Goal: Task Accomplishment & Management: Manage account settings

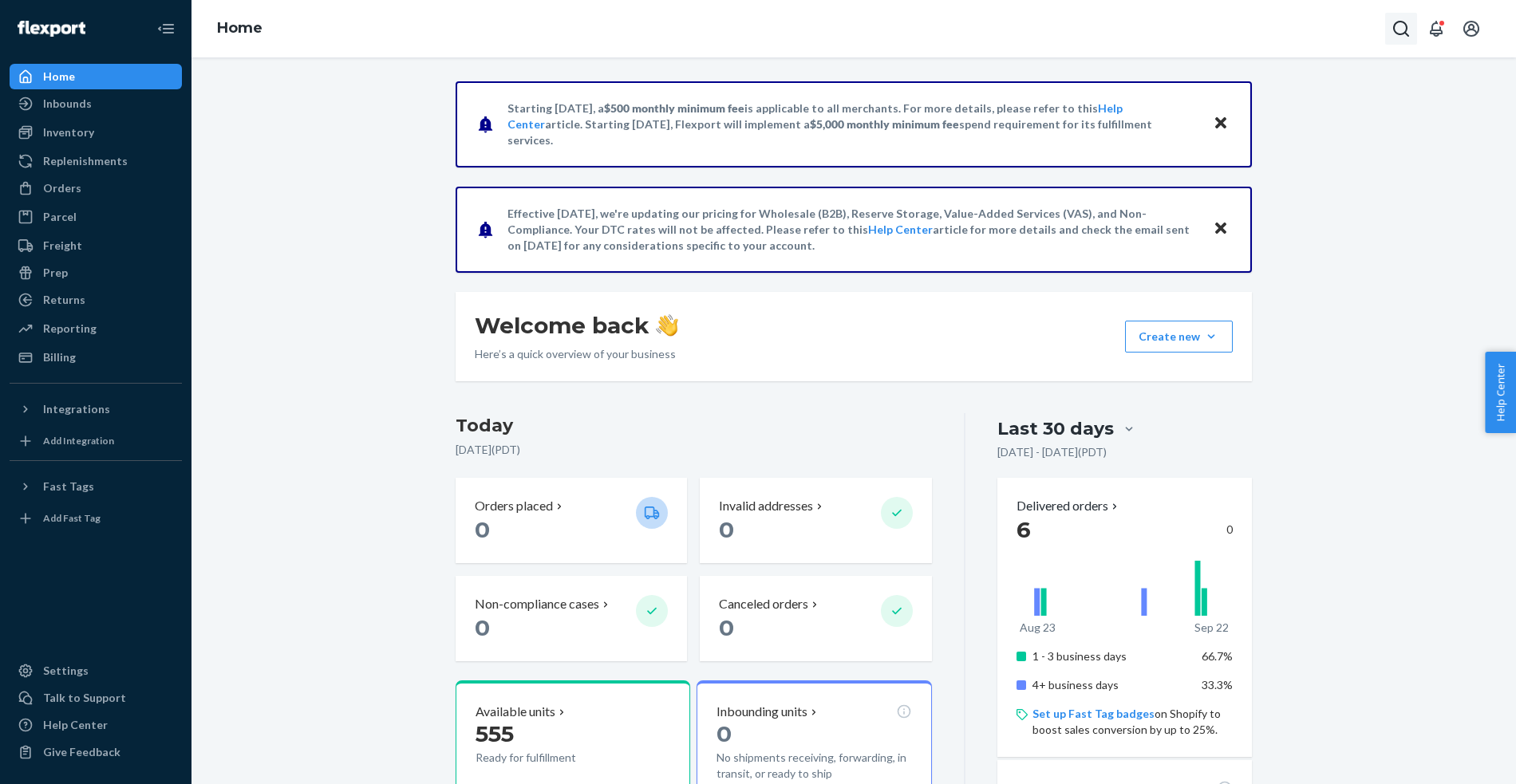
click at [1393, 29] on icon "Open Search Box" at bounding box center [1401, 29] width 16 height 16
type input "removal"
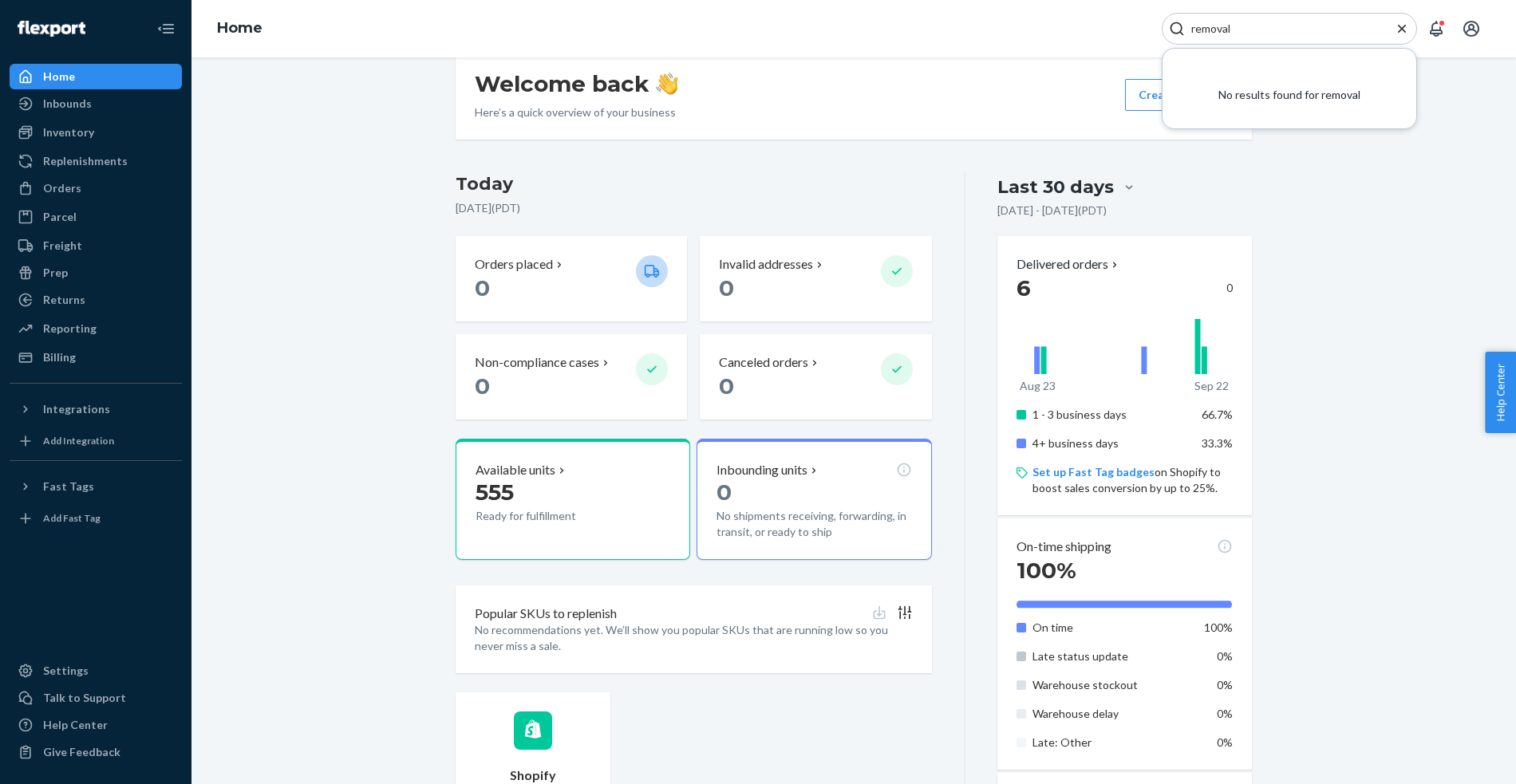
scroll to position [274, 0]
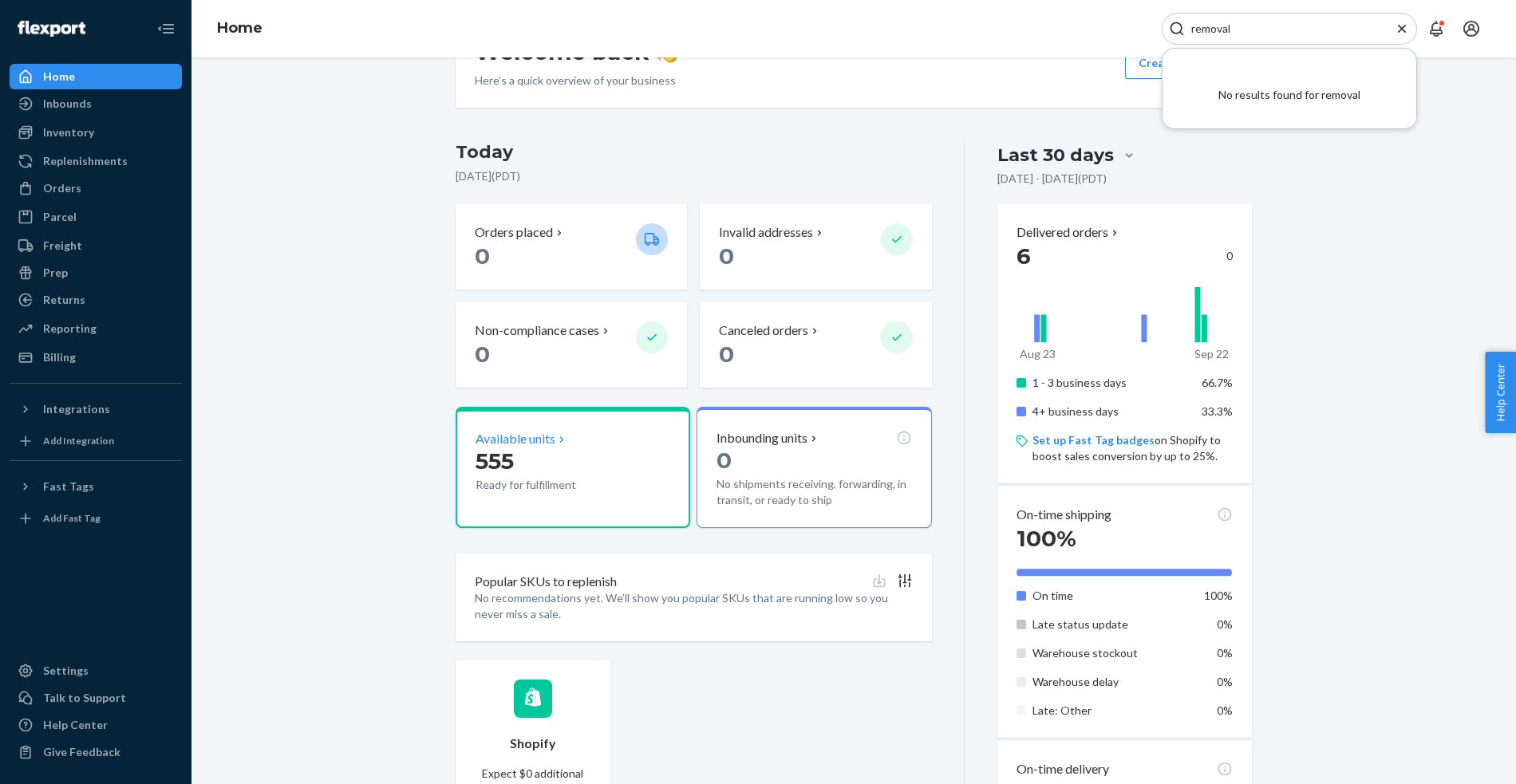
click at [569, 465] on p "555" at bounding box center [549, 461] width 148 height 29
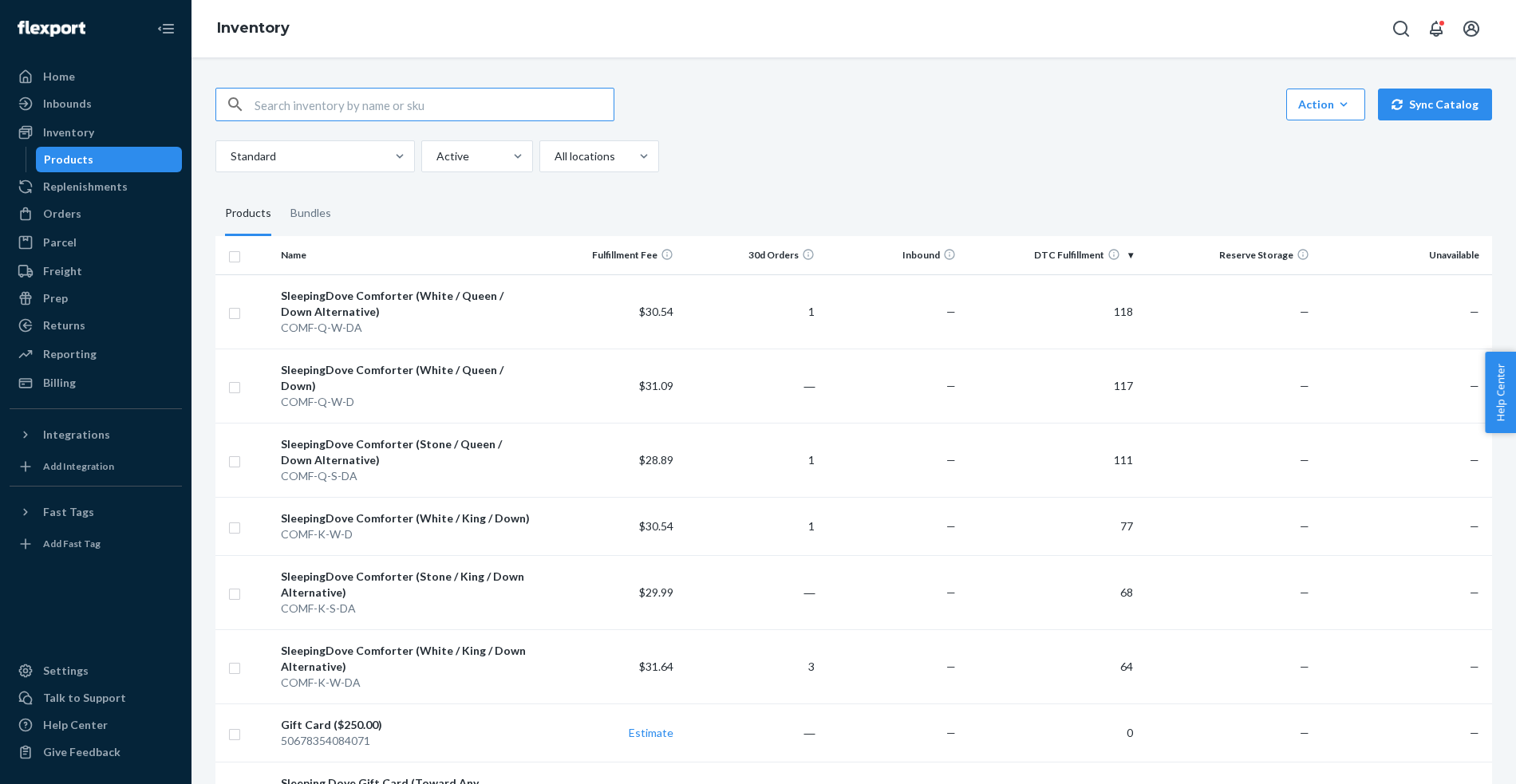
click at [492, 29] on div "Inventory" at bounding box center [853, 29] width 1325 height 57
click at [61, 701] on div "Talk to Support" at bounding box center [84, 698] width 83 height 16
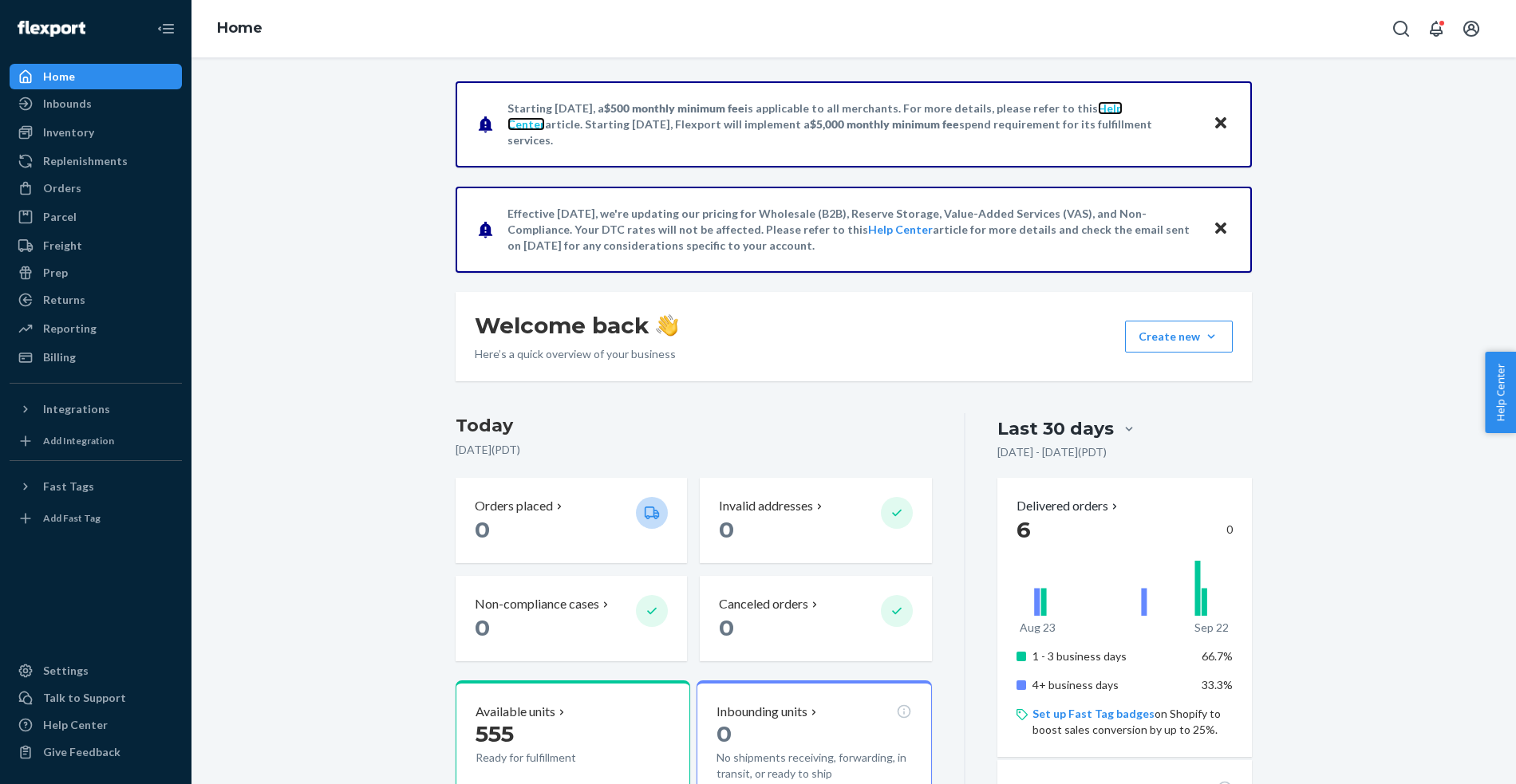
click at [1123, 119] on link "Help Center" at bounding box center [815, 116] width 615 height 30
click at [43, 134] on div "Inventory" at bounding box center [68, 133] width 51 height 16
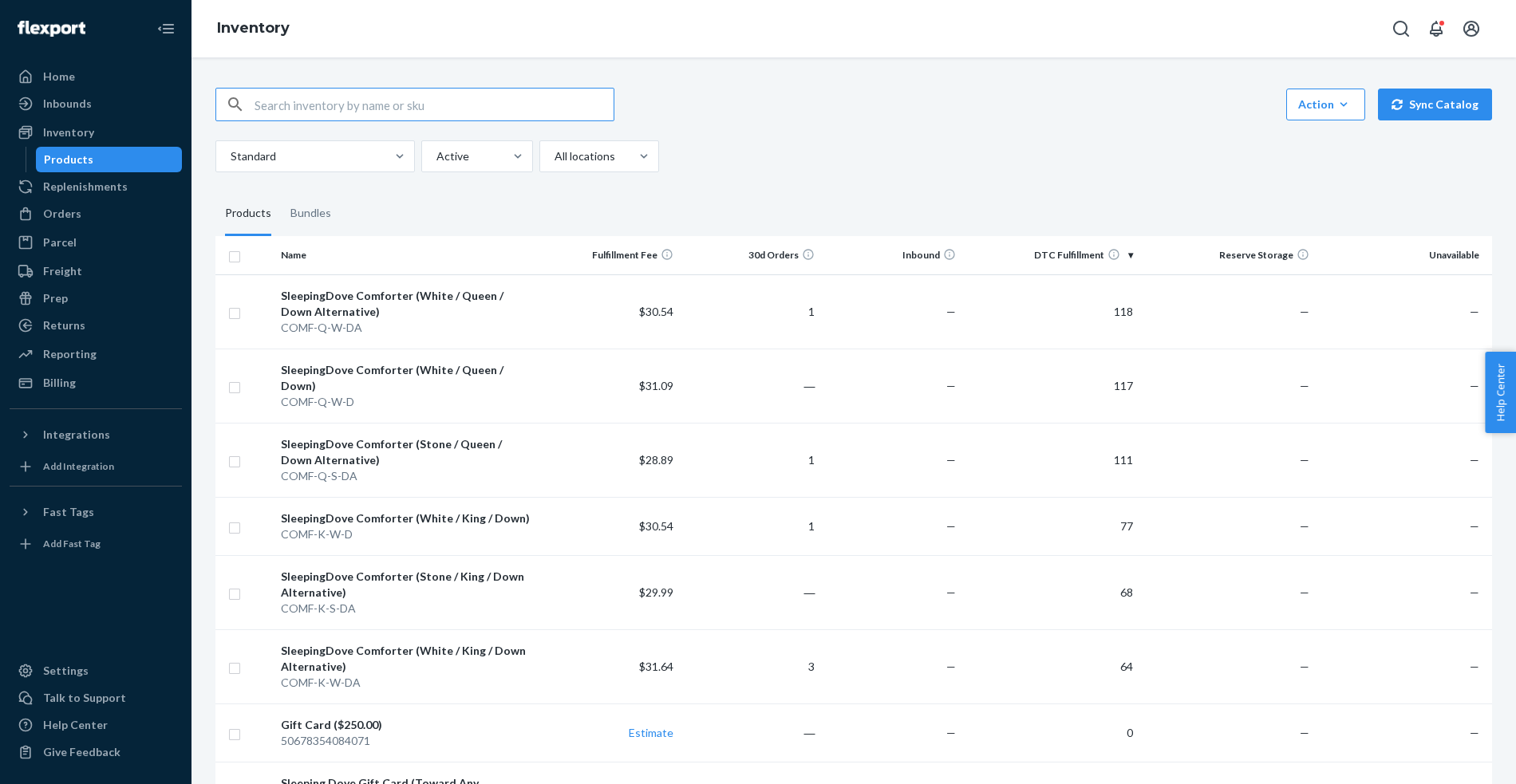
click at [235, 254] on input "checkbox" at bounding box center [234, 255] width 13 height 17
checkbox input "true"
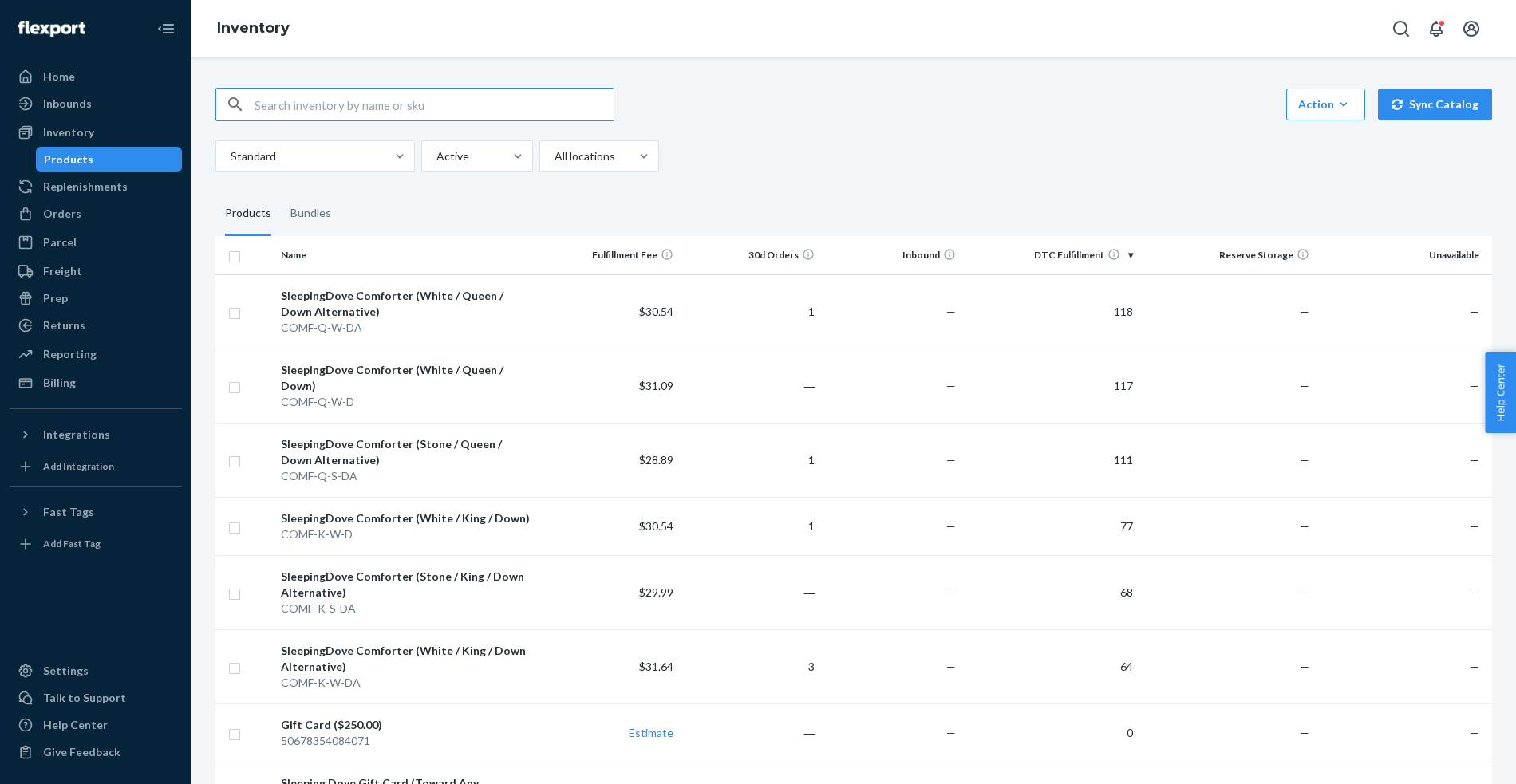
checkbox input "true"
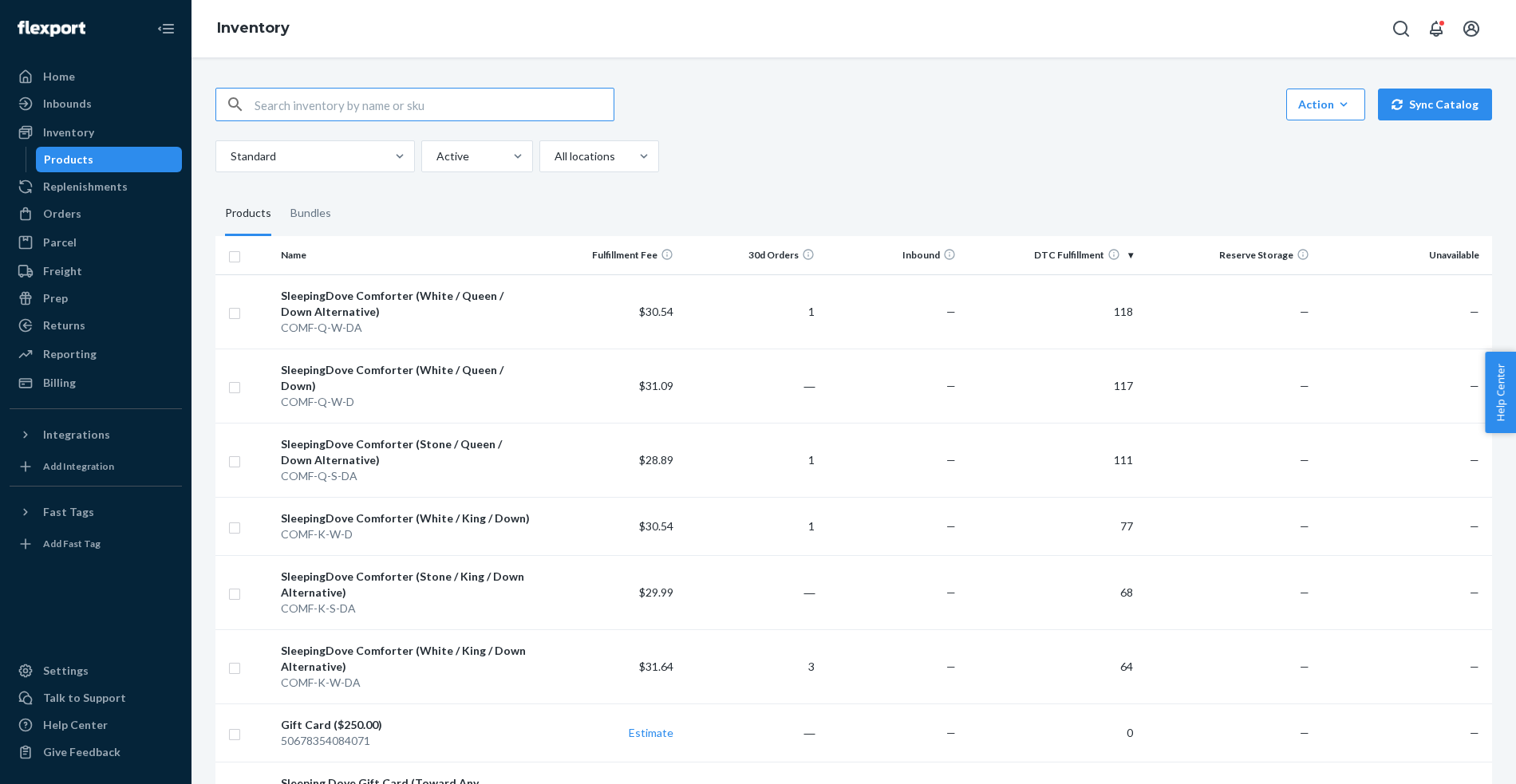
checkbox input "true"
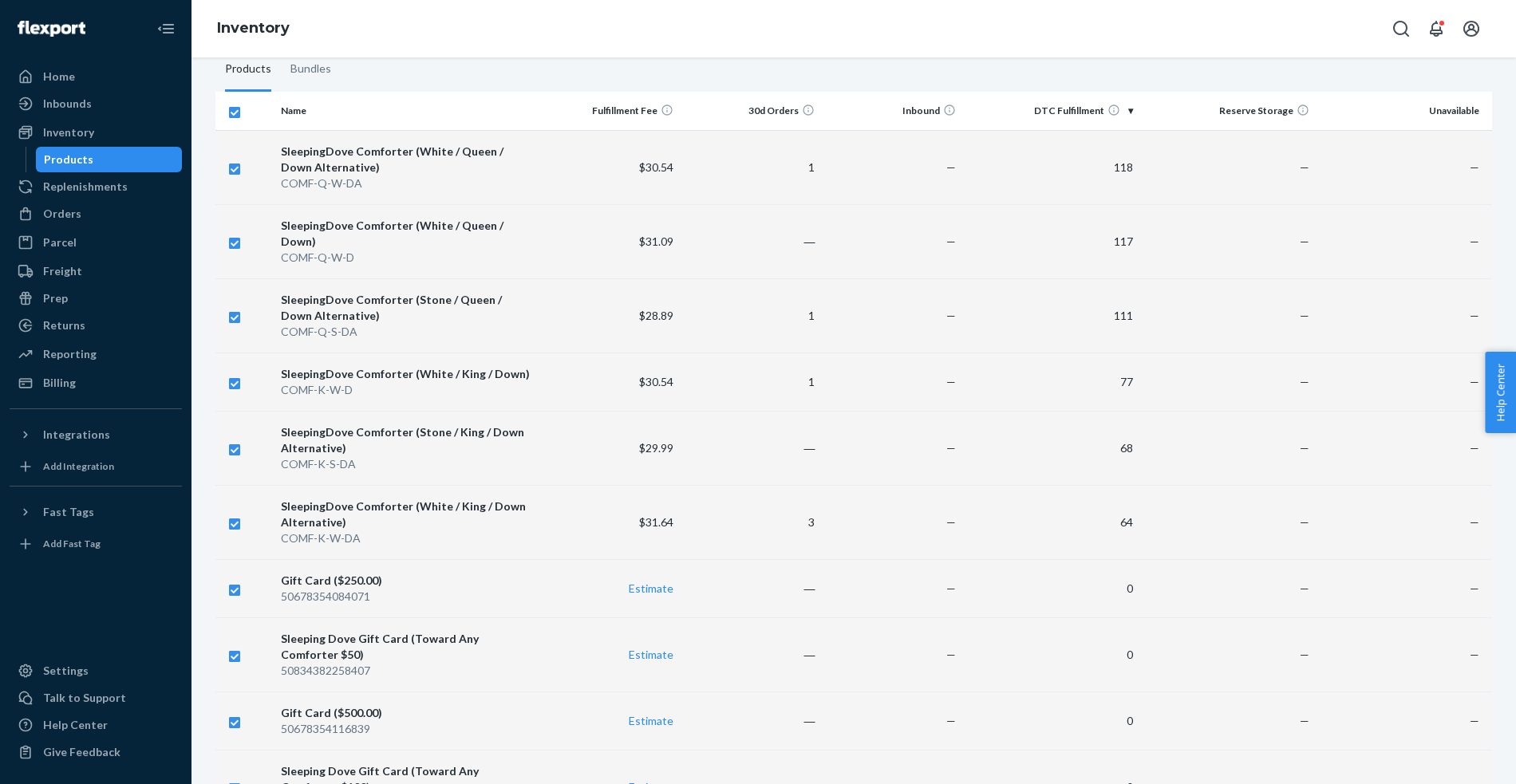
scroll to position [140, 0]
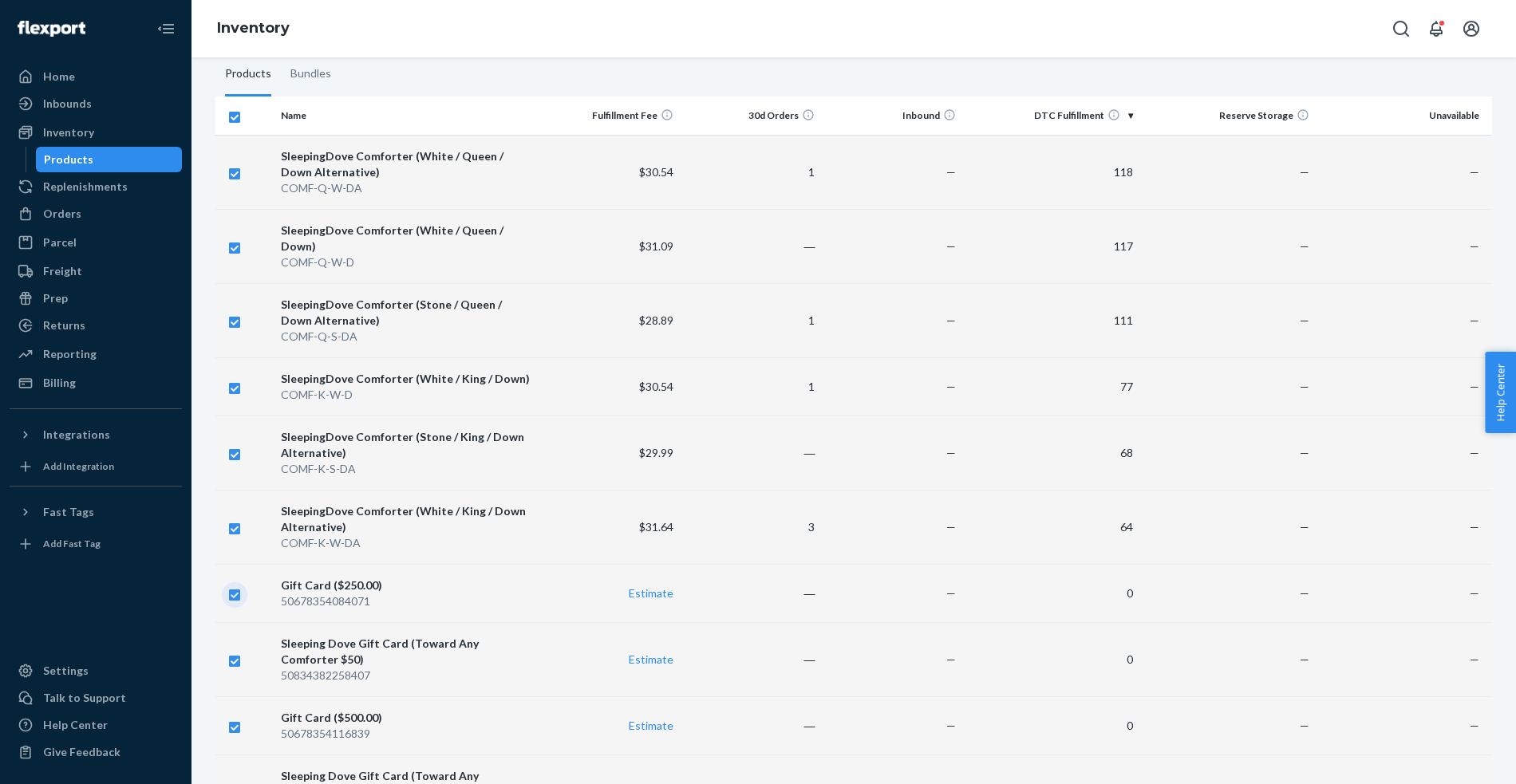
click at [237, 585] on input "checkbox" at bounding box center [234, 593] width 13 height 17
checkbox input "false"
checkbox input "true"
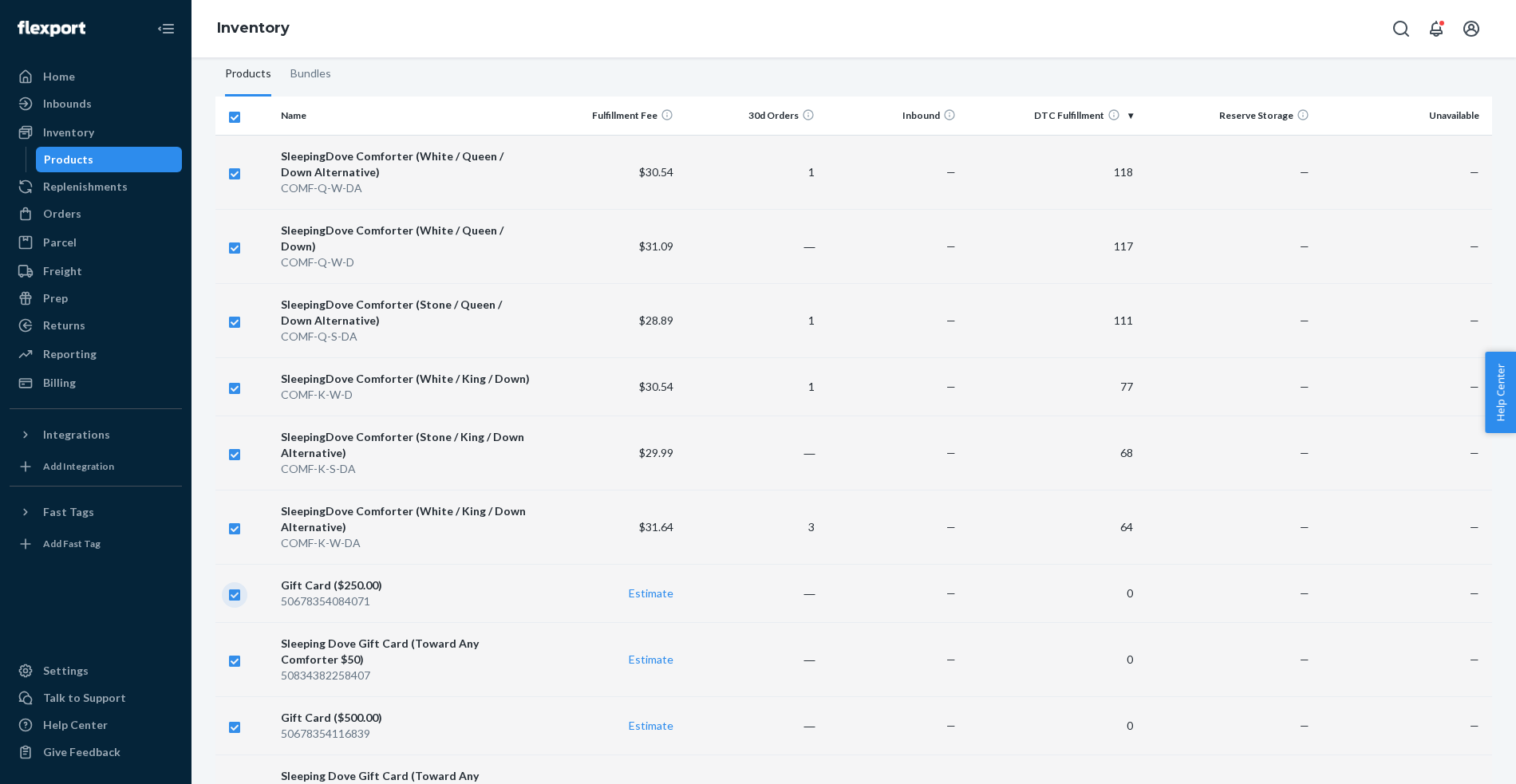
checkbox input "true"
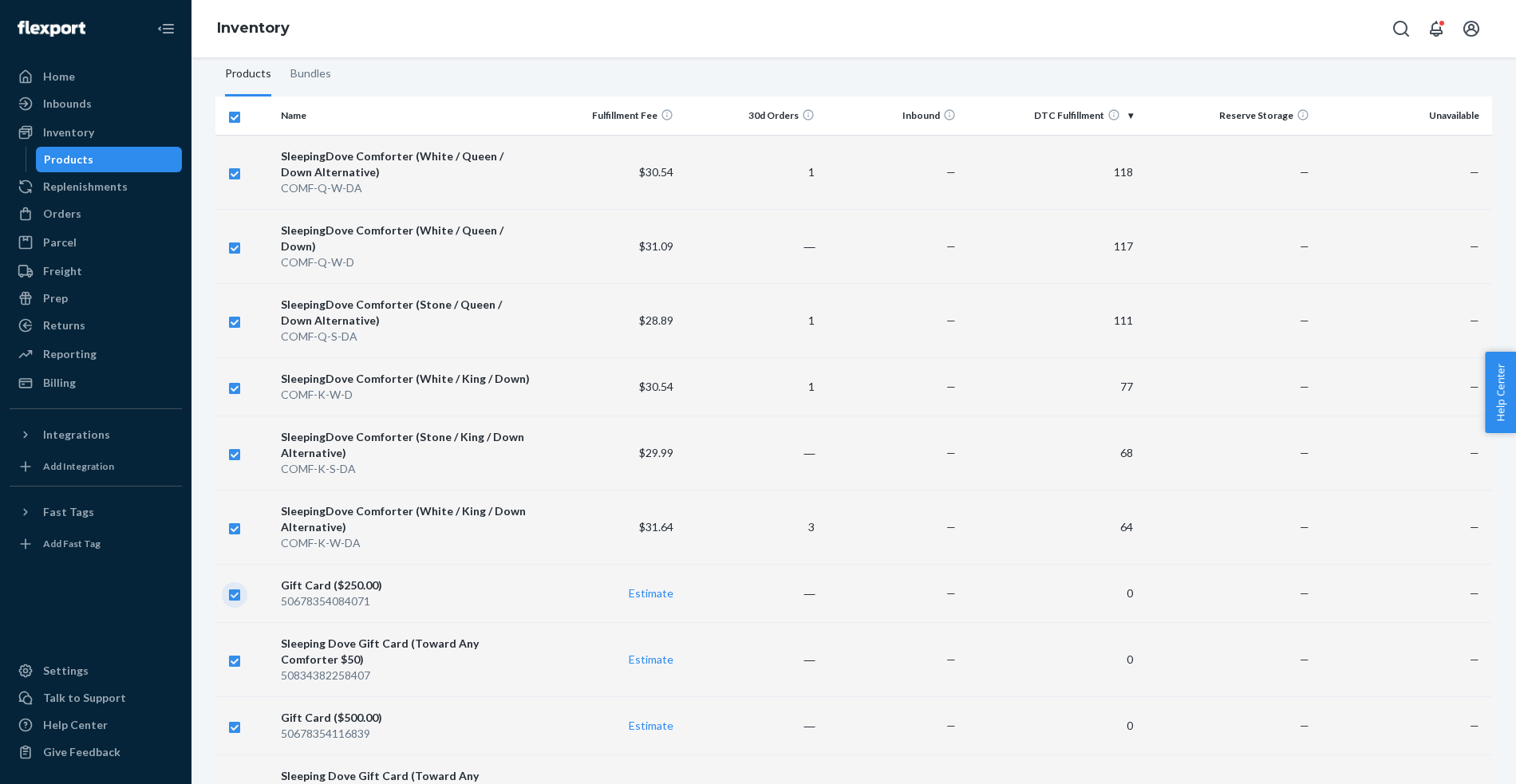
checkbox input "true"
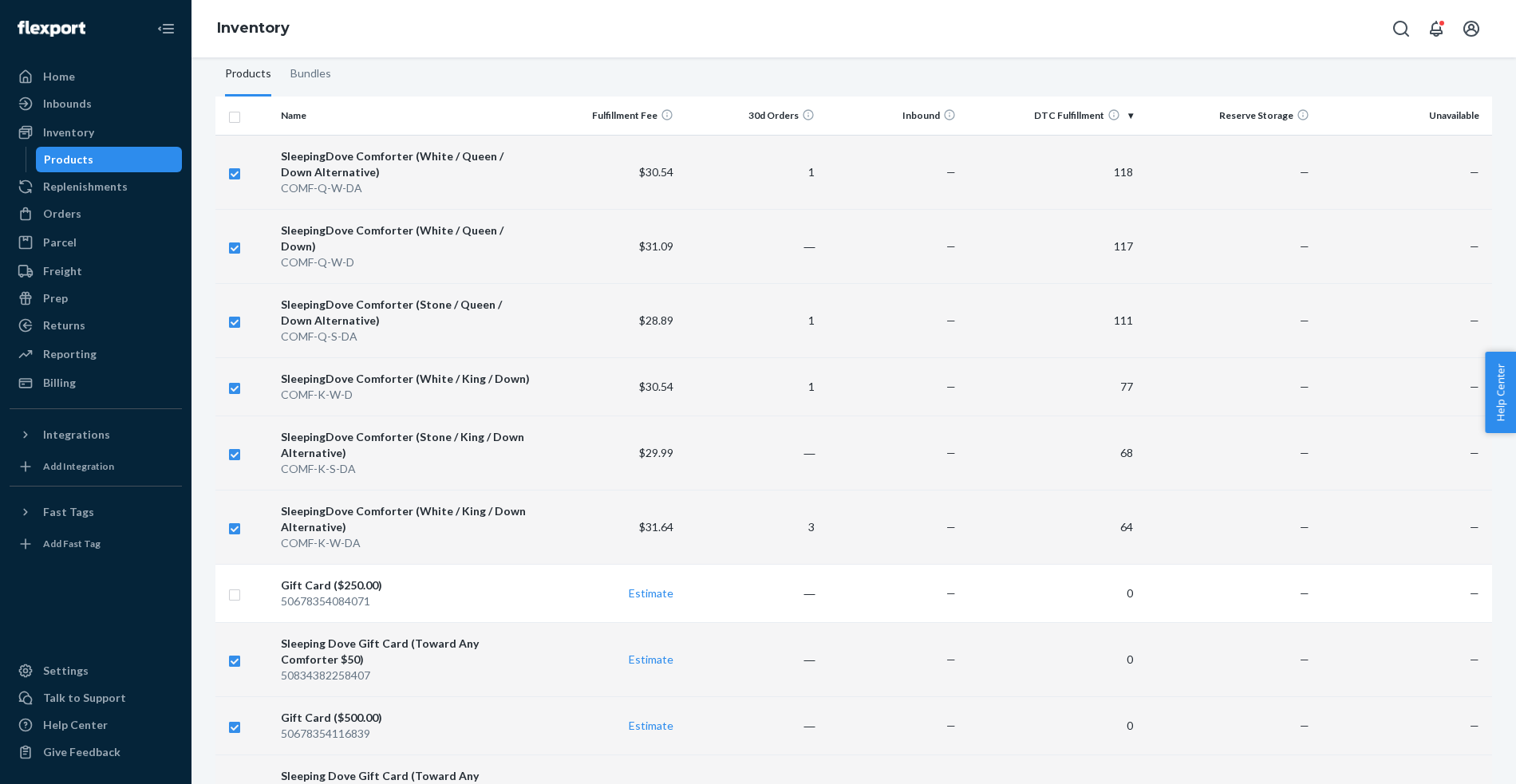
click at [236, 651] on input "checkbox" at bounding box center [234, 659] width 13 height 17
checkbox input "false"
checkbox input "true"
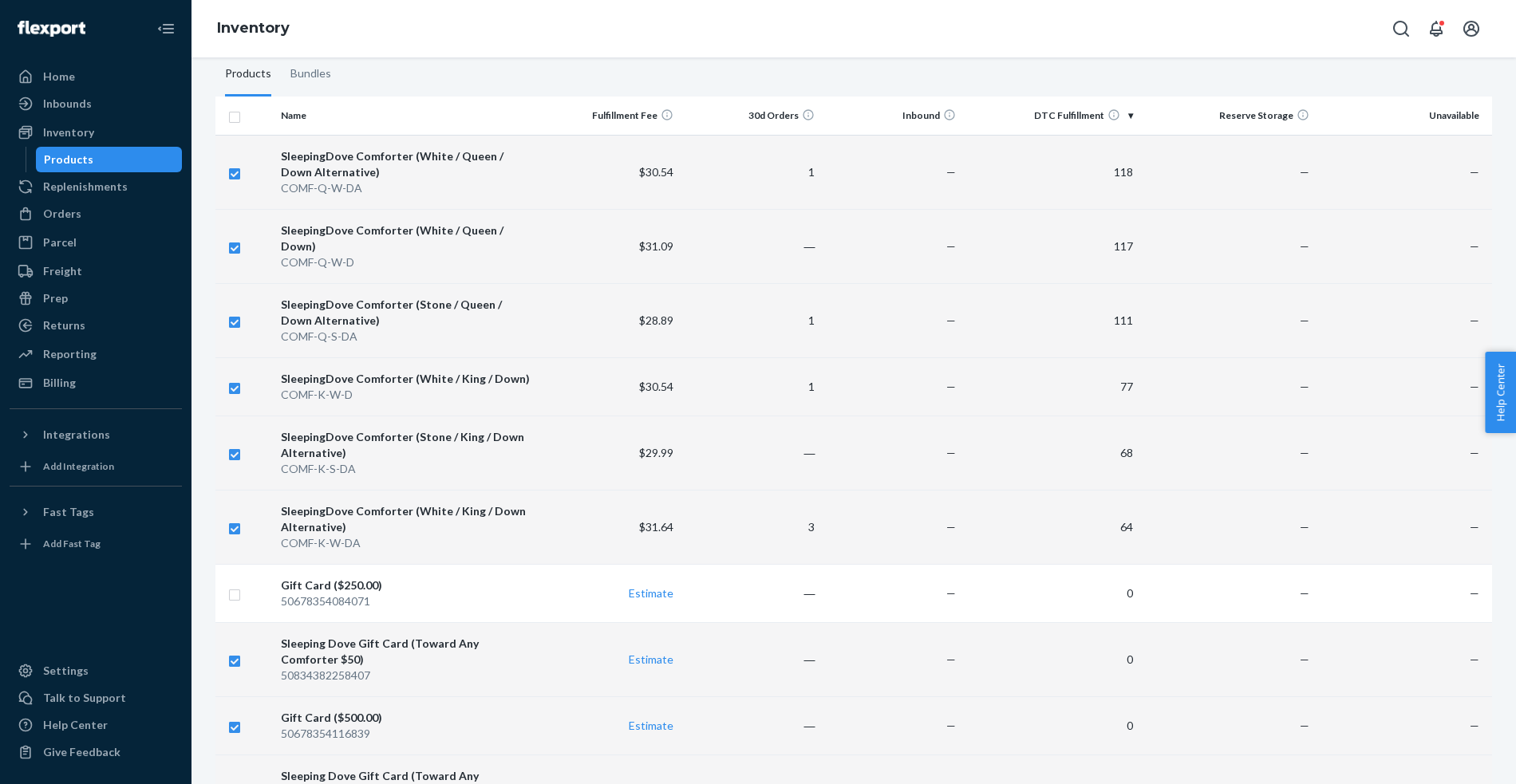
checkbox input "true"
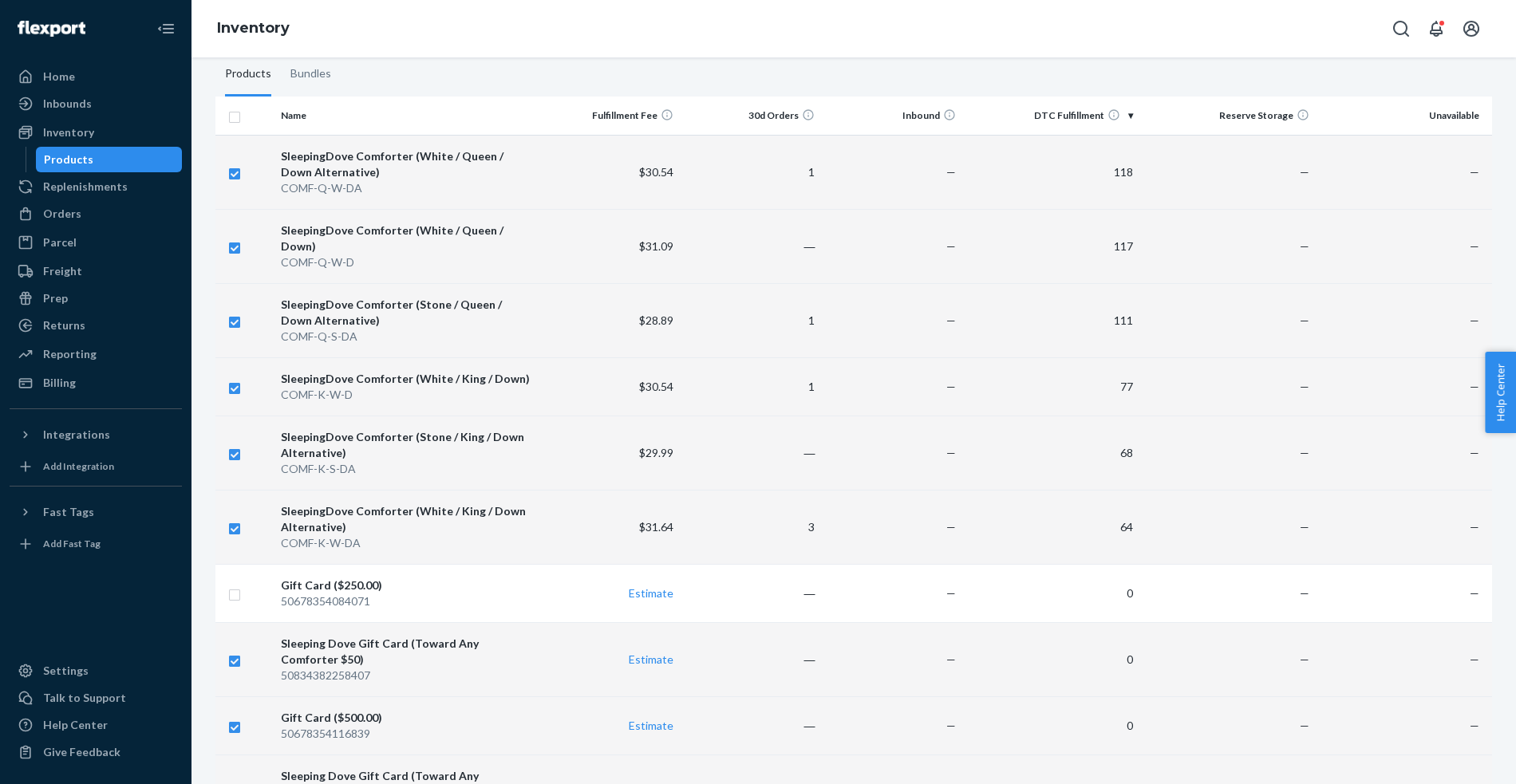
checkbox input "true"
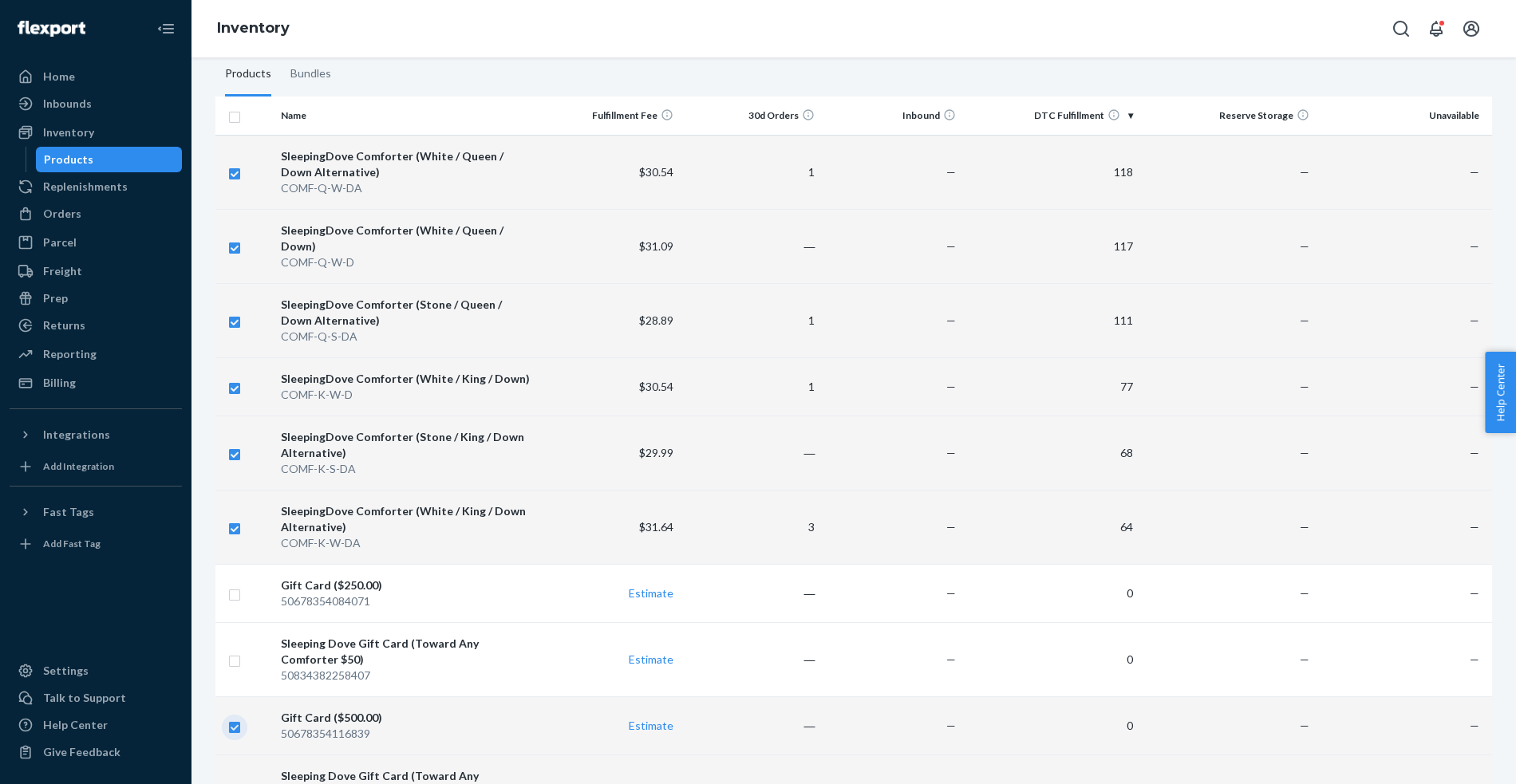
click at [234, 718] on input "checkbox" at bounding box center [234, 726] width 13 height 17
checkbox input "false"
checkbox input "true"
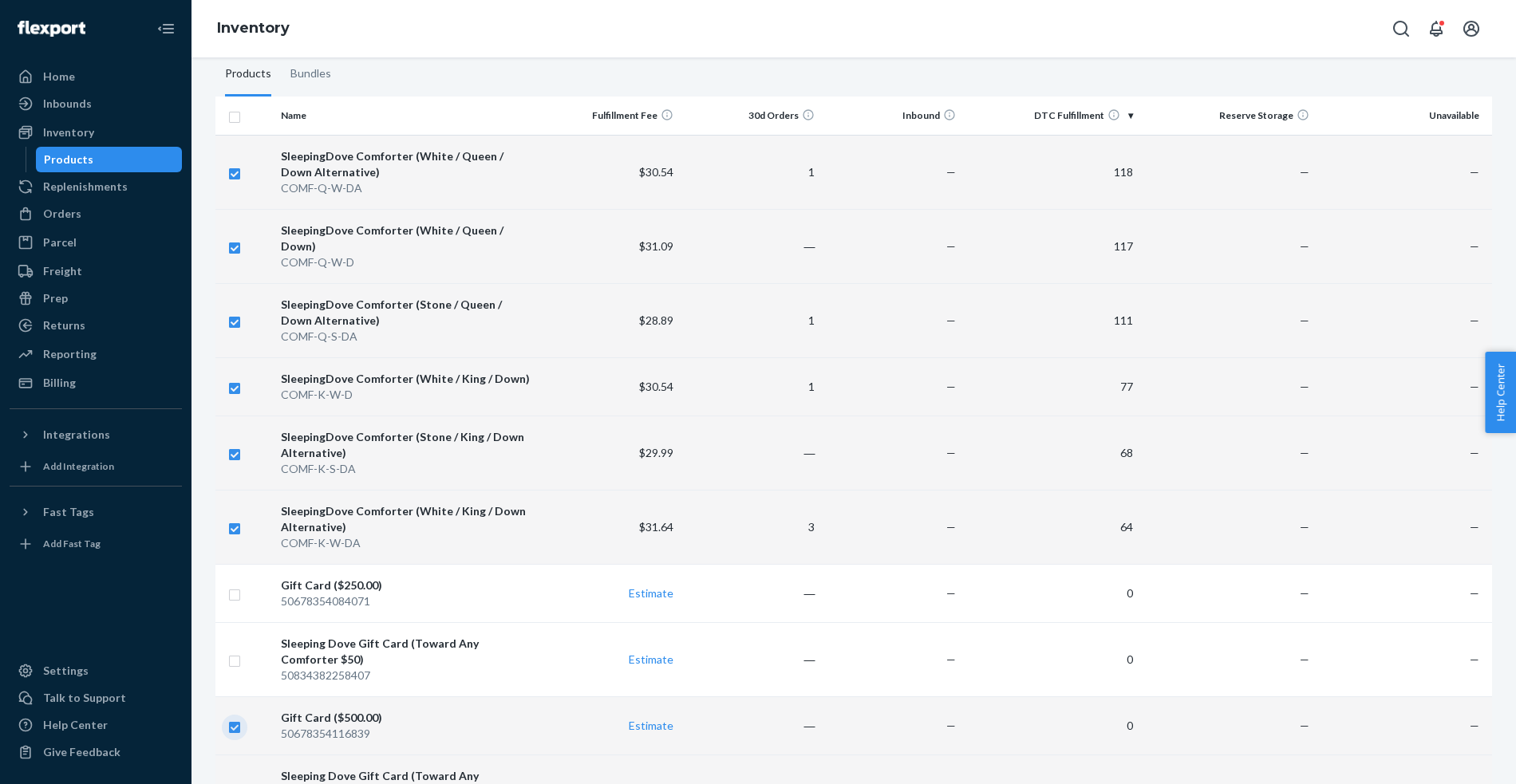
checkbox input "true"
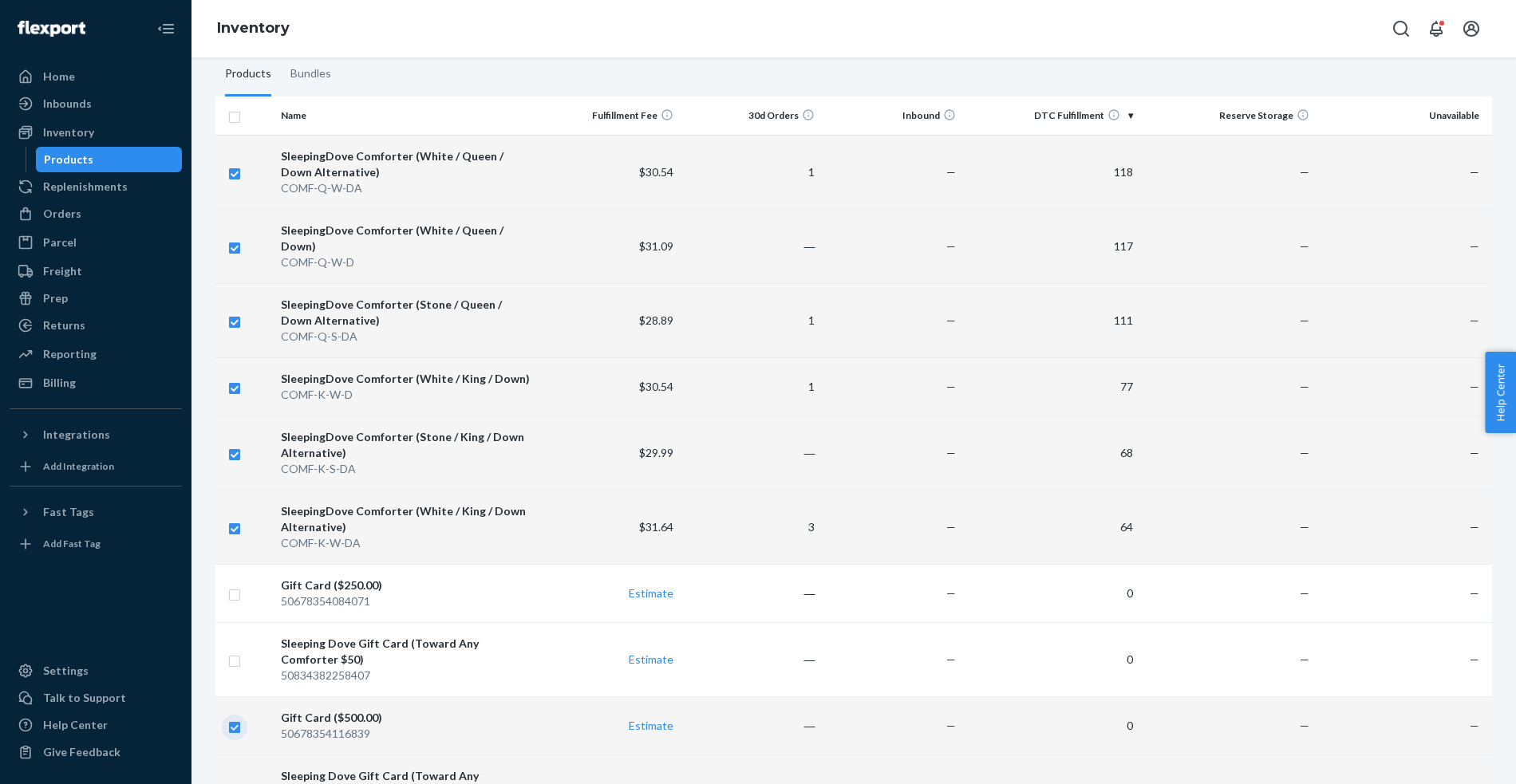
checkbox input "true"
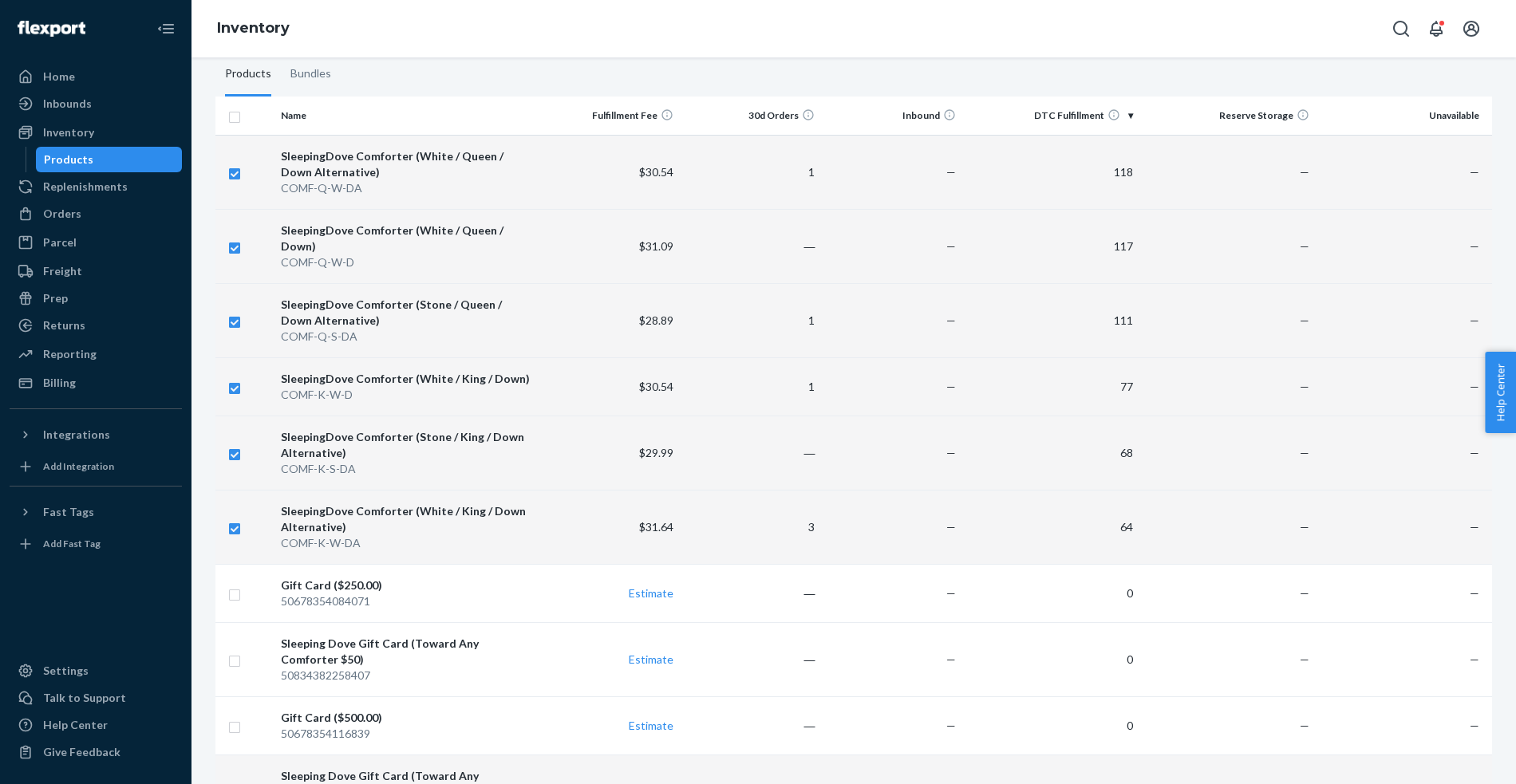
click at [235, 783] on input "checkbox" at bounding box center [234, 791] width 13 height 17
checkbox input "false"
checkbox input "true"
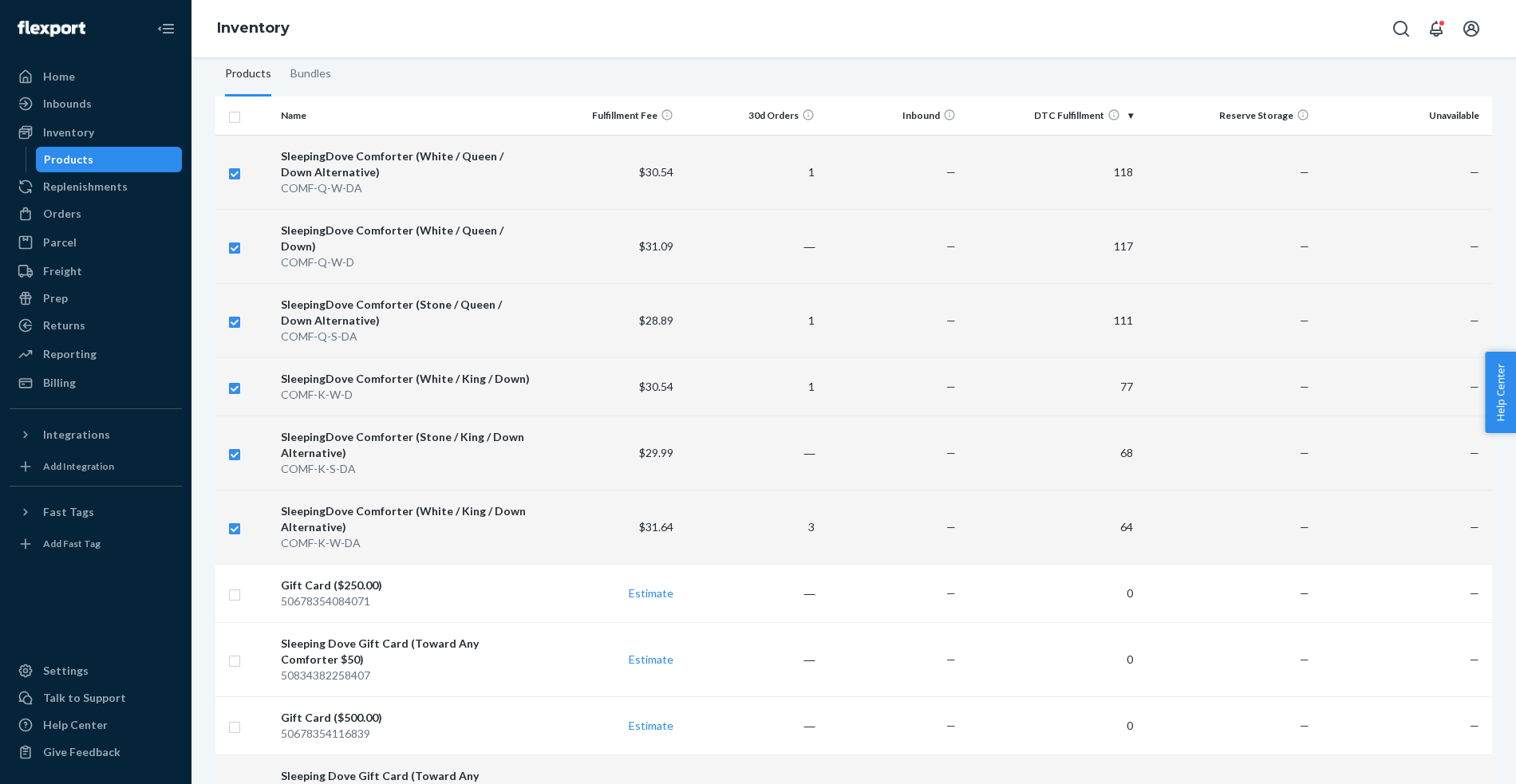
checkbox input "true"
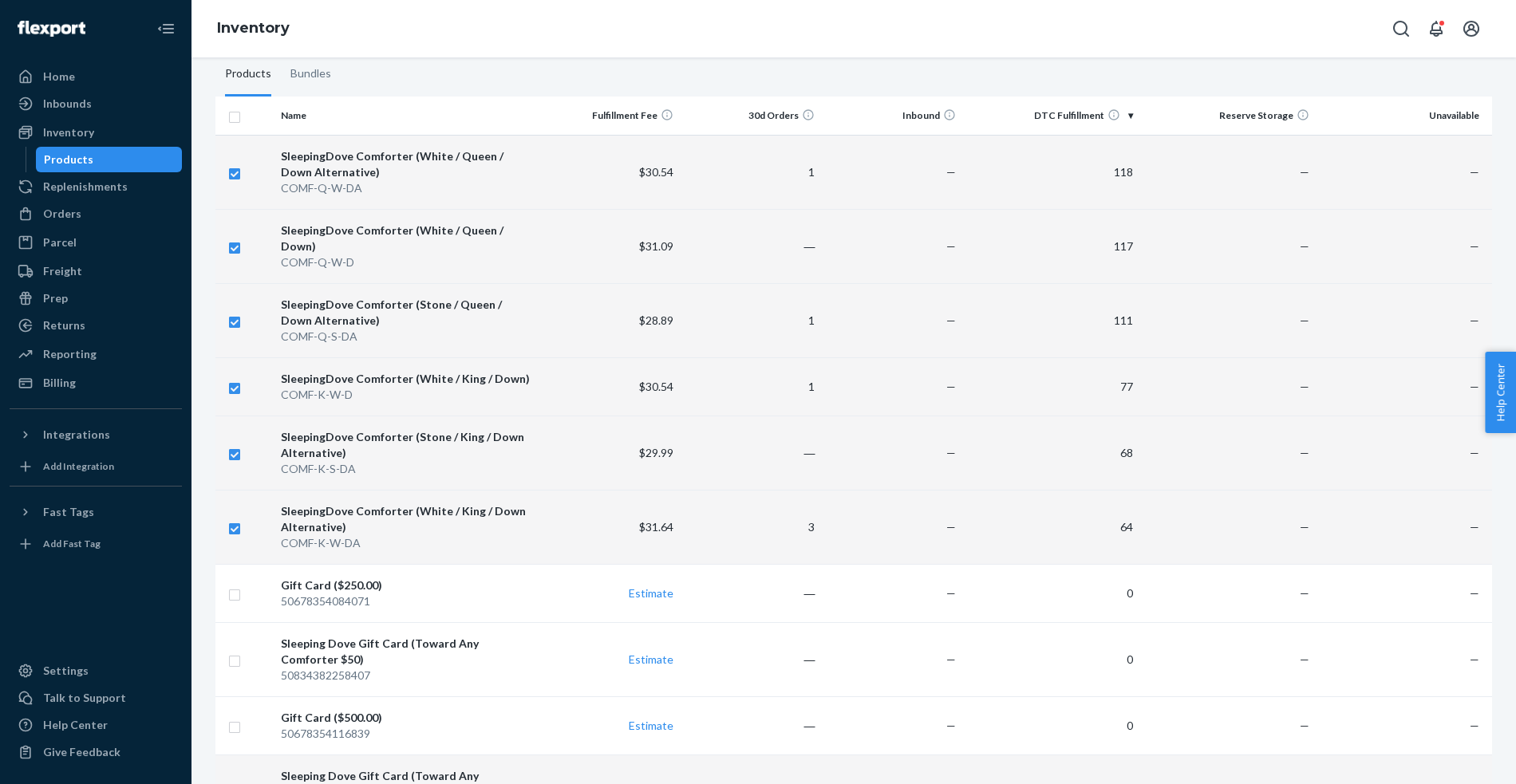
checkbox input "true"
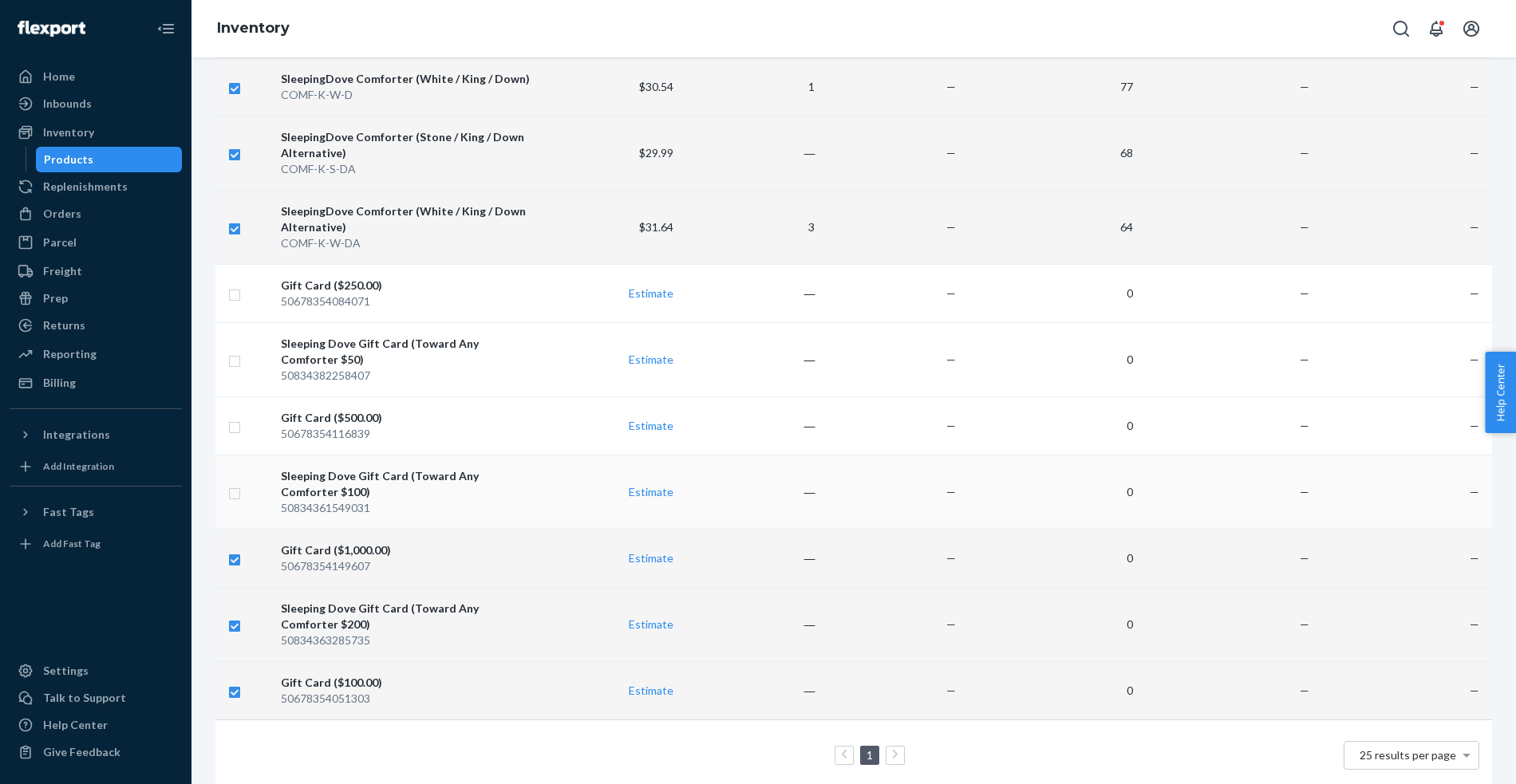
scroll to position [0, 0]
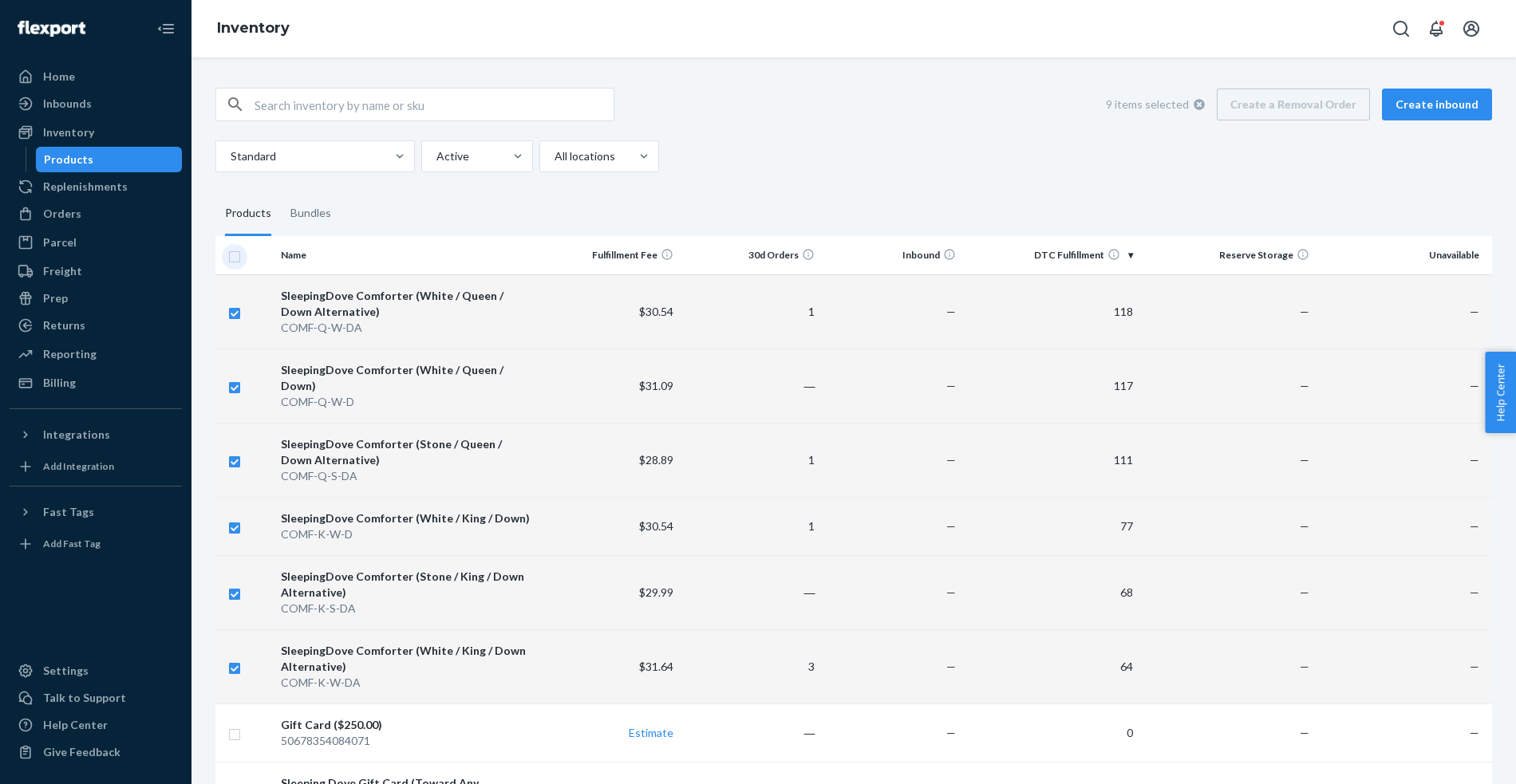
click at [234, 258] on input "checkbox" at bounding box center [234, 255] width 13 height 17
checkbox input "true"
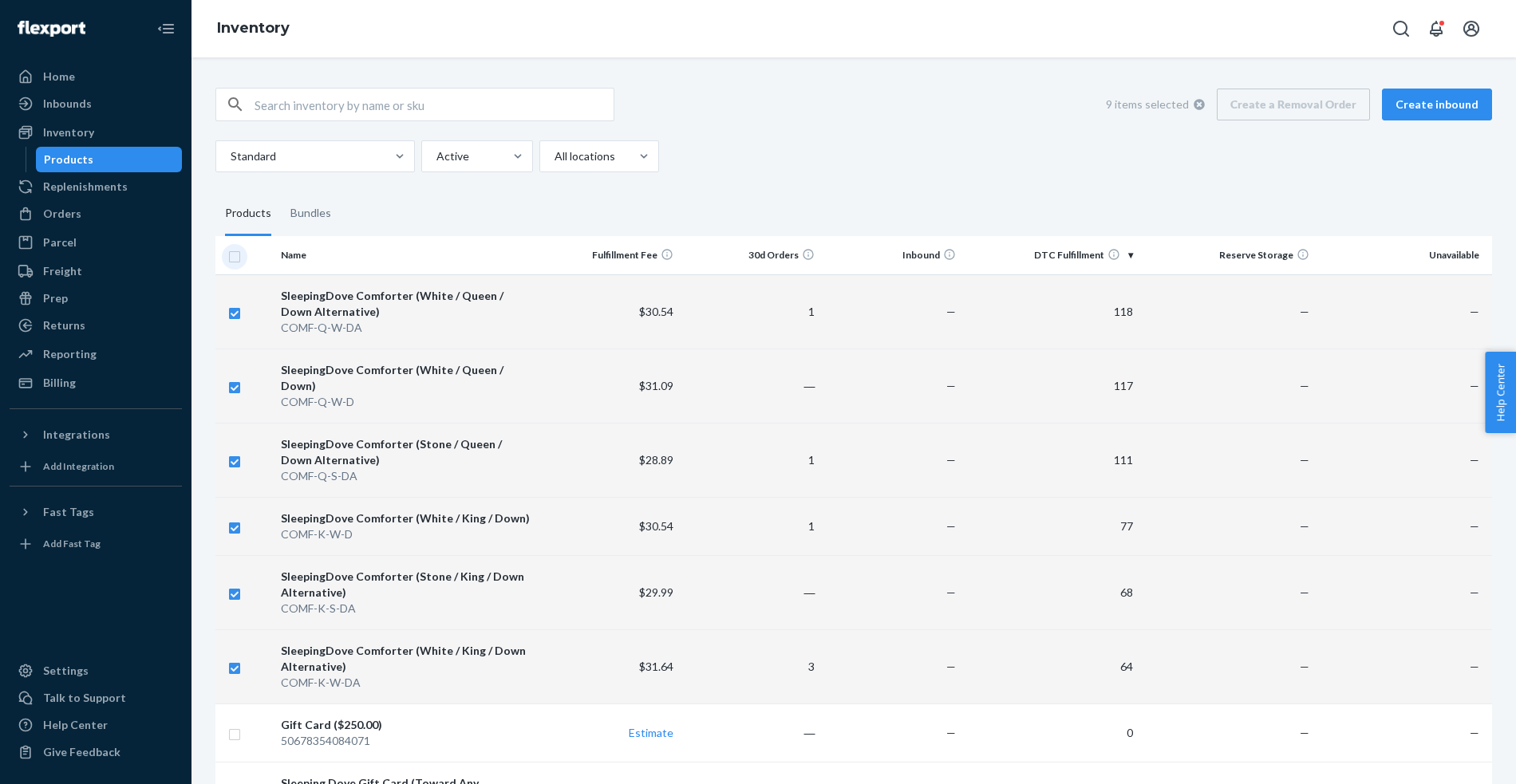
checkbox input "true"
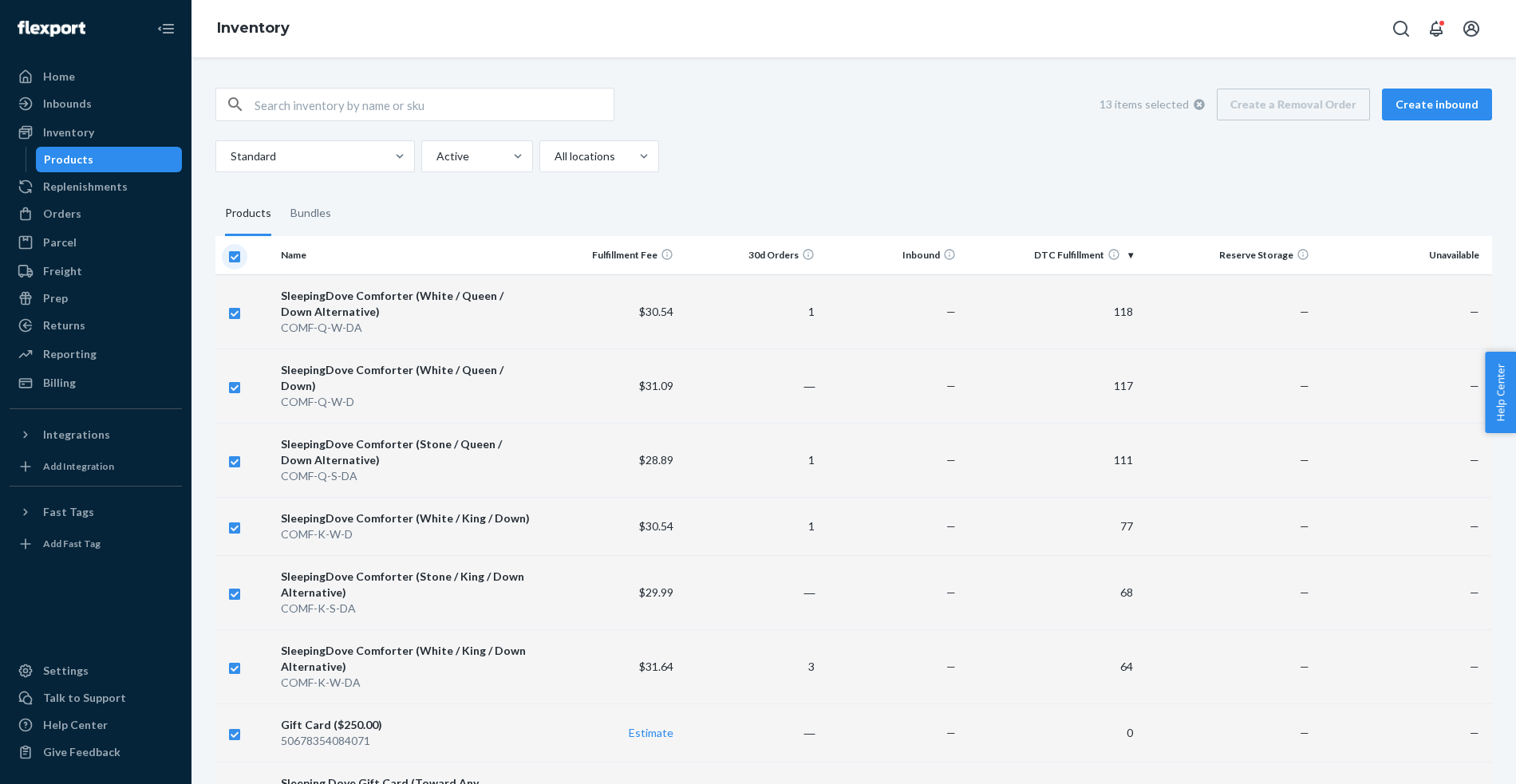
click at [234, 258] on input "checkbox" at bounding box center [234, 255] width 13 height 17
checkbox input "false"
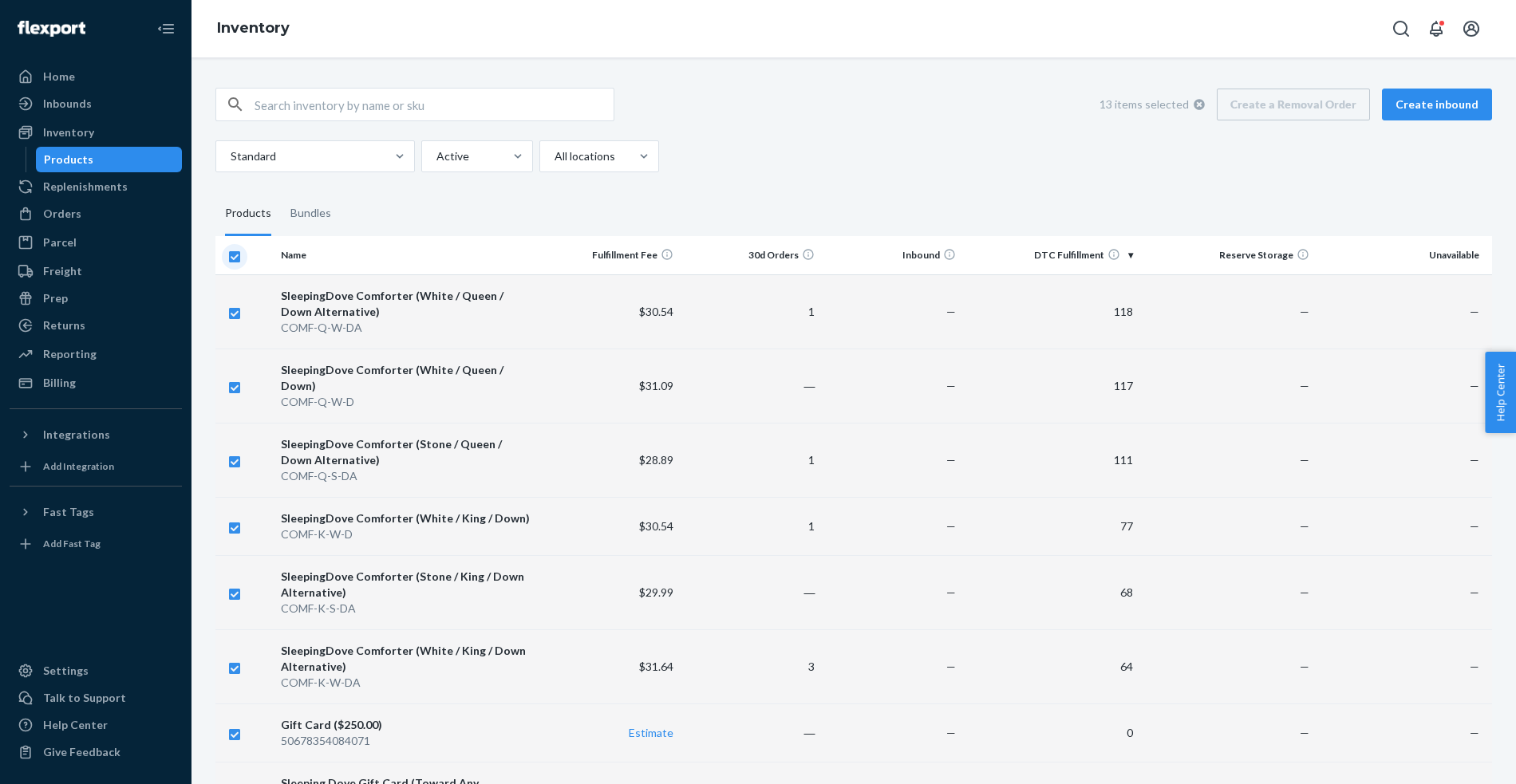
checkbox input "false"
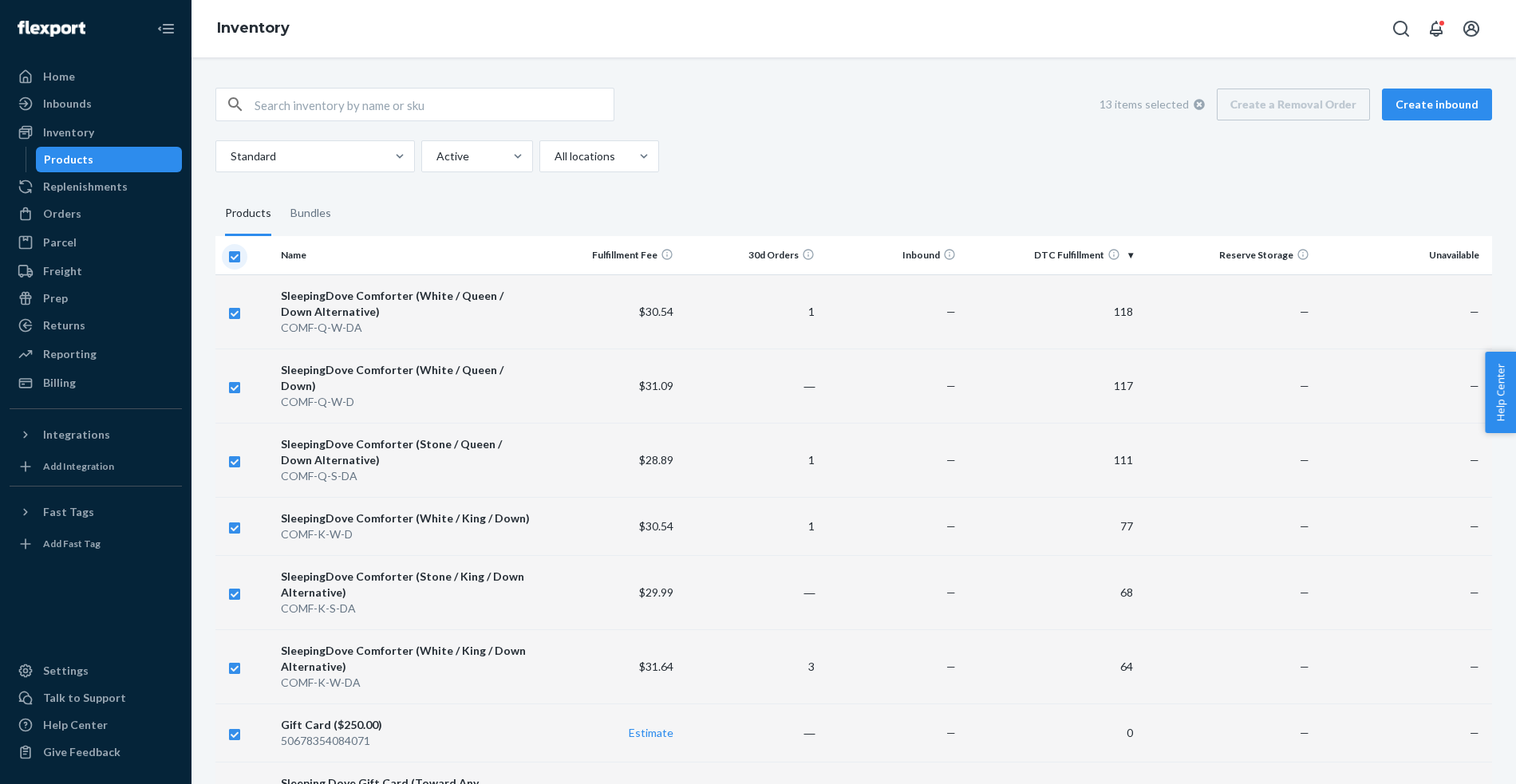
checkbox input "false"
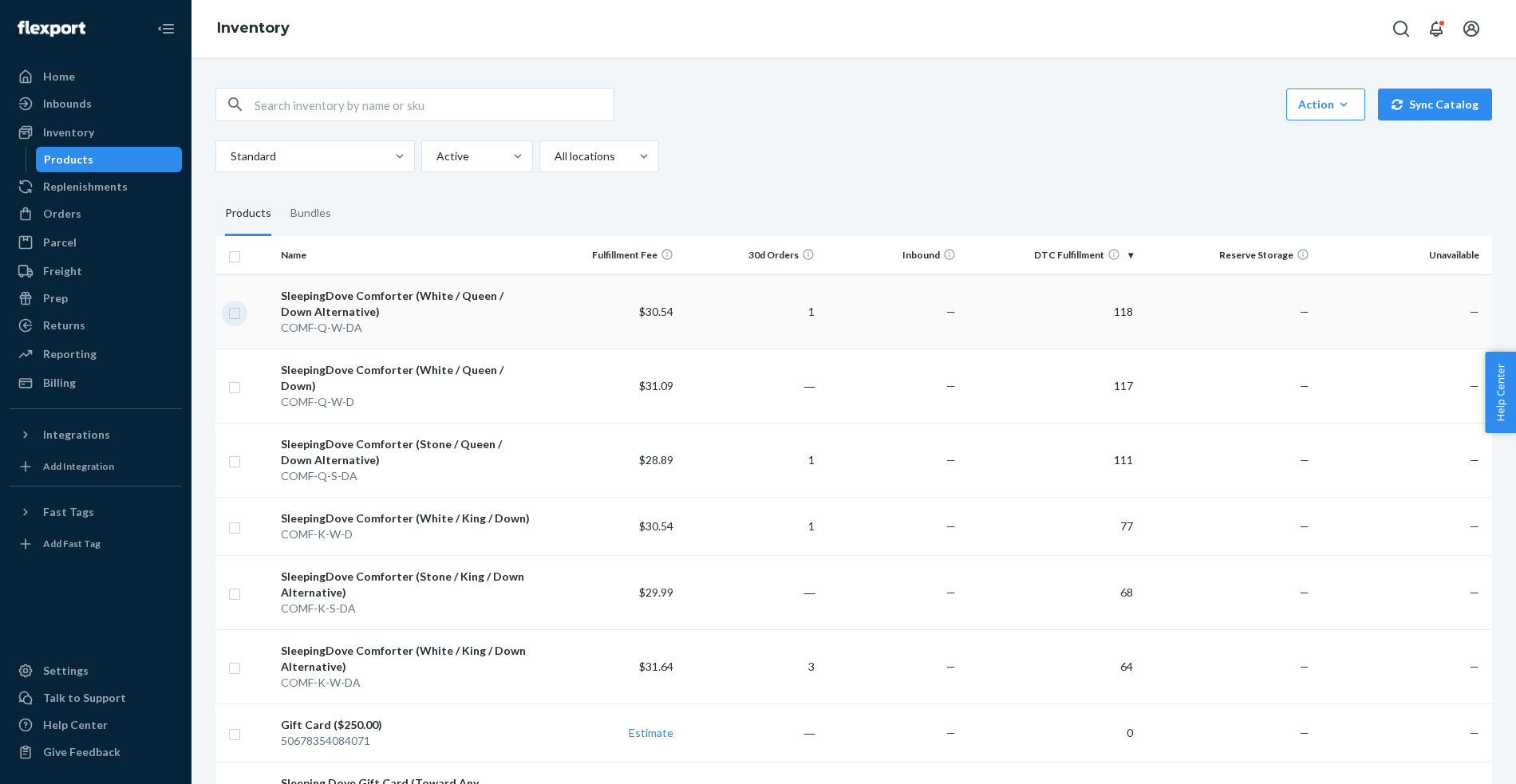
click at [236, 315] on input "checkbox" at bounding box center [234, 311] width 13 height 17
checkbox input "true"
click at [235, 379] on input "checkbox" at bounding box center [234, 386] width 13 height 17
checkbox input "true"
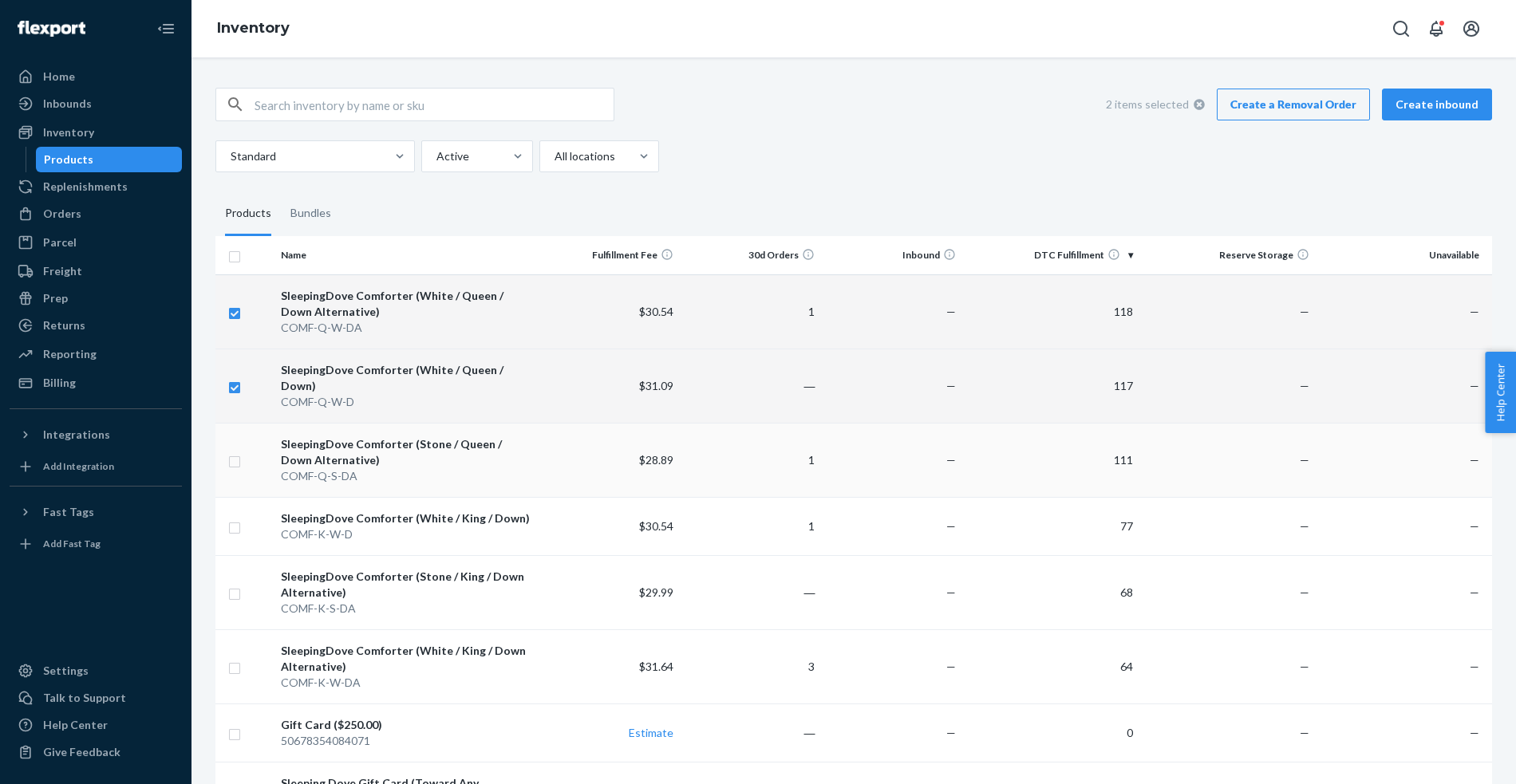
checkbox input "true"
click at [238, 451] on input "checkbox" at bounding box center [234, 459] width 13 height 17
checkbox input "true"
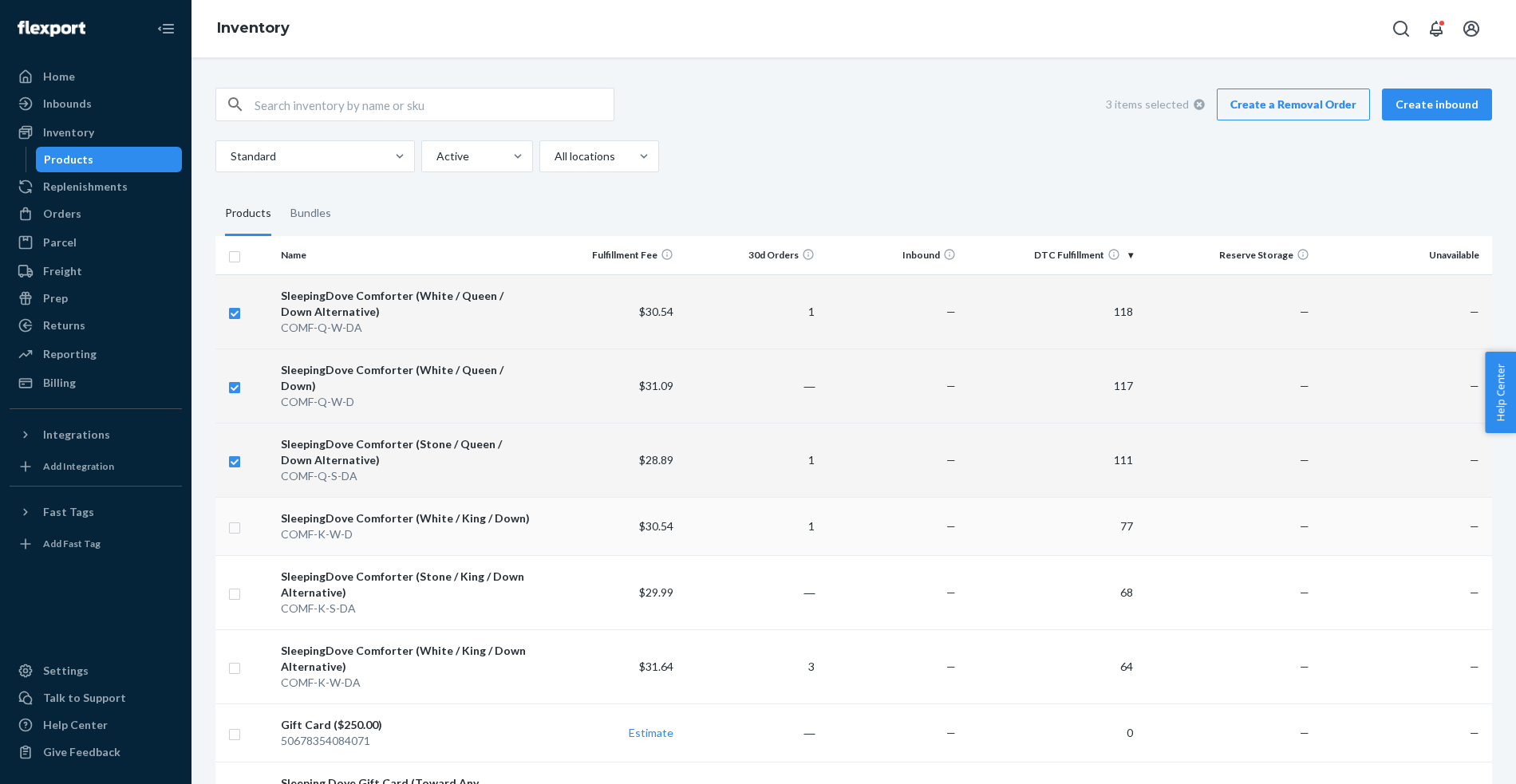
checkbox input "true"
click at [235, 518] on input "checkbox" at bounding box center [234, 526] width 13 height 17
checkbox input "true"
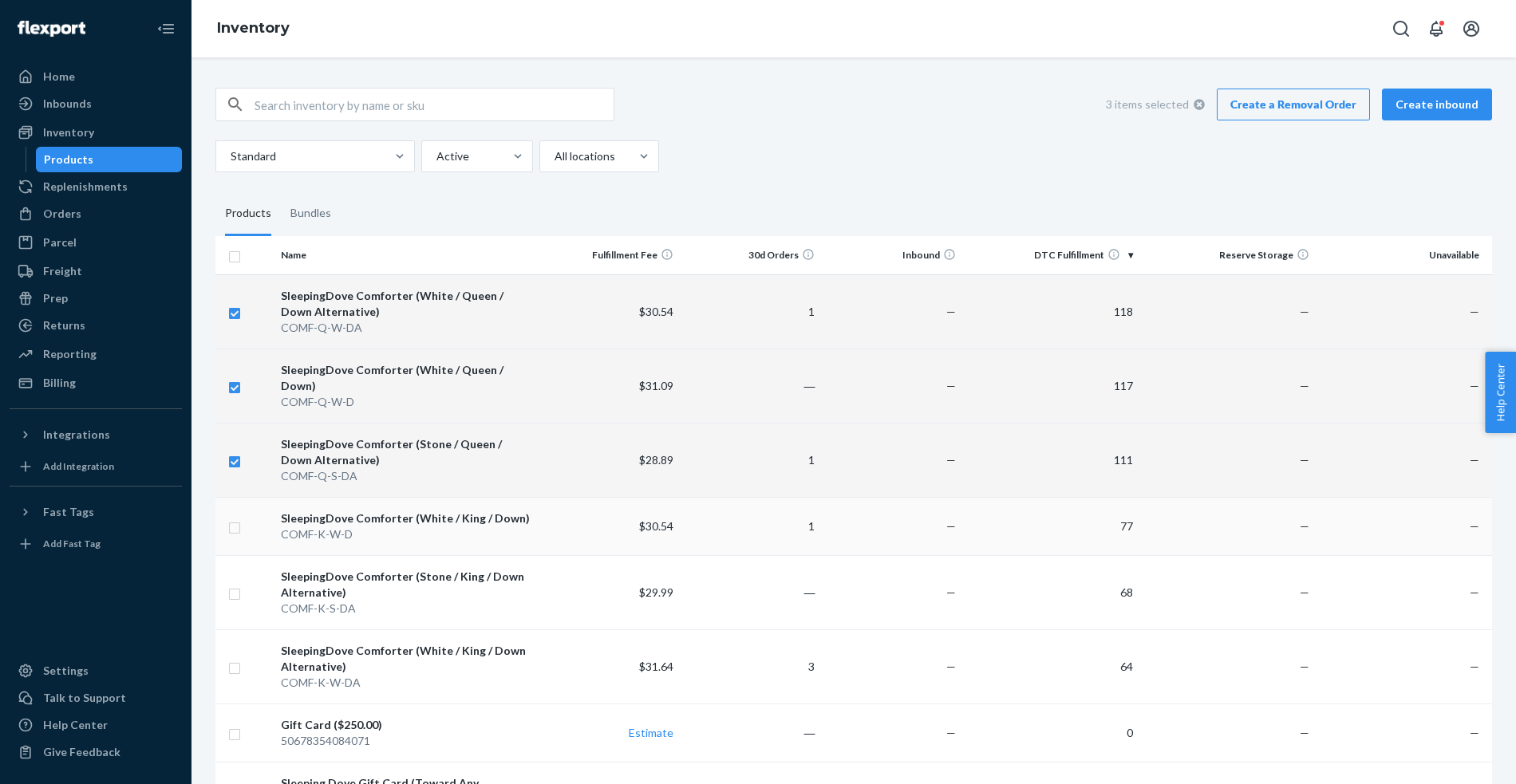
checkbox input "true"
click at [237, 584] on input "checkbox" at bounding box center [234, 592] width 13 height 17
checkbox input "true"
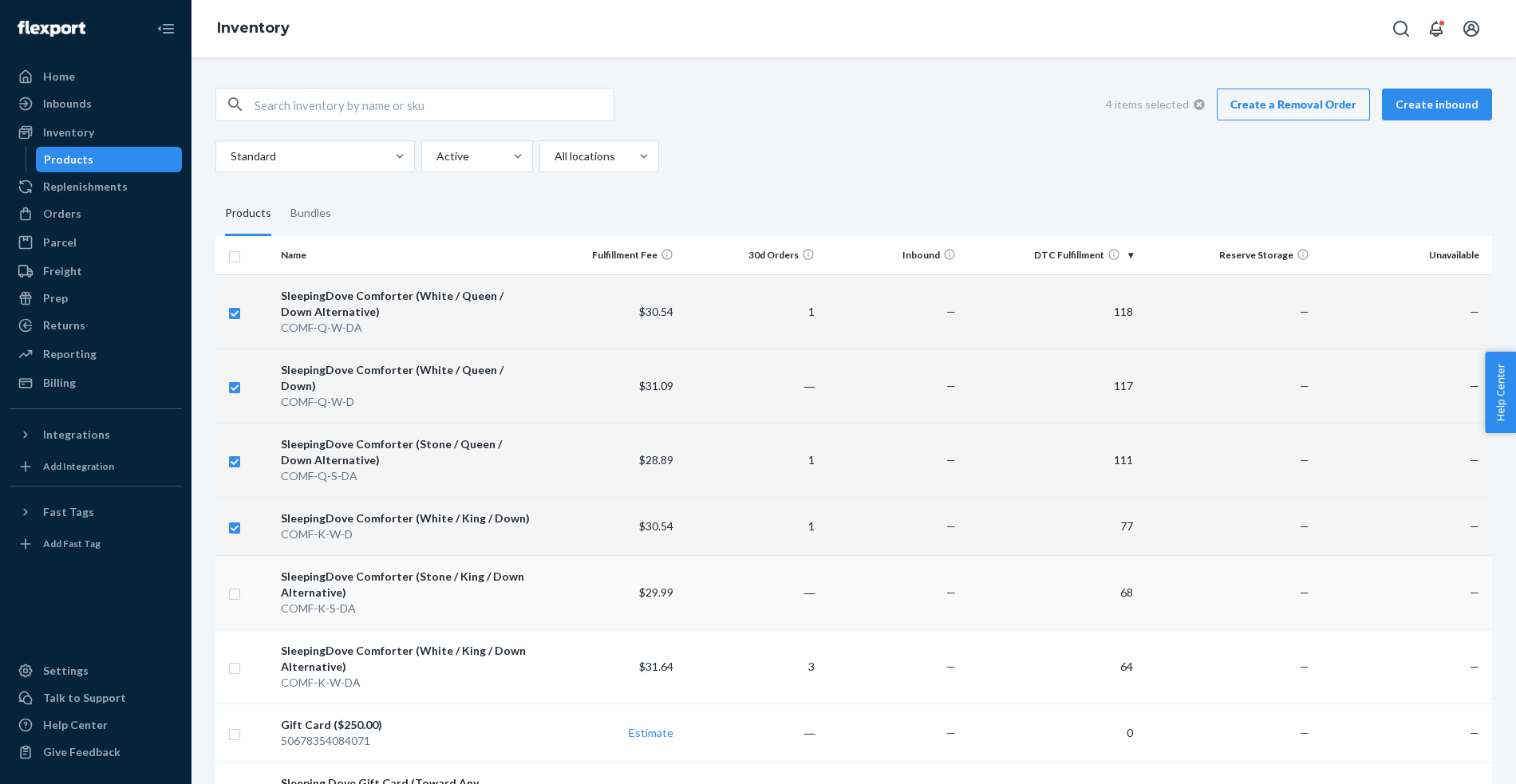
checkbox input "true"
click at [237, 658] on input "checkbox" at bounding box center [234, 666] width 13 height 17
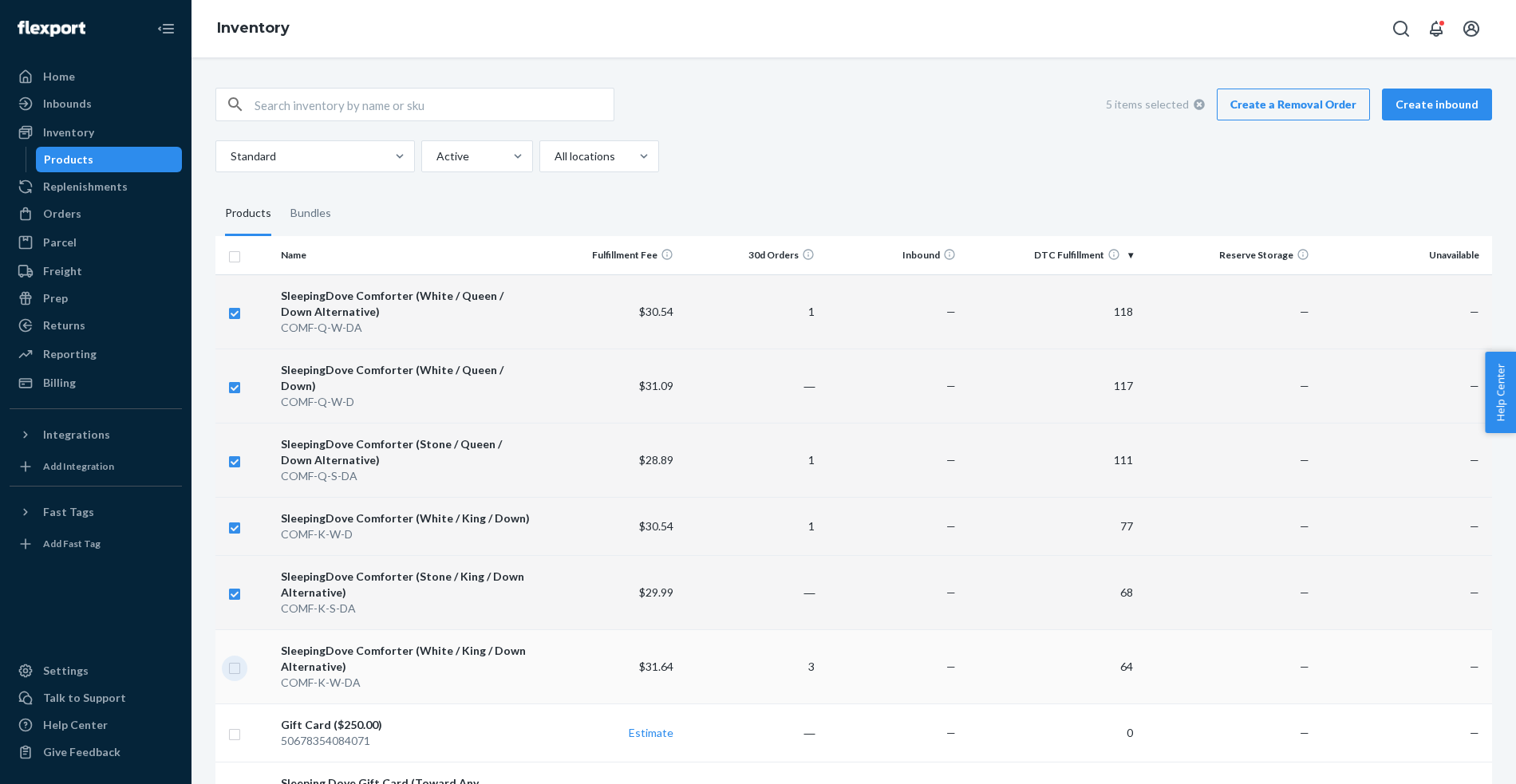
checkbox input "true"
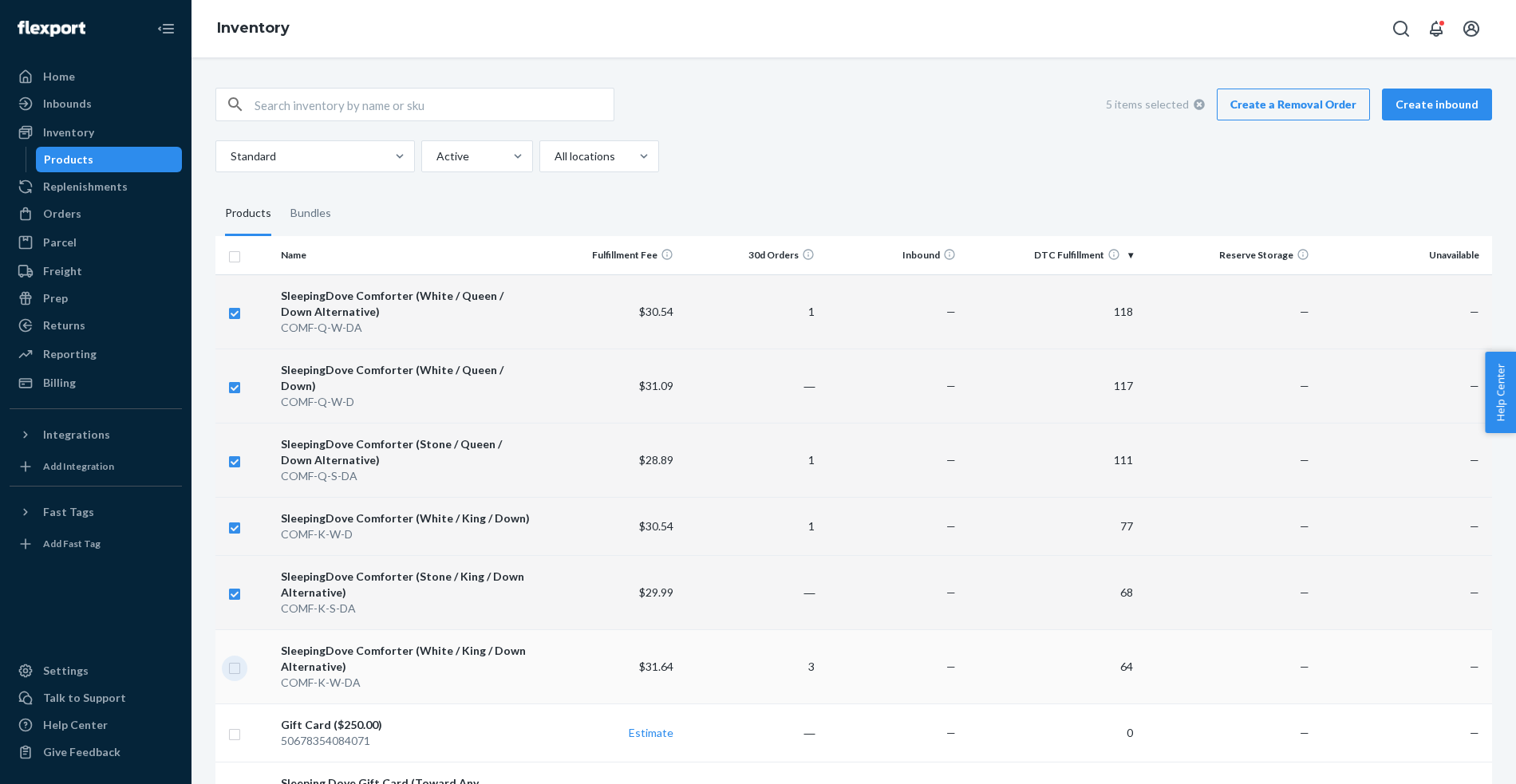
checkbox input "true"
click at [1285, 99] on link "Create a Removal Order" at bounding box center [1293, 105] width 153 height 32
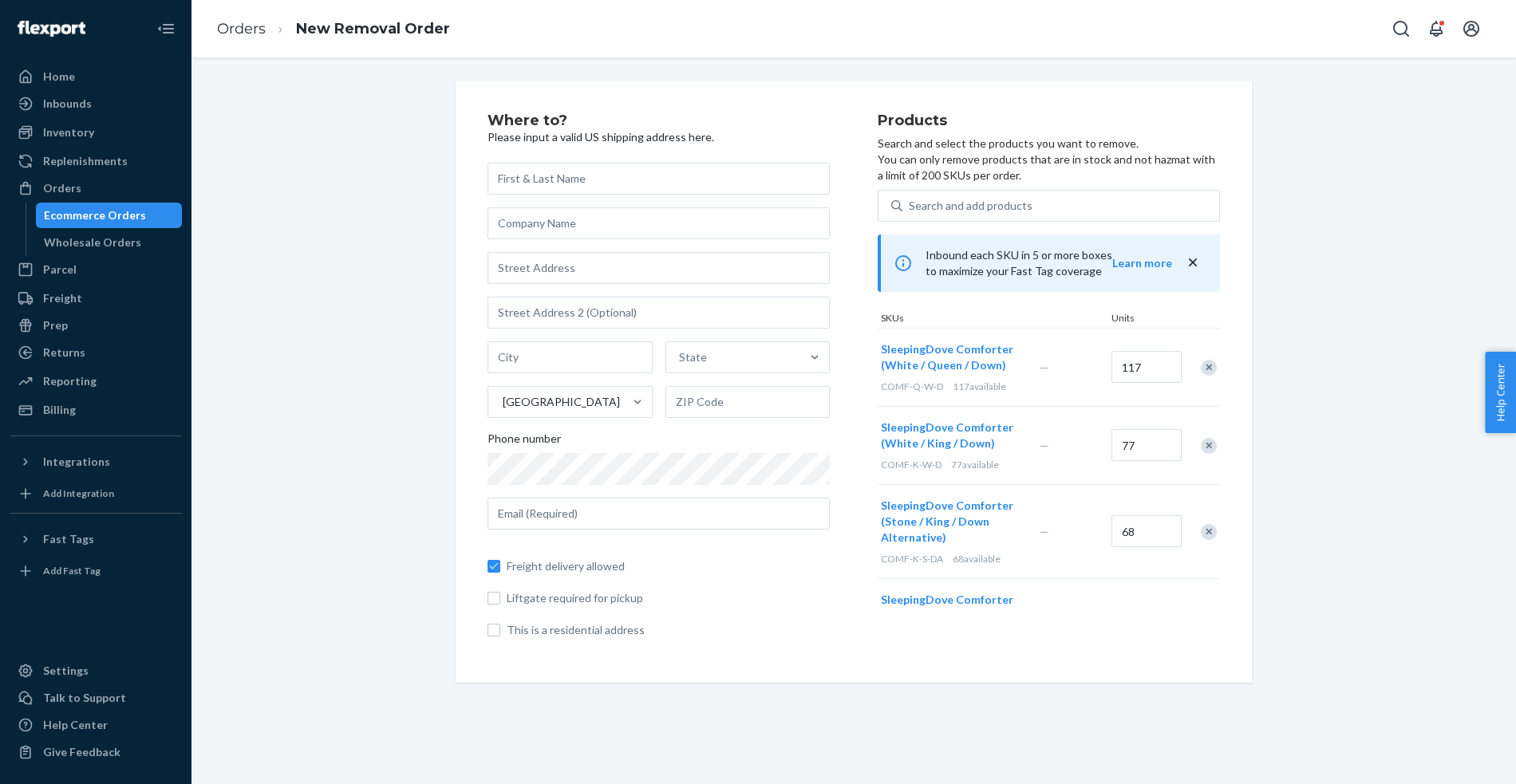
click at [271, 345] on div "Where to? Please input a valid US shipping address here. State United States Ph…" at bounding box center [854, 382] width 1301 height 602
click at [338, 331] on div "Where to? Please input a valid US shipping address here. State United States Ph…" at bounding box center [854, 382] width 1301 height 602
click at [1347, 345] on div "Where to? Please input a valid US shipping address here. State United States Ph…" at bounding box center [854, 382] width 1301 height 602
click at [325, 396] on div "Where to? Please input a valid US shipping address here. State United States Ph…" at bounding box center [854, 382] width 1301 height 602
click at [335, 357] on div "Where to? Please input a valid US shipping address here. State United States Ph…" at bounding box center [854, 382] width 1301 height 602
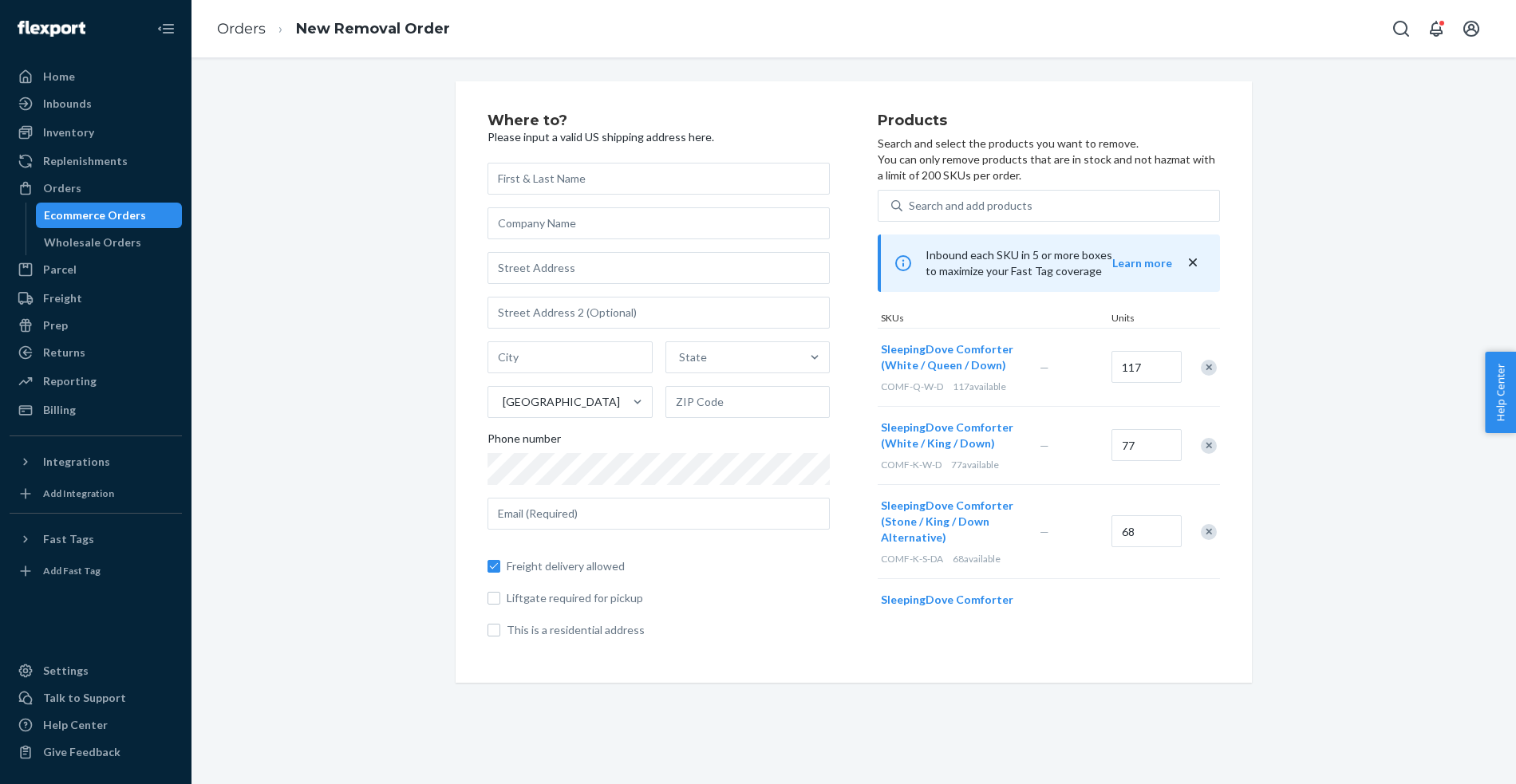
click at [764, 22] on div "Orders New Removal Order" at bounding box center [853, 29] width 1325 height 57
click at [1406, 379] on div "Where to? Please input a valid US shipping address here. State United States Ph…" at bounding box center [854, 382] width 1301 height 602
click at [577, 182] on input "text" at bounding box center [658, 179] width 343 height 32
type input "[PERSON_NAME]"
type input "Sleeping Dove"
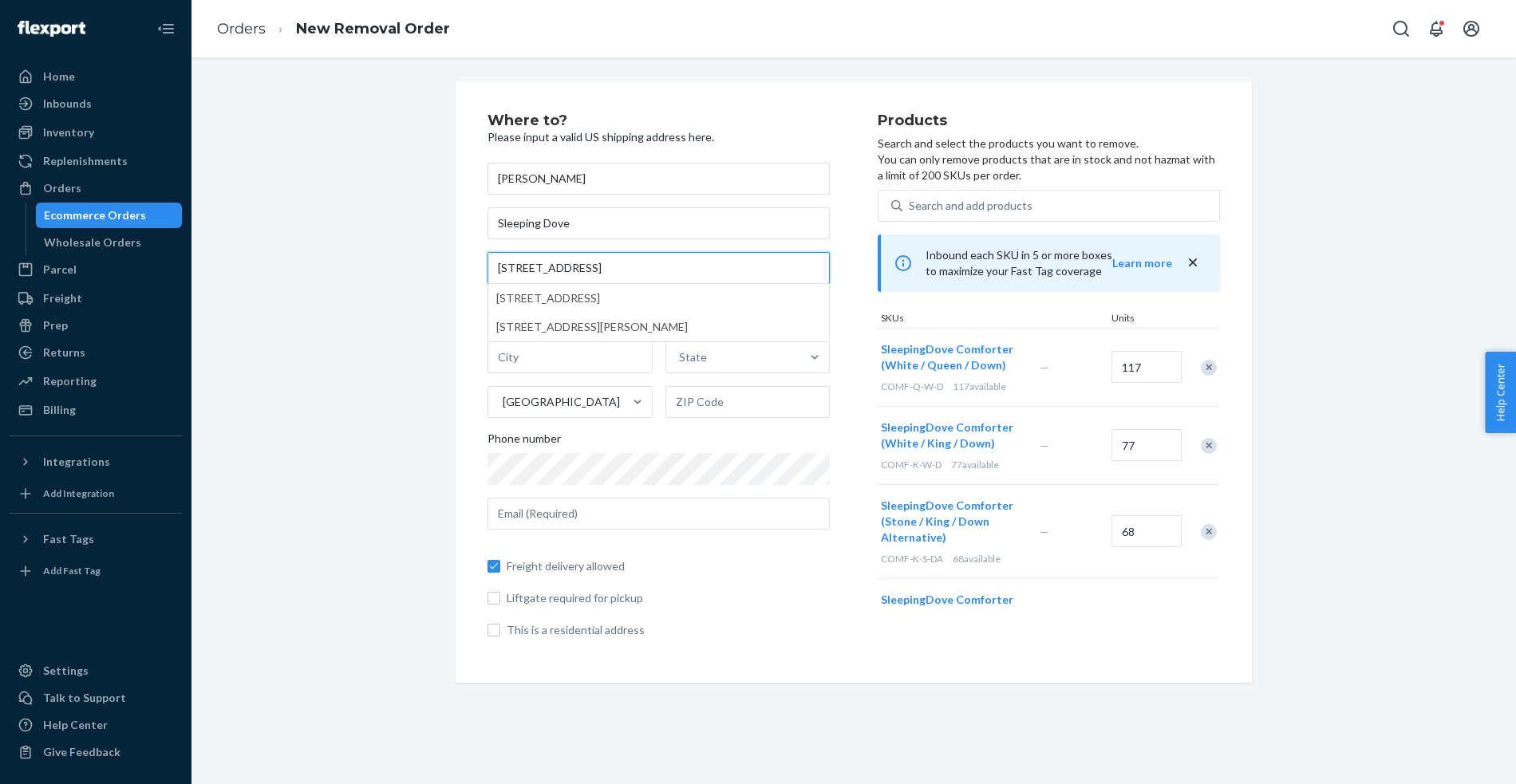
type input "[STREET_ADDRESS]"
click at [369, 319] on div "Where to? Please input a valid US shipping address here. [PERSON_NAME] Sleeping…" at bounding box center [854, 382] width 1301 height 602
click at [542, 354] on input "text" at bounding box center [570, 358] width 165 height 32
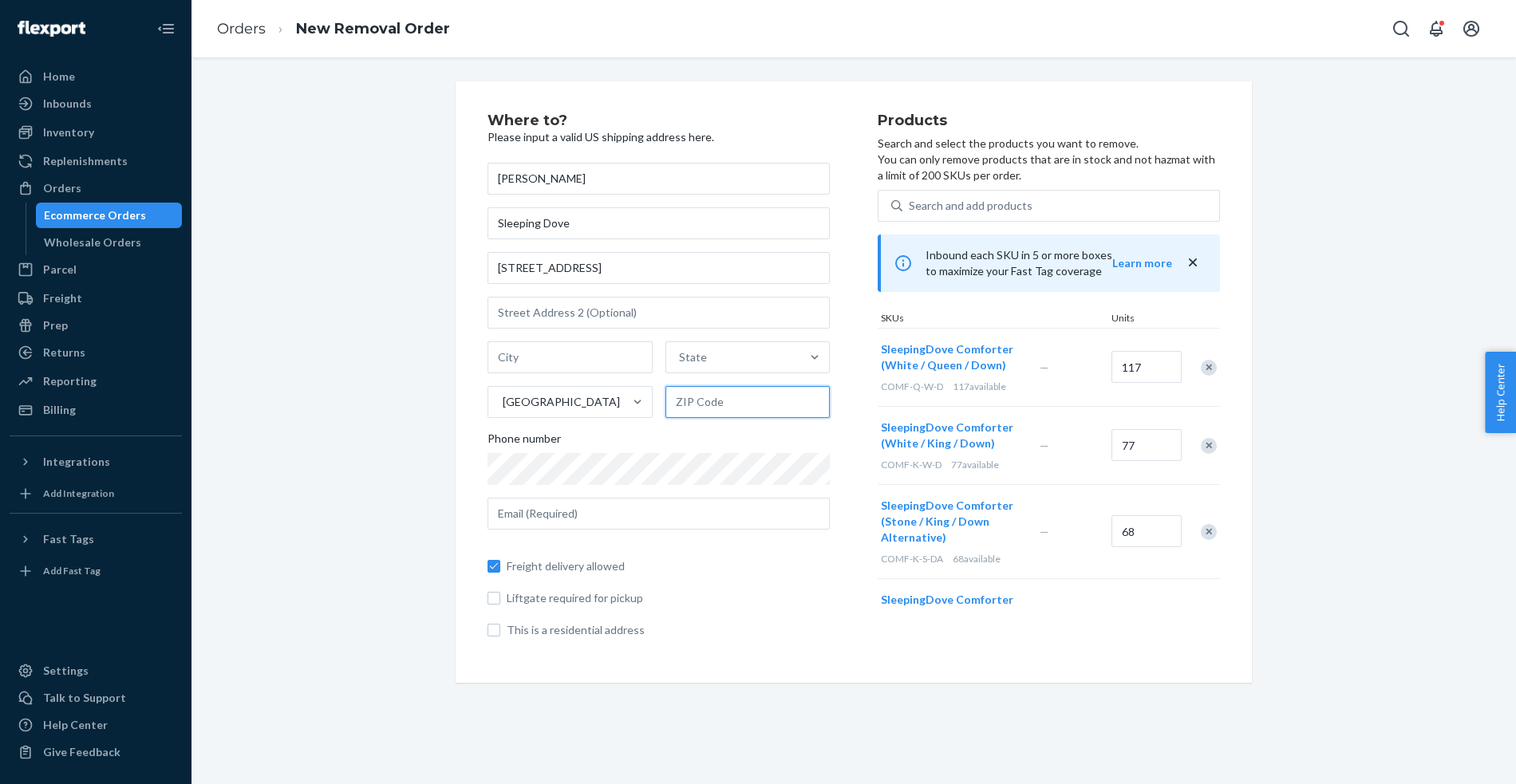
click at [771, 408] on input "text" at bounding box center [748, 403] width 165 height 32
type input "90046"
click at [532, 359] on input "text" at bounding box center [570, 358] width 165 height 32
type input "[GEOGRAPHIC_DATA]"
click at [336, 441] on div "Where to? Please input a valid US shipping address here. [PERSON_NAME] Sleeping…" at bounding box center [854, 382] width 1301 height 602
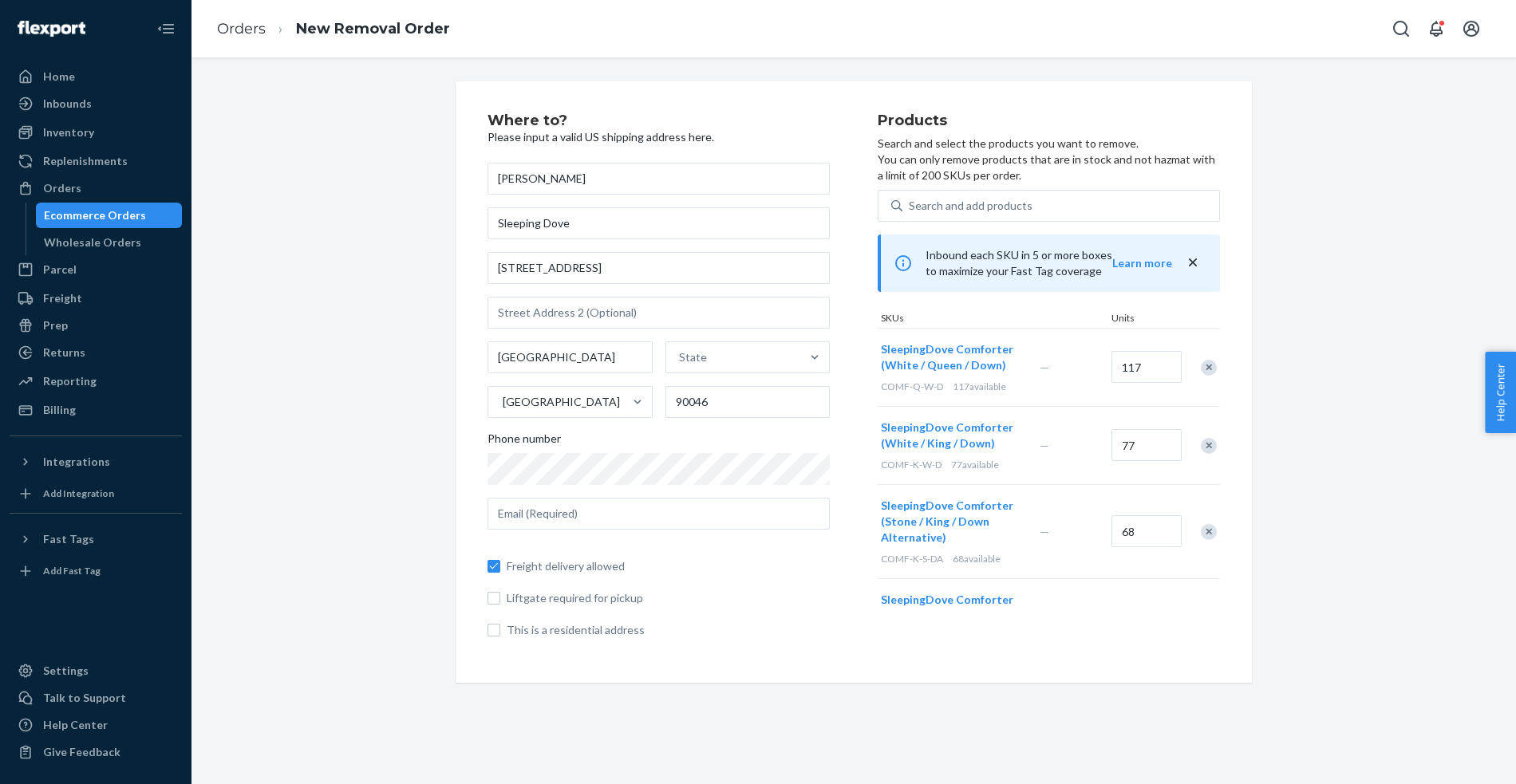
click at [989, 666] on div "Where to? Please input a valid US shipping address here. [PERSON_NAME] Sleeping…" at bounding box center [854, 382] width 797 height 602
click at [766, 673] on div "Where to? Please input a valid US shipping address here. [PERSON_NAME] Sleeping…" at bounding box center [854, 382] width 797 height 602
click at [610, 513] on input "text" at bounding box center [658, 514] width 343 height 32
type input "[PERSON_NAME][EMAIL_ADDRESS][DOMAIN_NAME]"
click at [702, 609] on div "Freight delivery allowed Liftgate required for pickup This is a residential add…" at bounding box center [658, 590] width 343 height 96
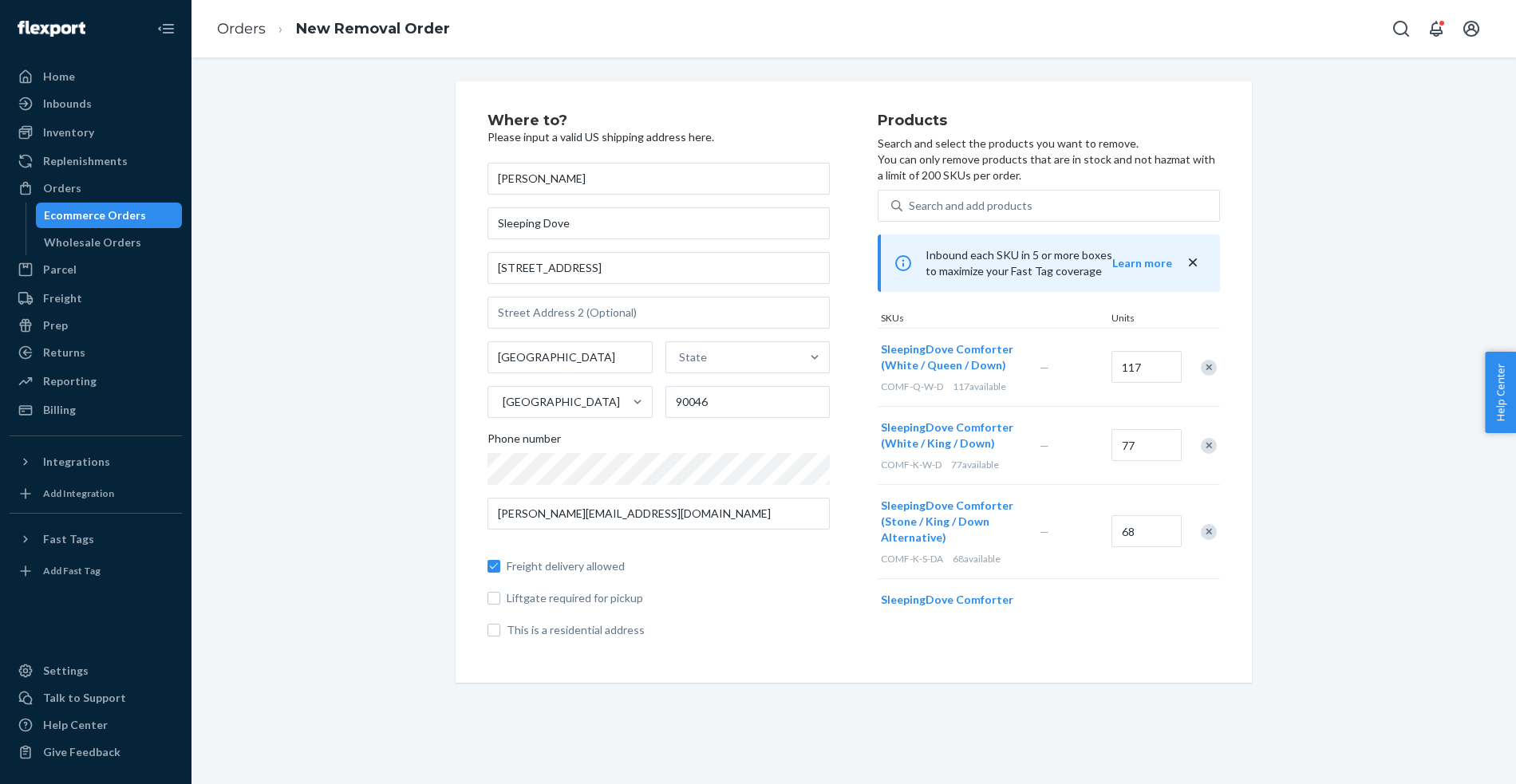
click at [328, 577] on div "Where to? Please input a valid US shipping address here. [PERSON_NAME] Sleeping…" at bounding box center [854, 382] width 1301 height 602
click at [849, 643] on div "Where to? Please input a valid US shipping address here. [PERSON_NAME] Sleeping…" at bounding box center [682, 382] width 390 height 538
click at [1192, 260] on icon "close" at bounding box center [1193, 263] width 16 height 16
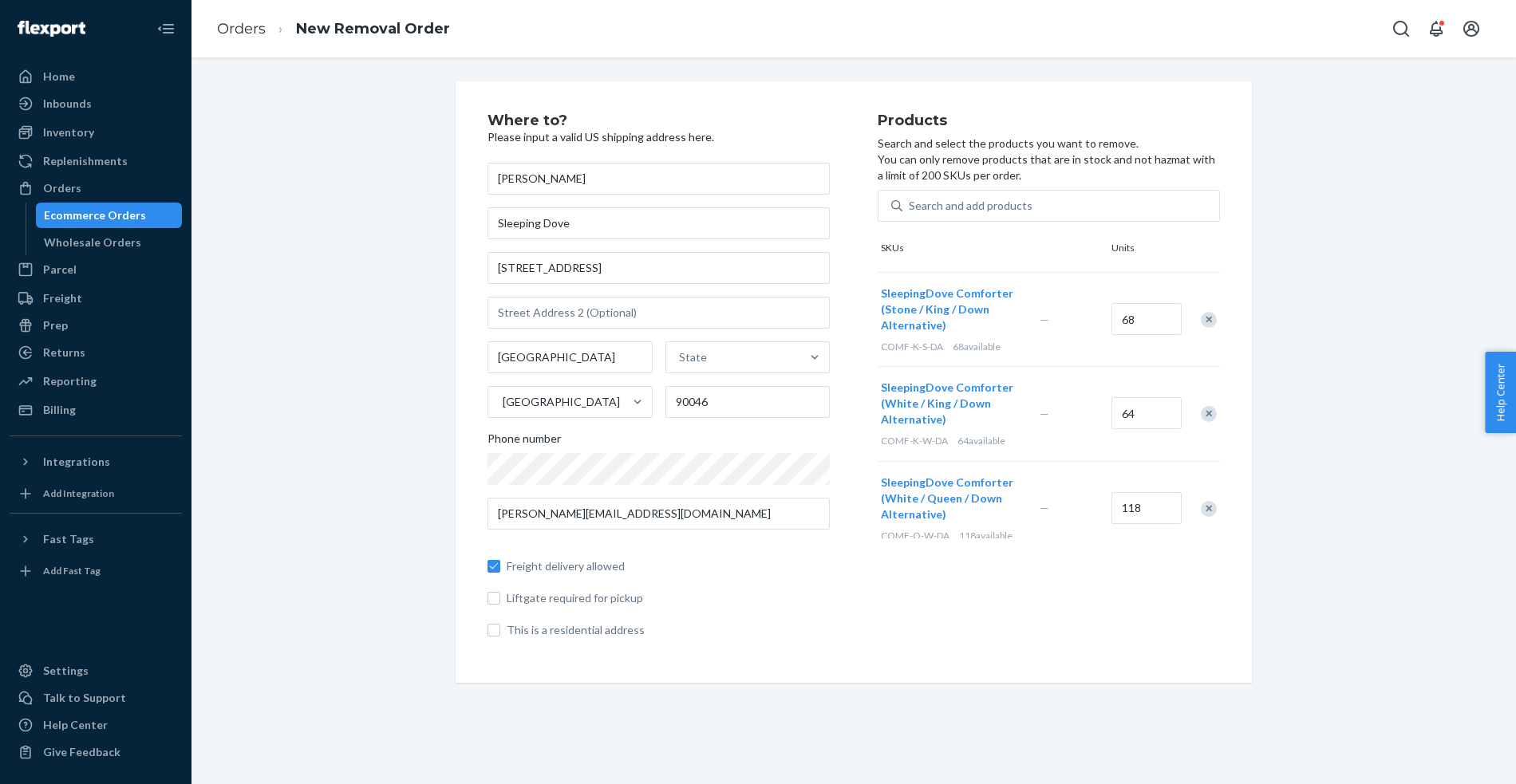
scroll to position [249, 0]
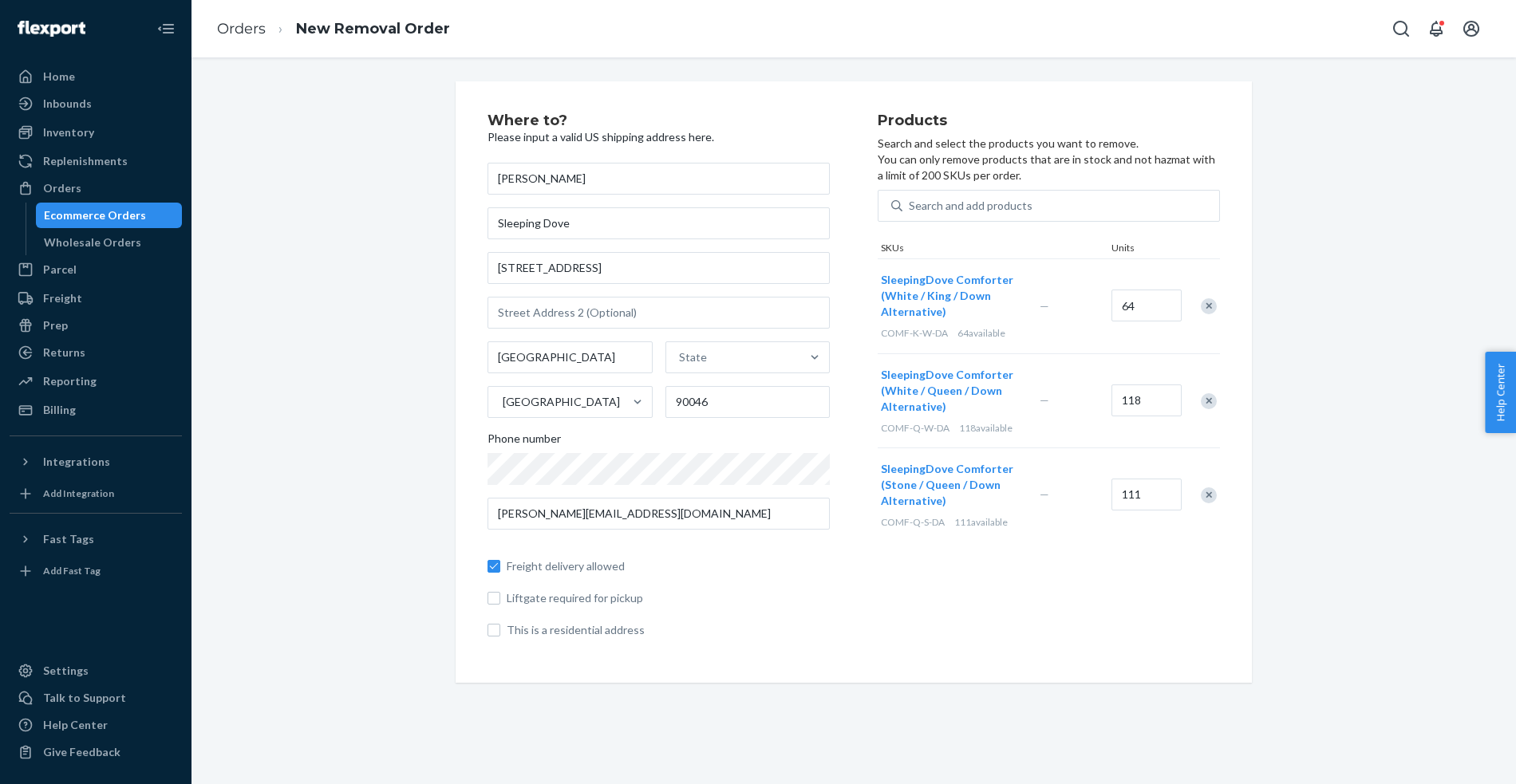
click at [834, 648] on div "Where to? Please input a valid US shipping address here. [PERSON_NAME] Sleeping…" at bounding box center [682, 382] width 390 height 538
click at [493, 597] on input "Liftgate required for pickup" at bounding box center [493, 598] width 13 height 13
checkbox input "true"
click at [496, 632] on input "This is a residential address" at bounding box center [493, 631] width 13 height 13
click at [498, 634] on input "This is a residential address" at bounding box center [493, 631] width 13 height 13
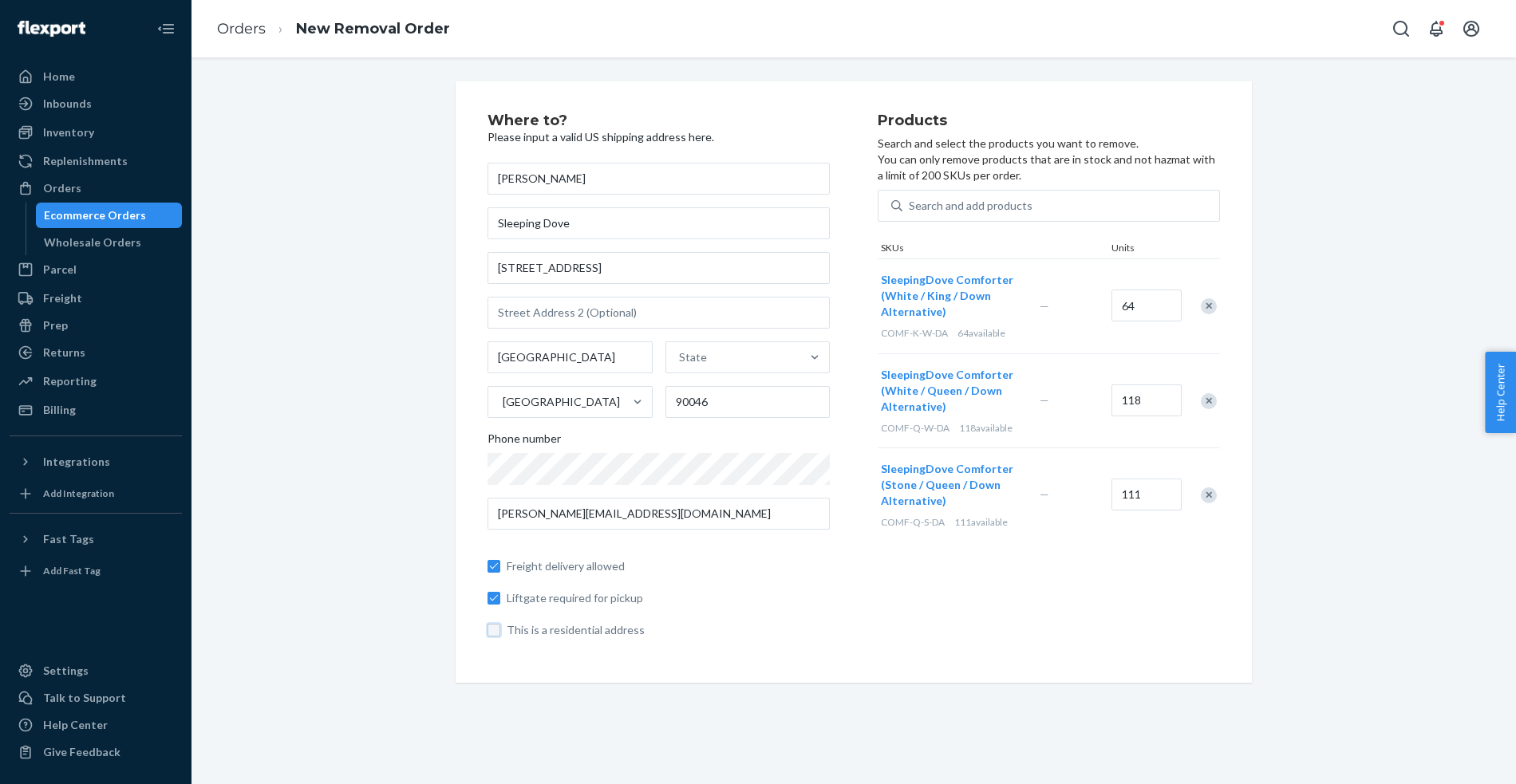
checkbox input "false"
click at [749, 612] on div "Freight delivery allowed Liftgate required for pickup This is a residential add…" at bounding box center [658, 590] width 343 height 96
click at [402, 437] on div "Where to? Please input a valid US shipping address here. [PERSON_NAME] Sleeping…" at bounding box center [854, 382] width 1301 height 602
click at [285, 413] on div "Where to? Please input a valid US shipping address here. [PERSON_NAME] Sleeping…" at bounding box center [854, 382] width 1301 height 602
click at [847, 645] on div "Where to? Please input a valid US shipping address here. [PERSON_NAME] Sleeping…" at bounding box center [682, 382] width 390 height 538
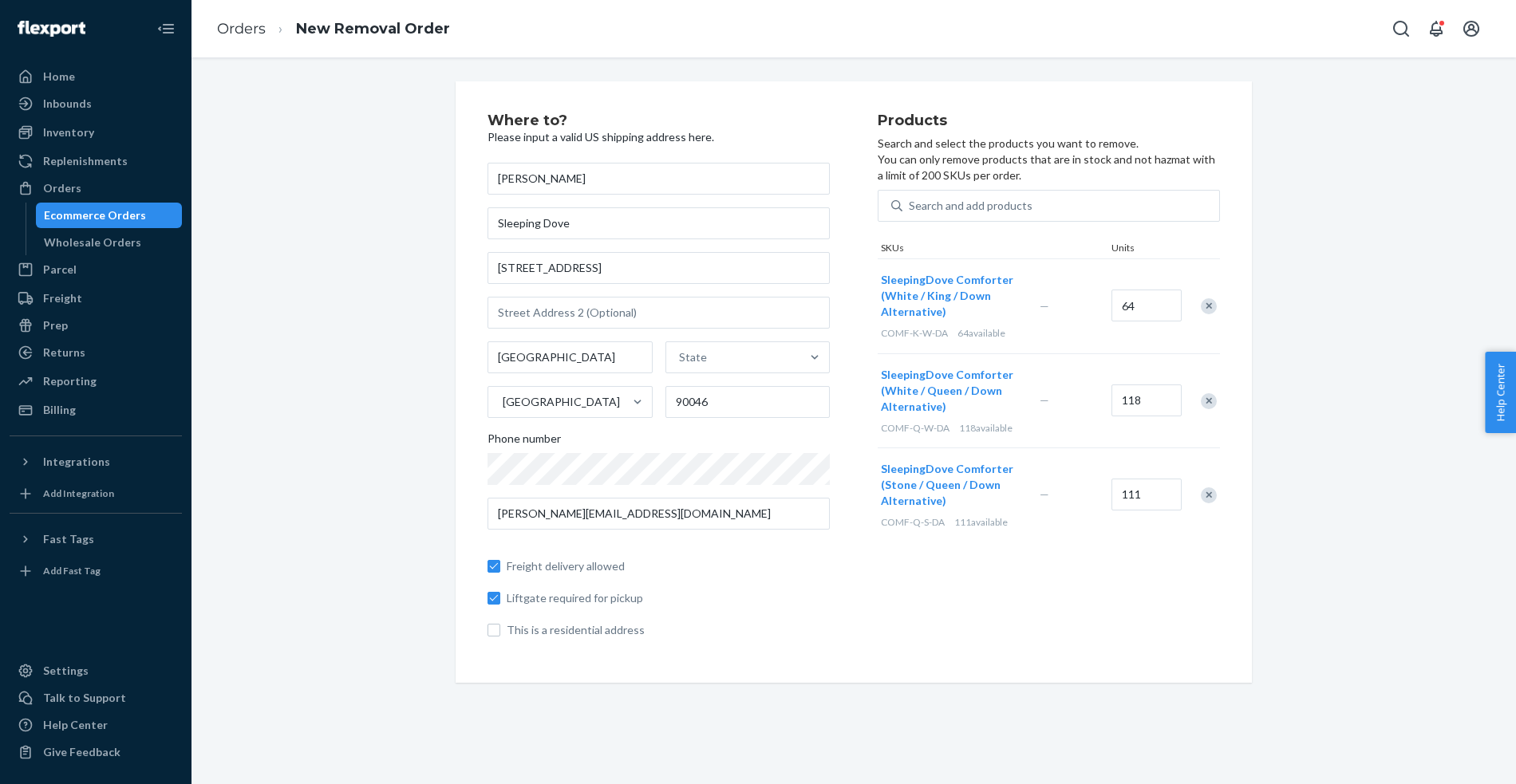
click at [335, 495] on div "Where to? Please input a valid US shipping address here. [PERSON_NAME] Sleeping…" at bounding box center [854, 382] width 1301 height 602
click at [646, 271] on input "[STREET_ADDRESS]" at bounding box center [658, 268] width 343 height 32
click at [344, 398] on div "Where to? Please input a valid US shipping address here. [PERSON_NAME] Sleeping…" at bounding box center [854, 382] width 1301 height 602
click at [125, 244] on div "Wholesale Orders" at bounding box center [92, 243] width 98 height 16
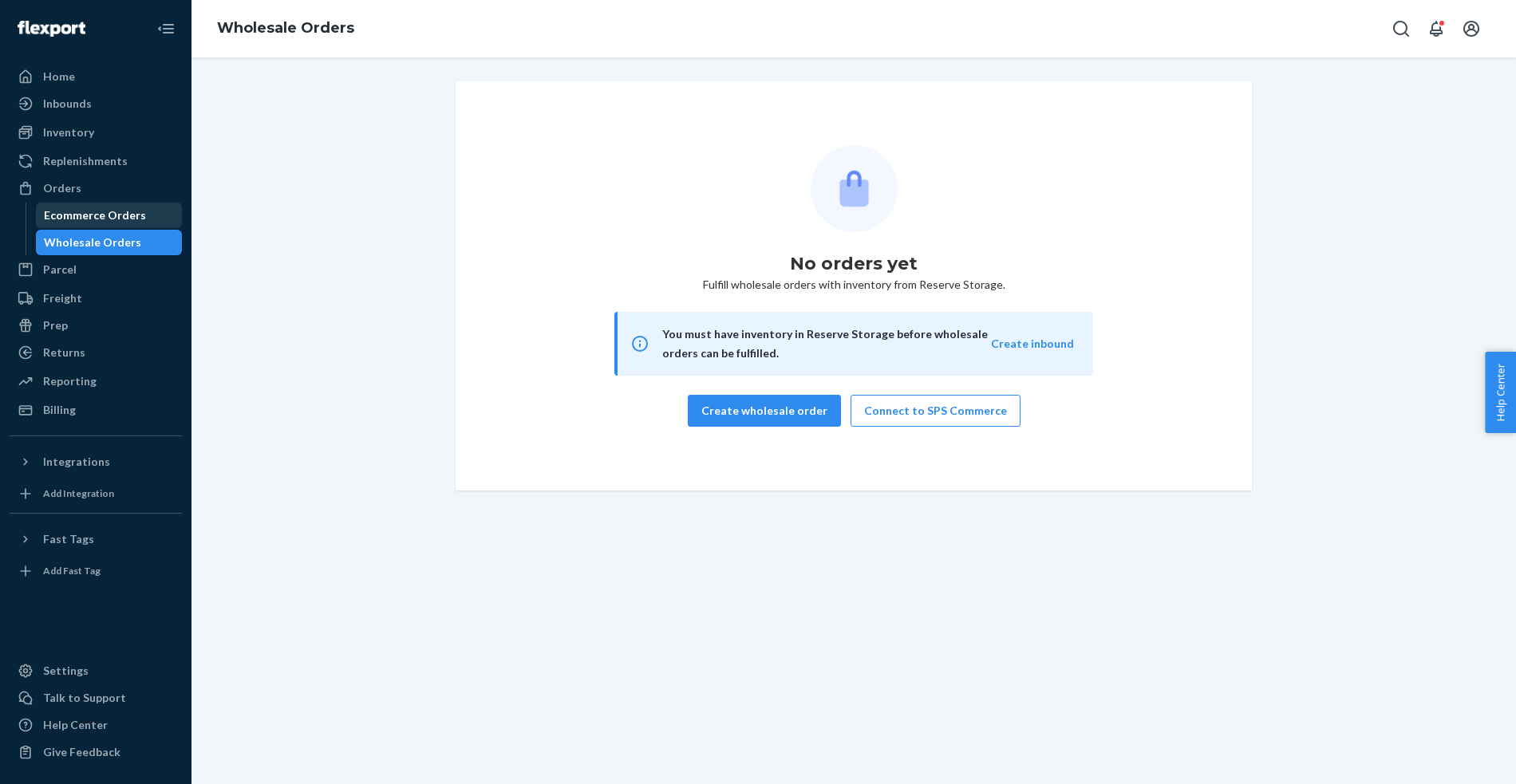
click at [109, 219] on div "Ecommerce Orders" at bounding box center [95, 215] width 102 height 16
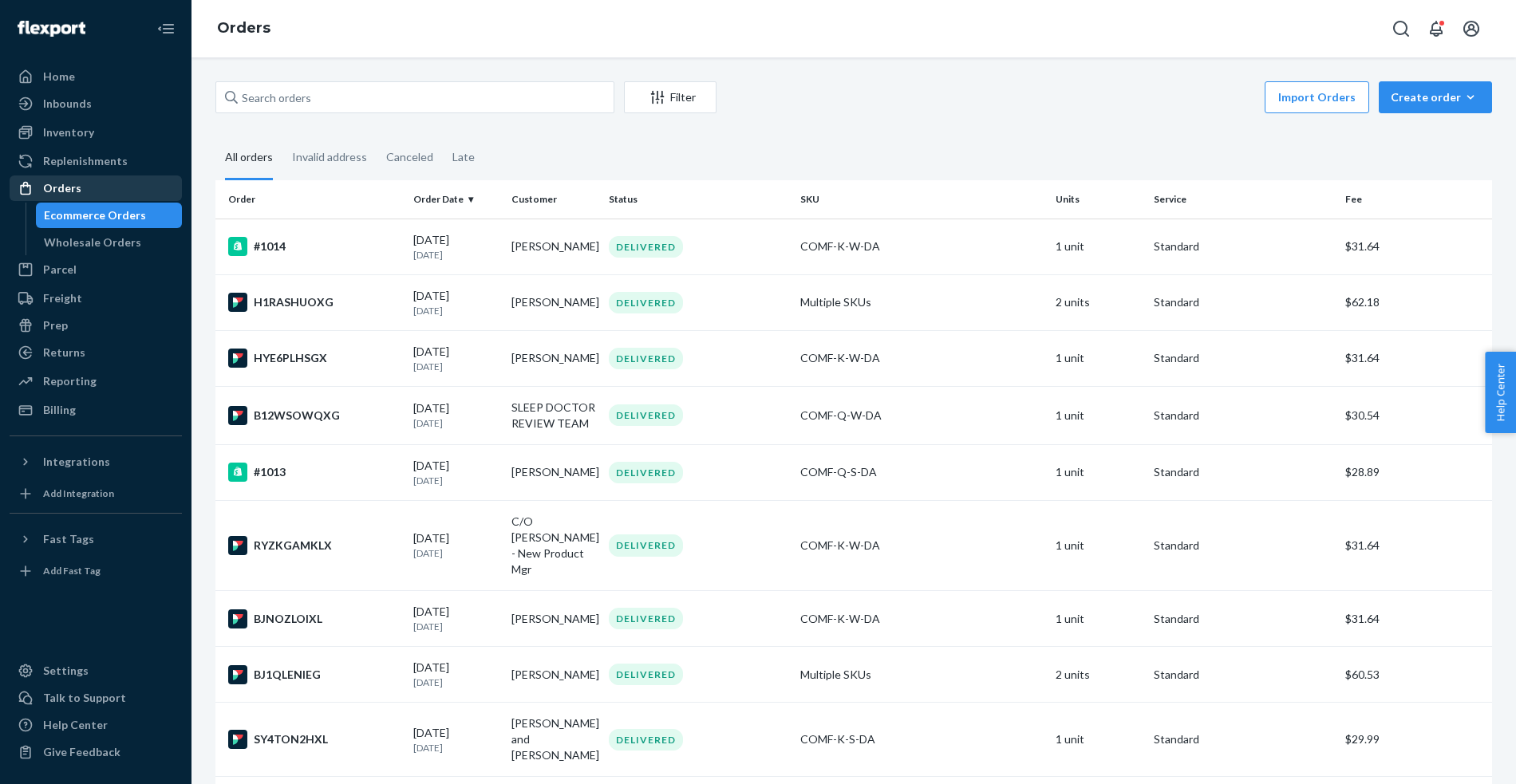
click at [74, 180] on div "Orders" at bounding box center [62, 188] width 39 height 16
click at [55, 186] on div "Orders" at bounding box center [62, 188] width 39 height 16
click at [58, 129] on div "Inventory" at bounding box center [68, 133] width 51 height 16
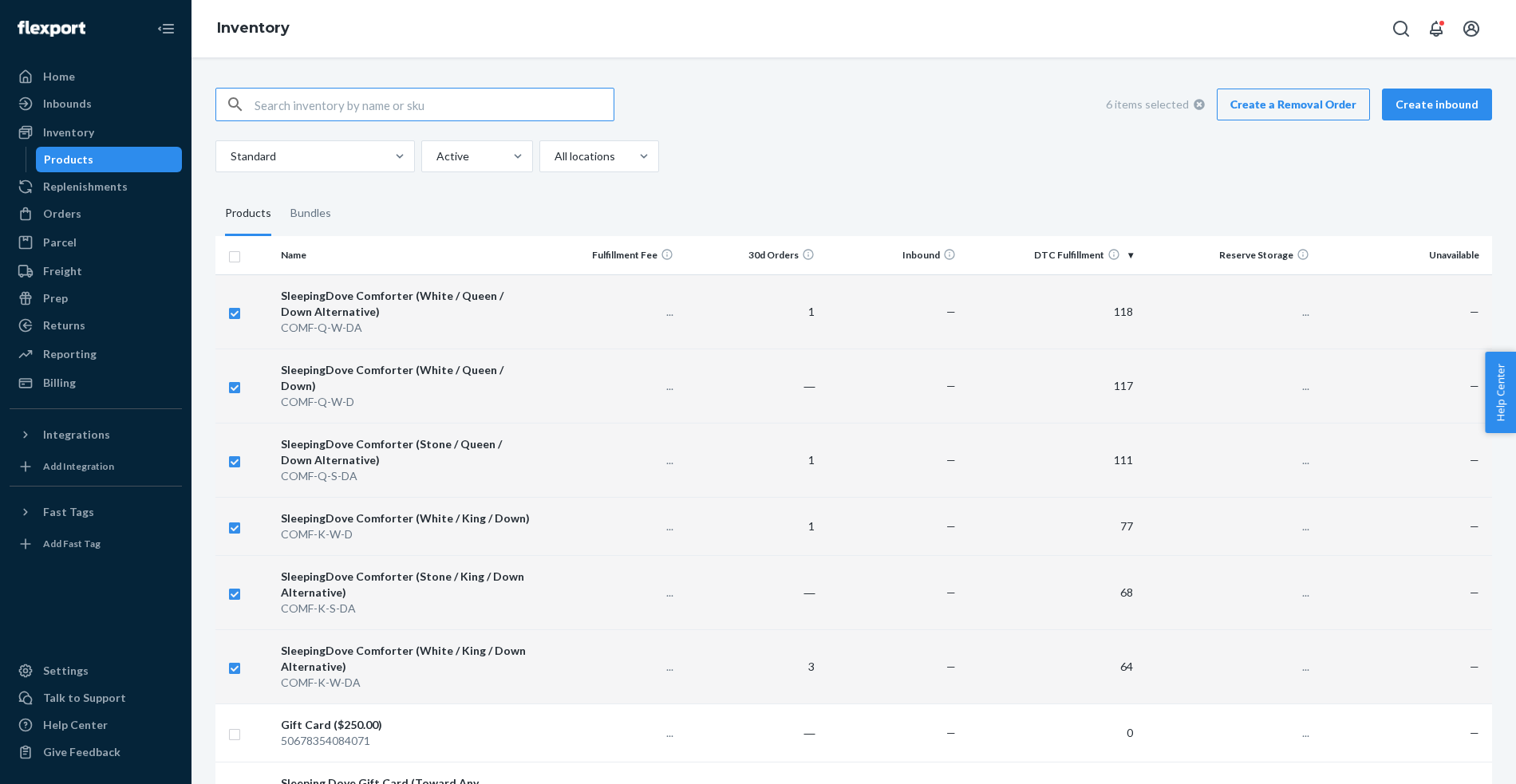
checkbox input "true"
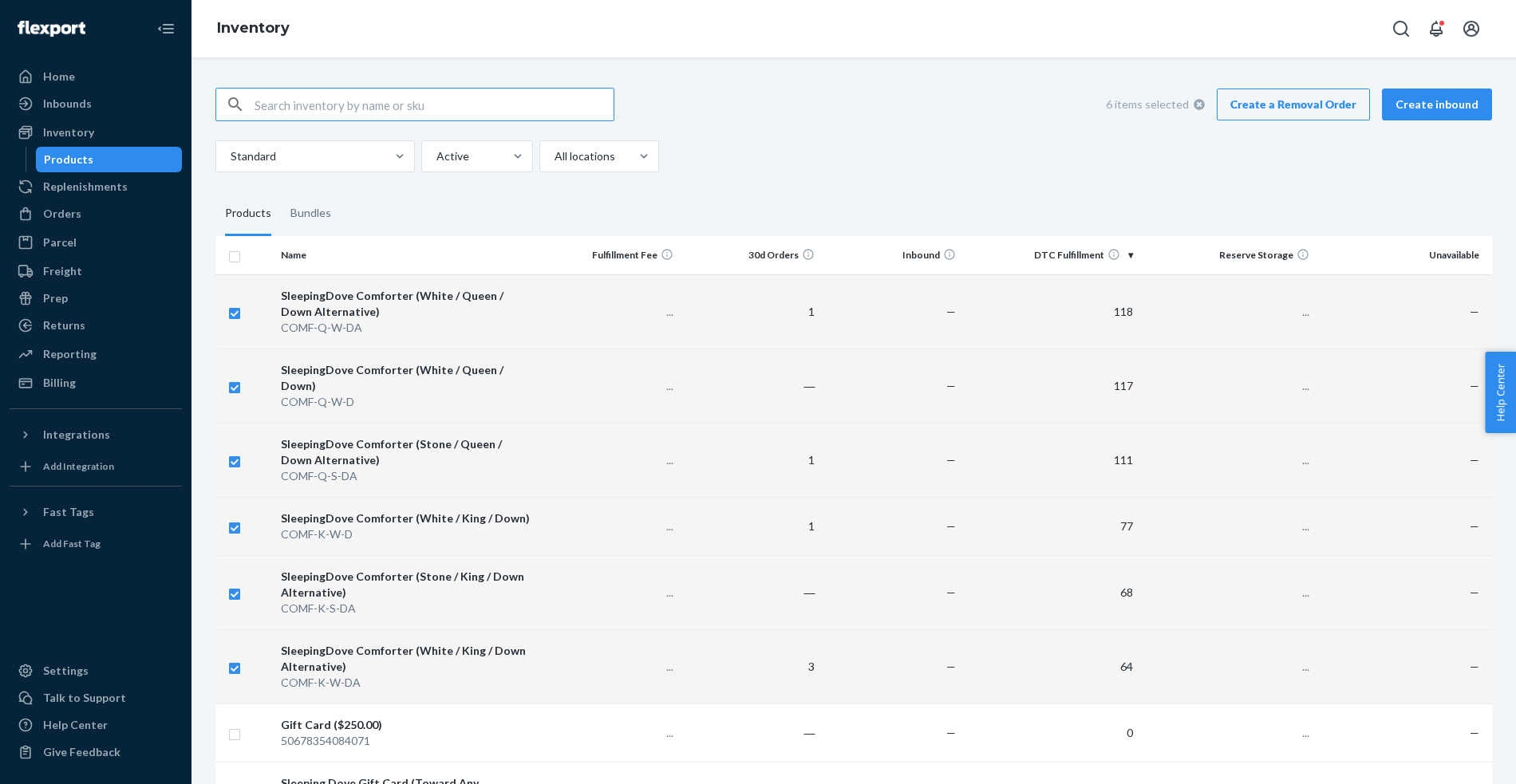
checkbox input "true"
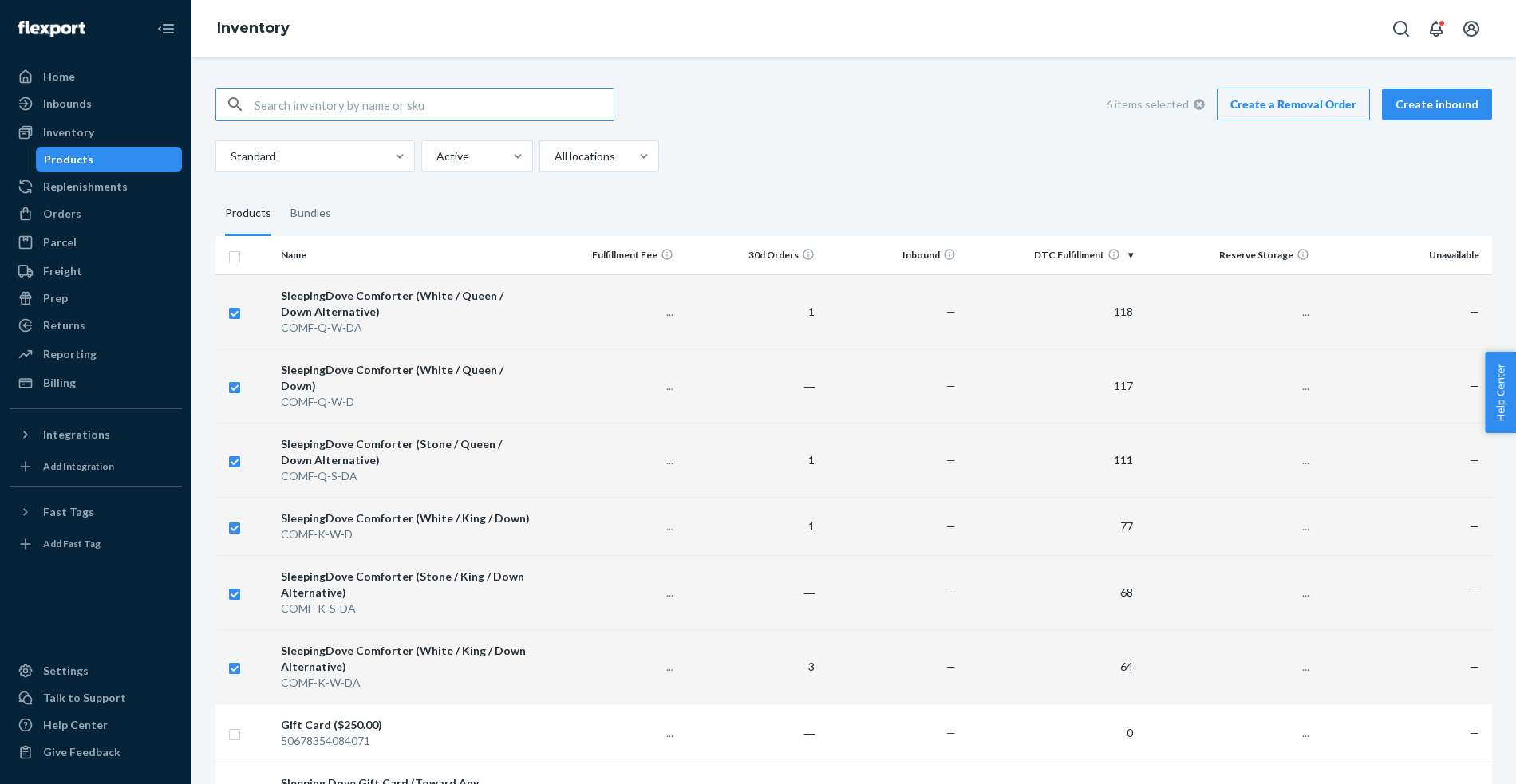
checkbox input "true"
click at [1326, 105] on link "Create a Removal Order" at bounding box center [1293, 105] width 153 height 32
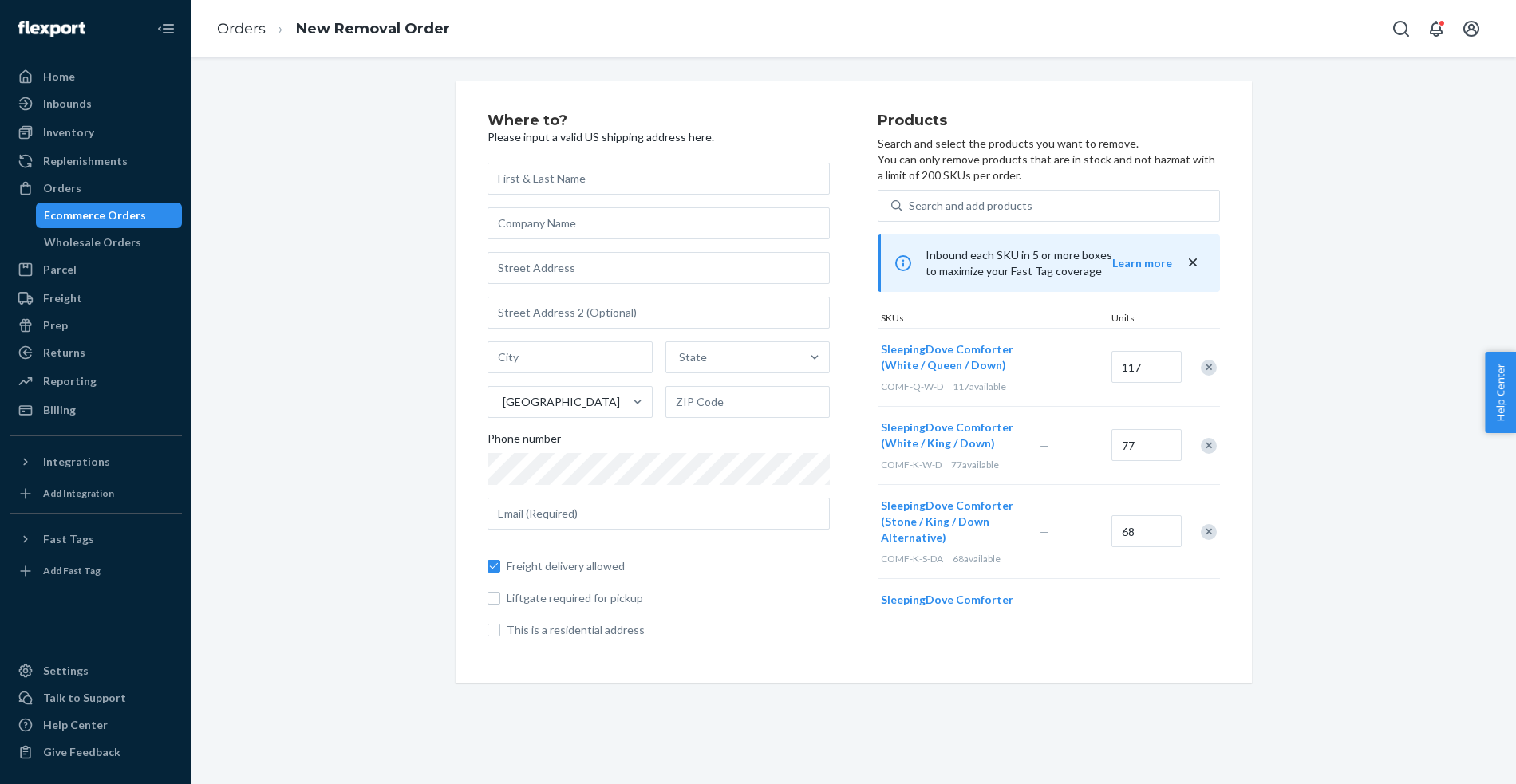
click at [1206, 531] on div "Remove Item" at bounding box center [1209, 532] width 16 height 16
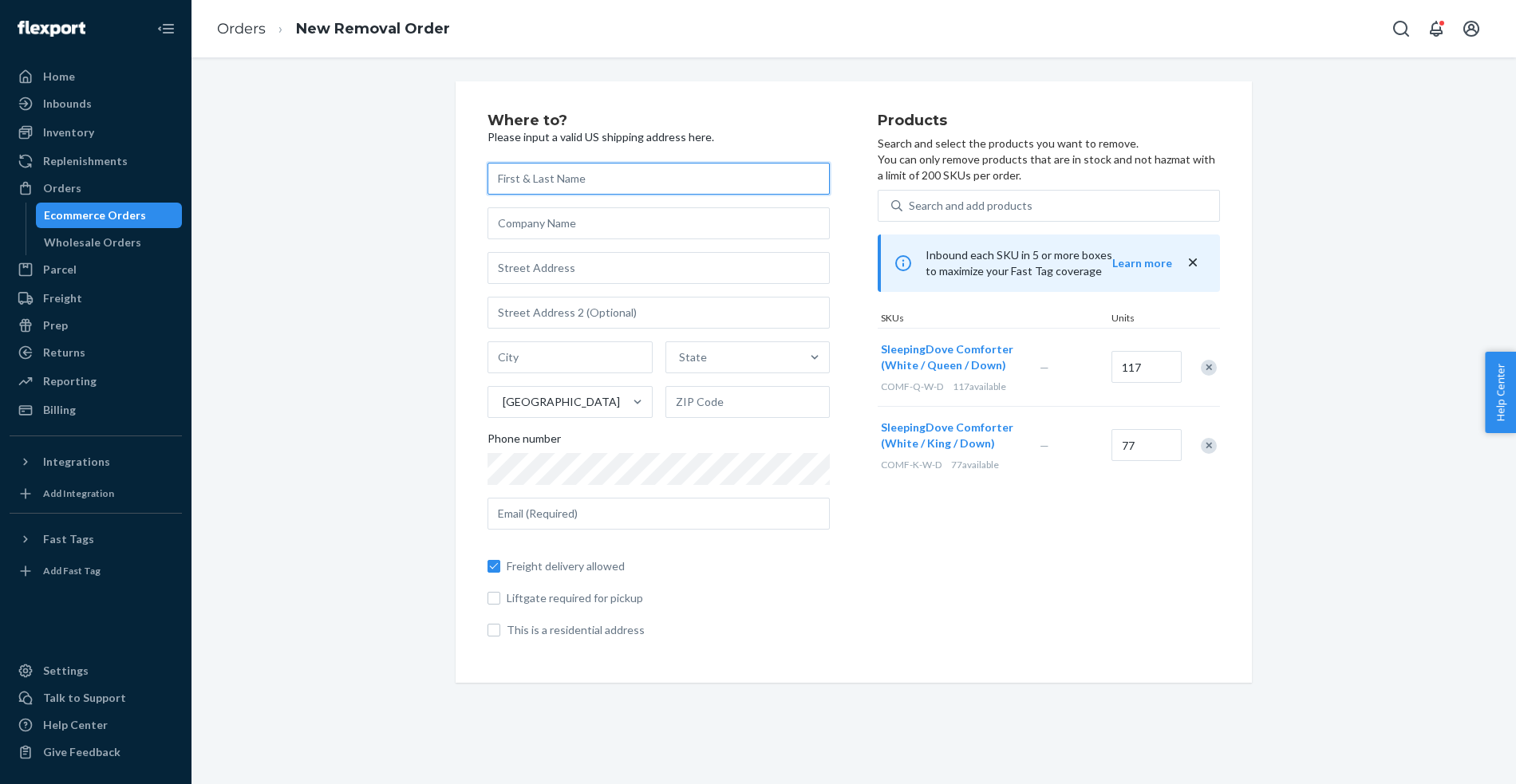
click at [553, 177] on input "text" at bounding box center [658, 179] width 343 height 32
type input "[PERSON_NAME]"
type input "Sleeping Dove"
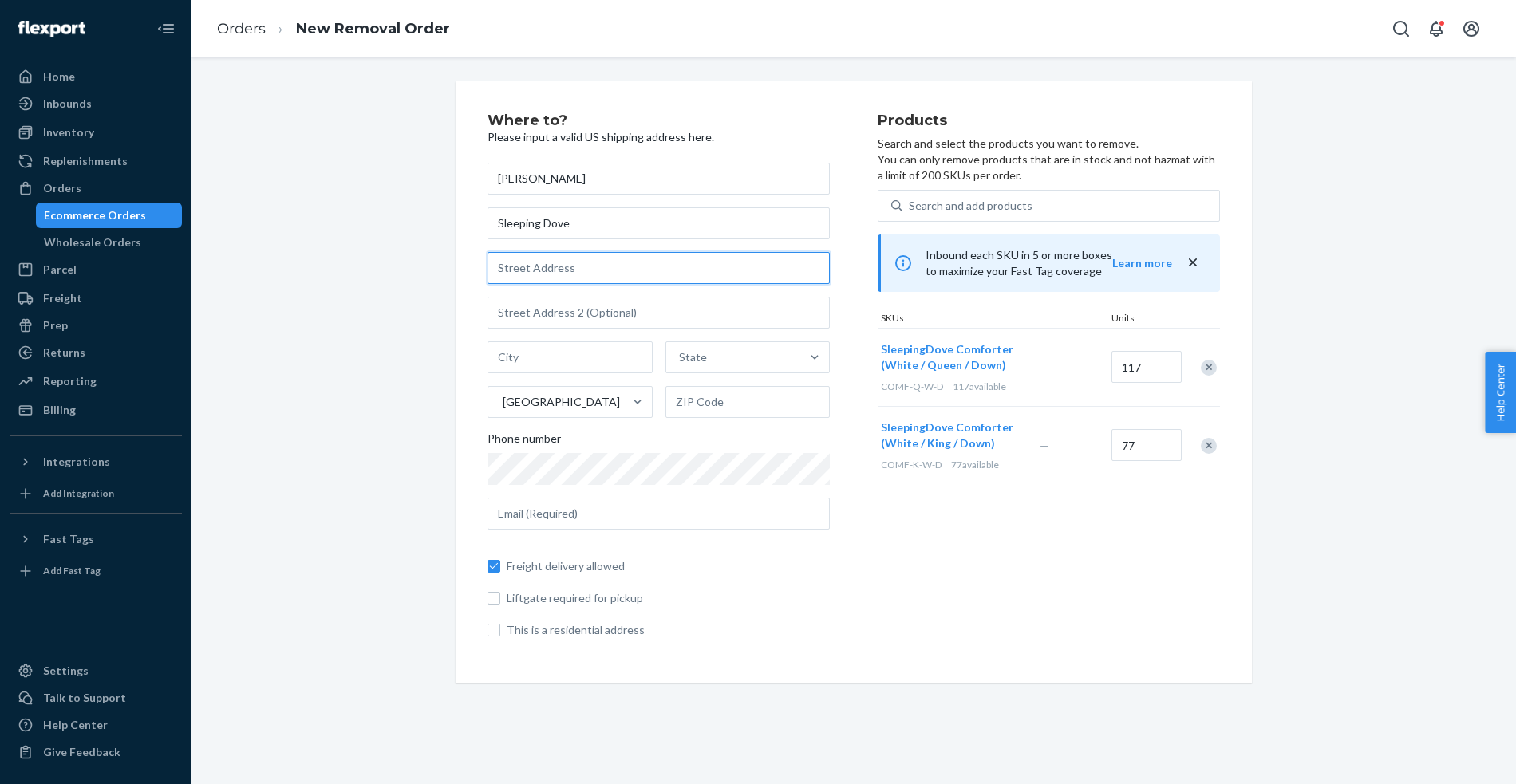
type input "[STREET_ADDRESS]"
type input "[GEOGRAPHIC_DATA]"
type input "[US_STATE]"
type input "90046"
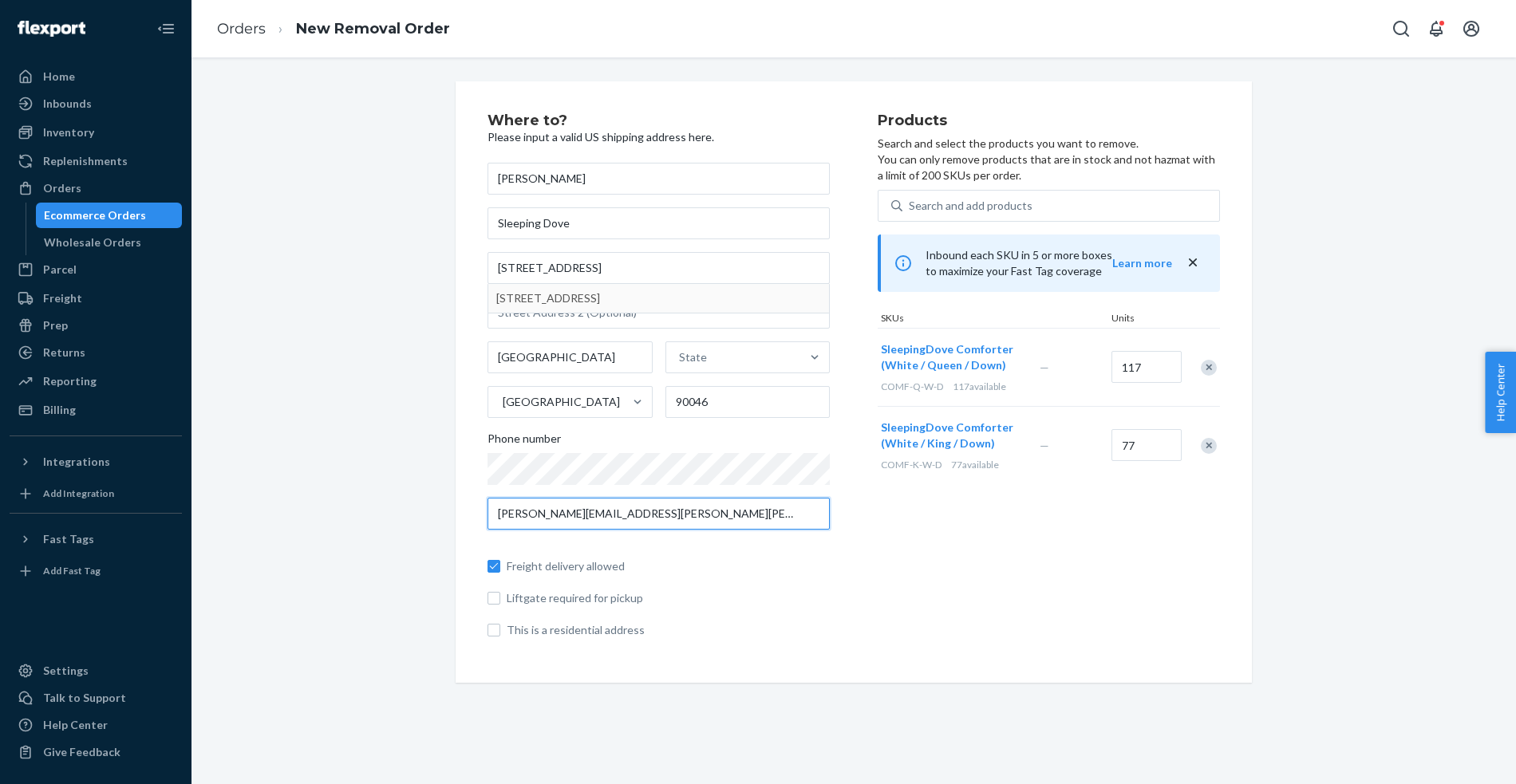
click at [625, 516] on input "[PERSON_NAME][EMAIL_ADDRESS][PERSON_NAME][PERSON_NAME][DOMAIN_NAME]" at bounding box center [658, 514] width 343 height 32
type input "[PERSON_NAME][EMAIL_ADDRESS][DOMAIN_NAME]"
click at [787, 601] on span "Liftgate required for pickup" at bounding box center [668, 598] width 323 height 16
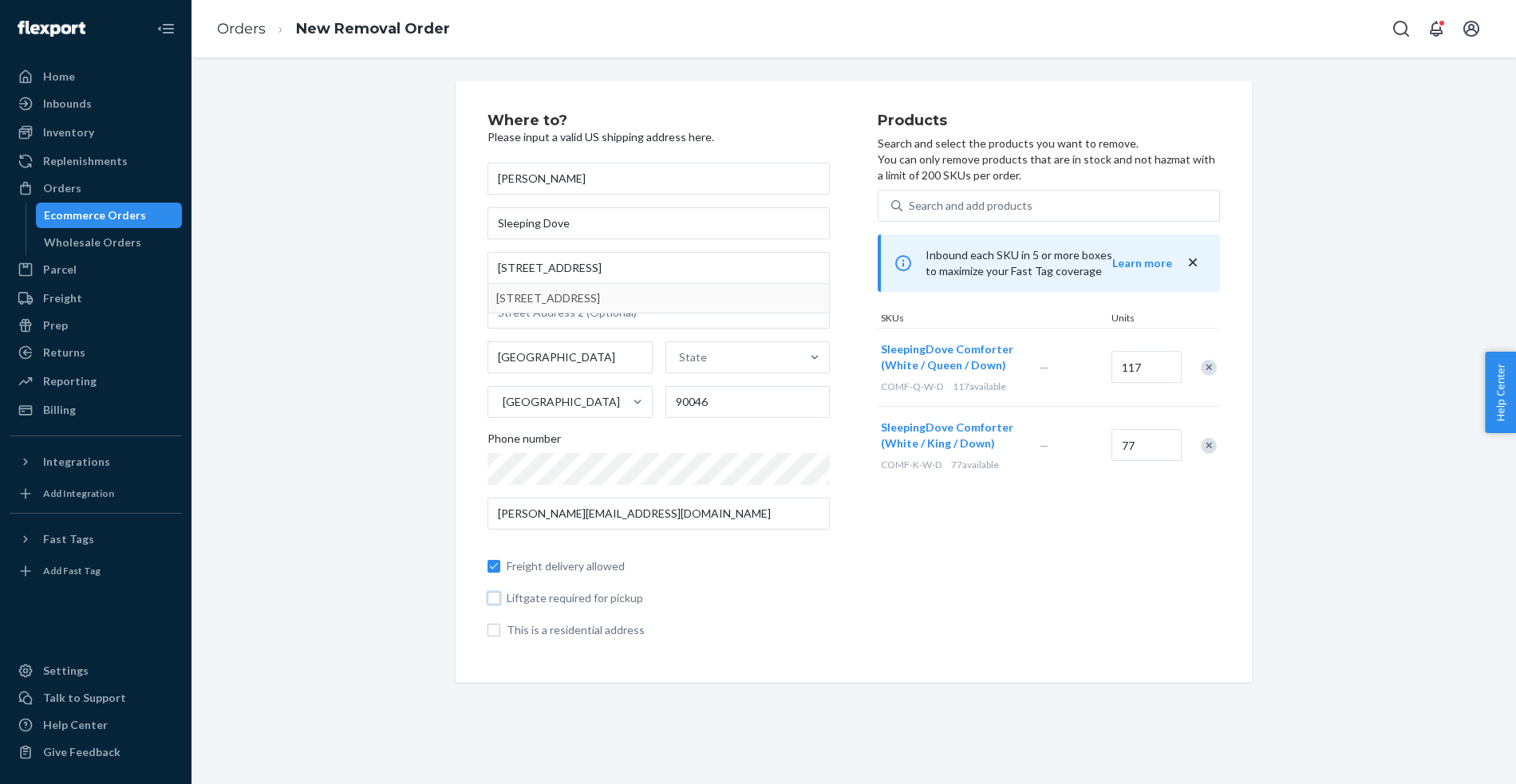
click at [501, 601] on input "Liftgate required for pickup" at bounding box center [493, 598] width 13 height 13
checkbox input "true"
click at [780, 632] on span "This is a residential address" at bounding box center [668, 631] width 323 height 16
click at [501, 632] on input "This is a residential address" at bounding box center [493, 631] width 13 height 13
checkbox input "true"
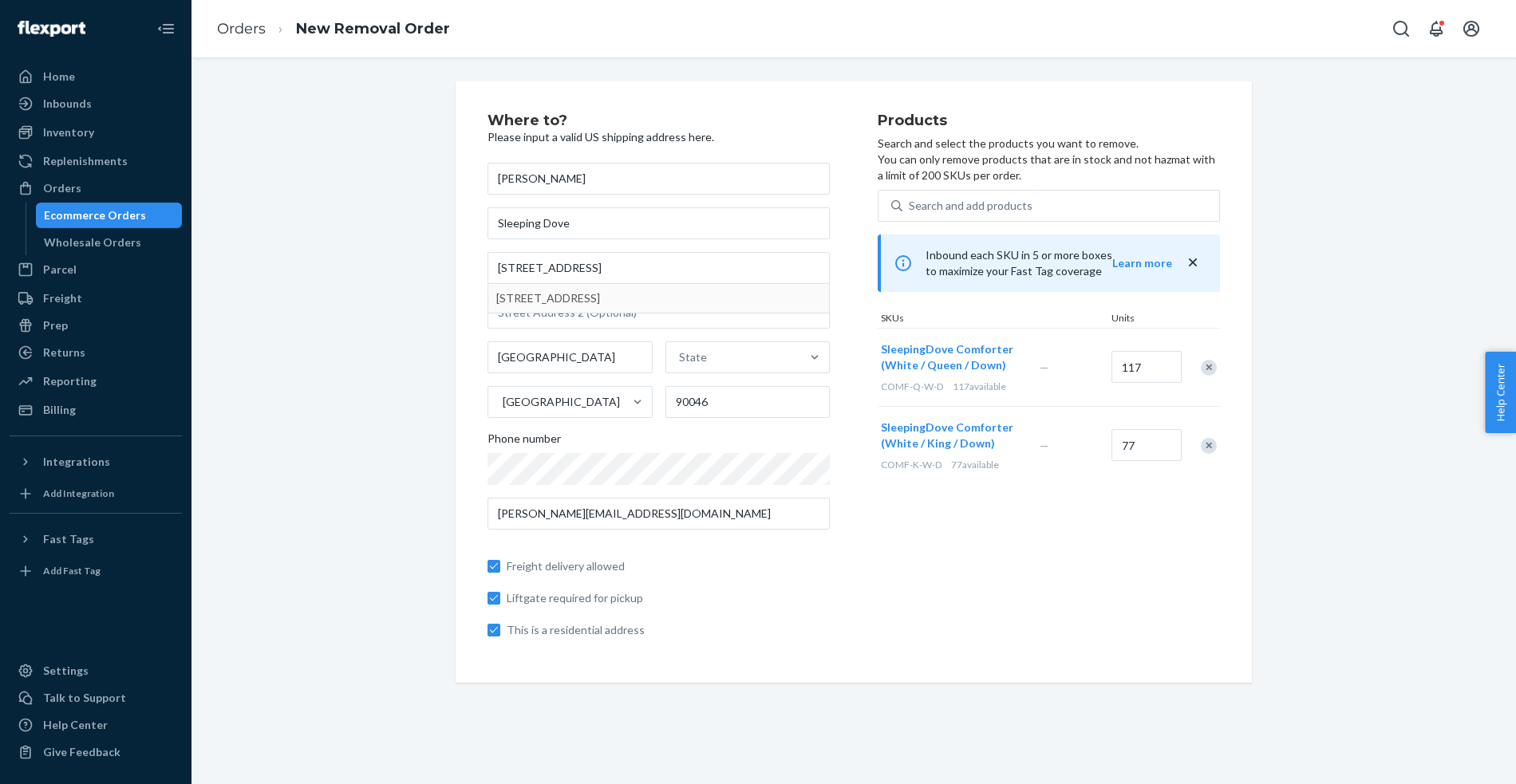
click at [864, 719] on div "Where to? Please input a valid US shipping address here. [PERSON_NAME] Sleeping…" at bounding box center [853, 421] width 1325 height 727
click at [820, 621] on div "Freight delivery allowed Liftgate required for pickup This is a residential add…" at bounding box center [658, 590] width 343 height 96
click at [957, 352] on span "SleepingDove Comforter (White / Queen / Down)" at bounding box center [947, 357] width 133 height 30
click at [301, 319] on div "Where to? Please input a valid US shipping address here. [PERSON_NAME] Sleeping…" at bounding box center [854, 382] width 1301 height 602
click at [66, 133] on div "Inventory" at bounding box center [68, 133] width 51 height 16
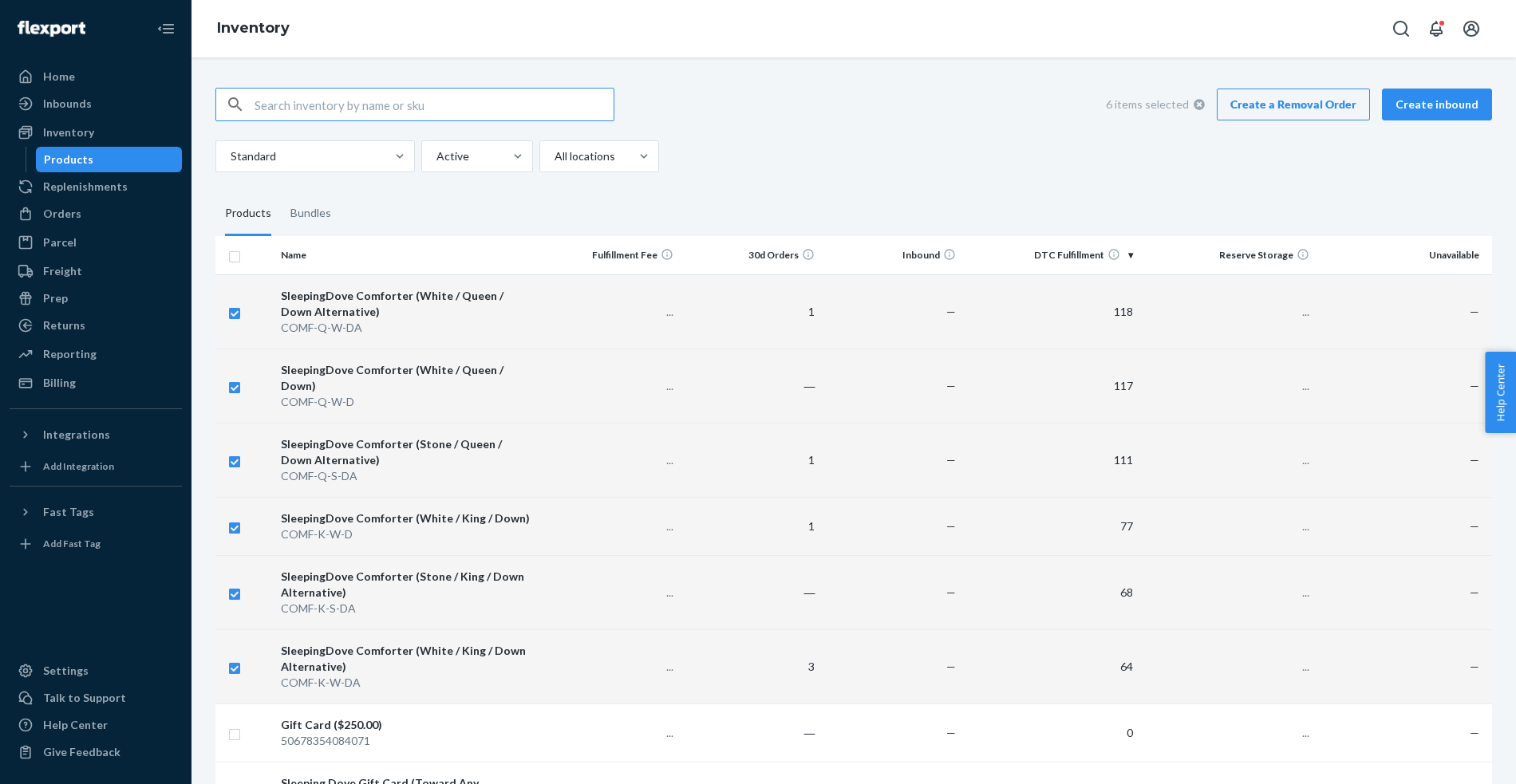
checkbox input "true"
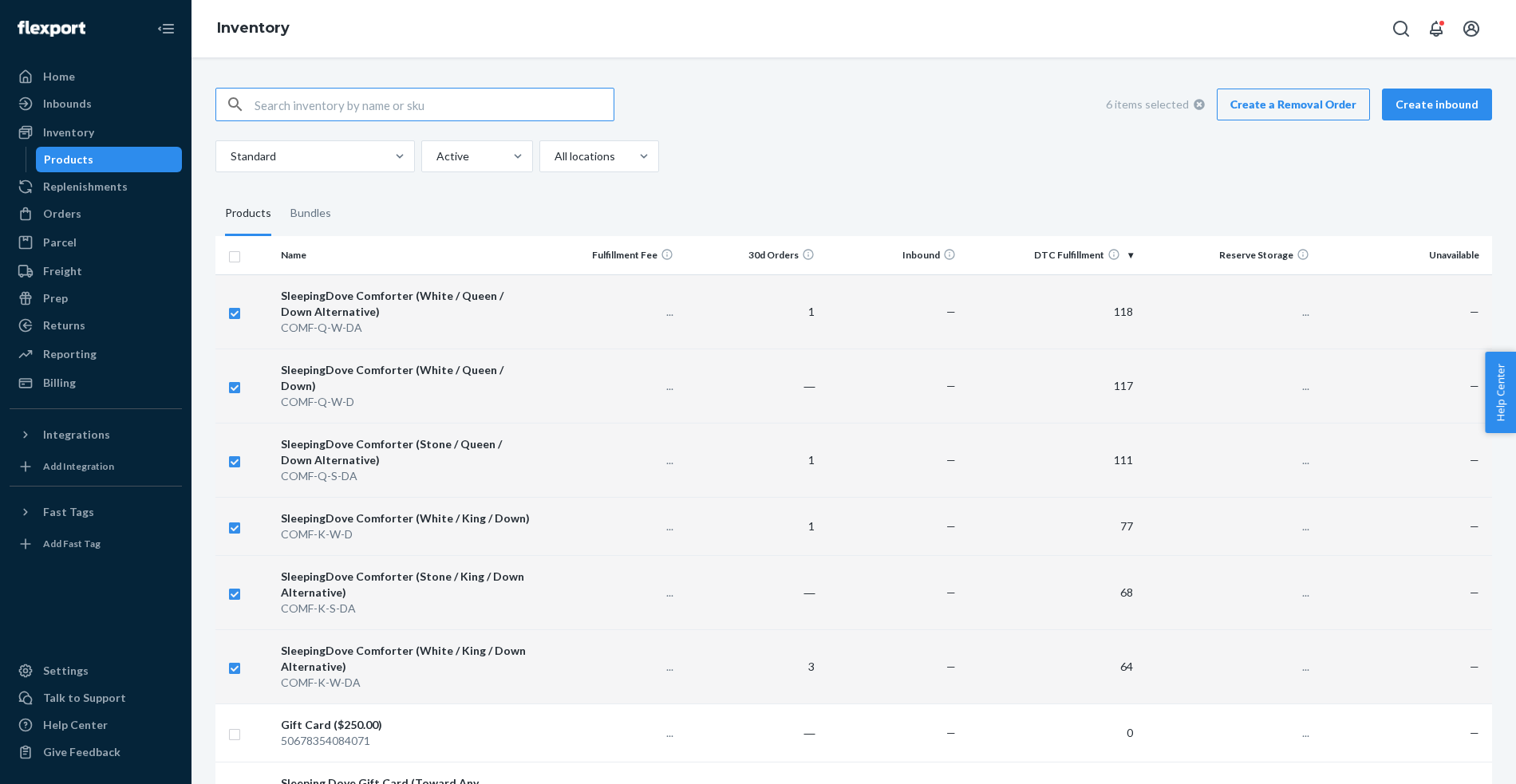
checkbox input "true"
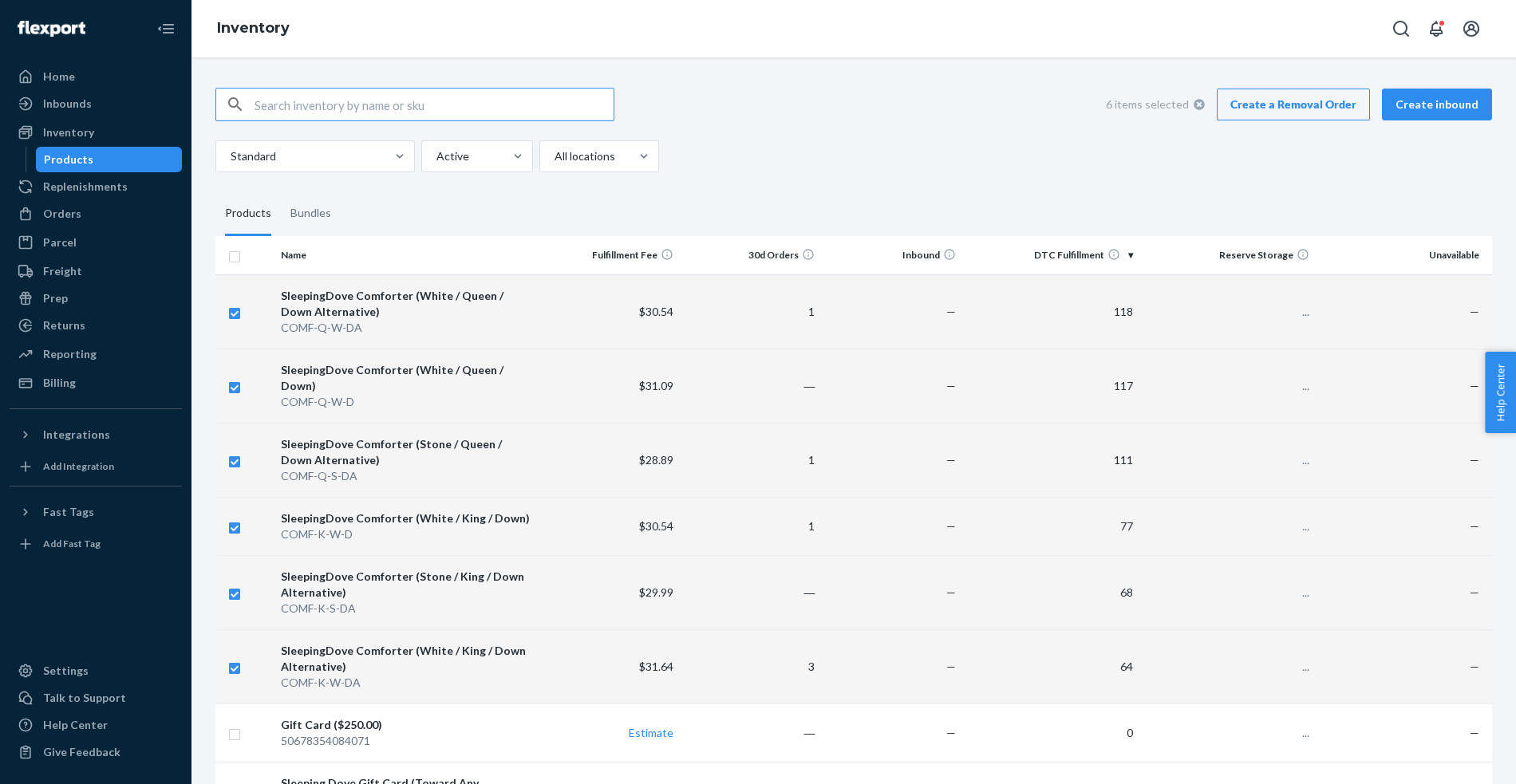
checkbox input "true"
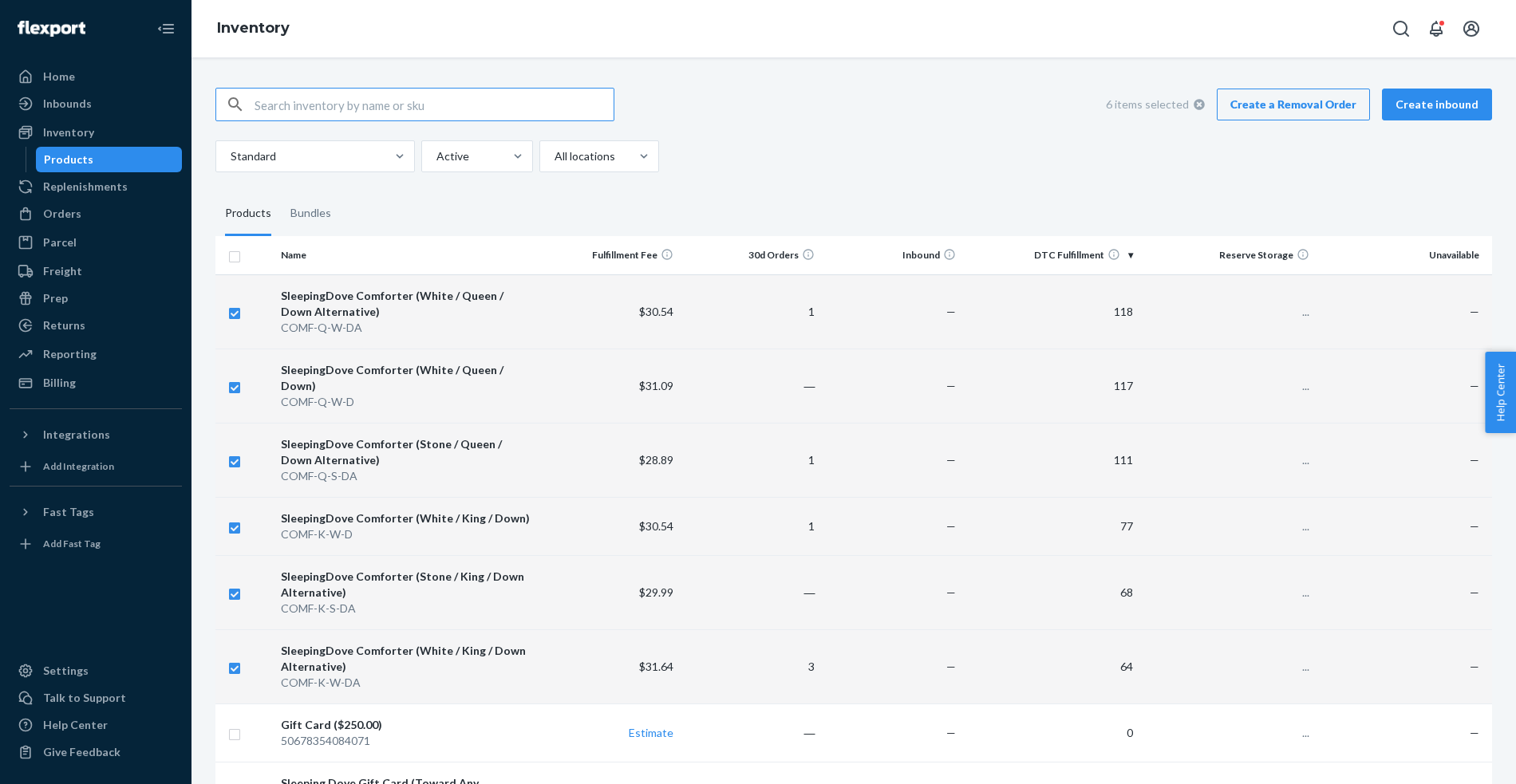
checkbox input "true"
click at [429, 296] on div "SleepingDove Comforter (White / Queen / Down Alternative)" at bounding box center [406, 304] width 252 height 32
checkbox input "false"
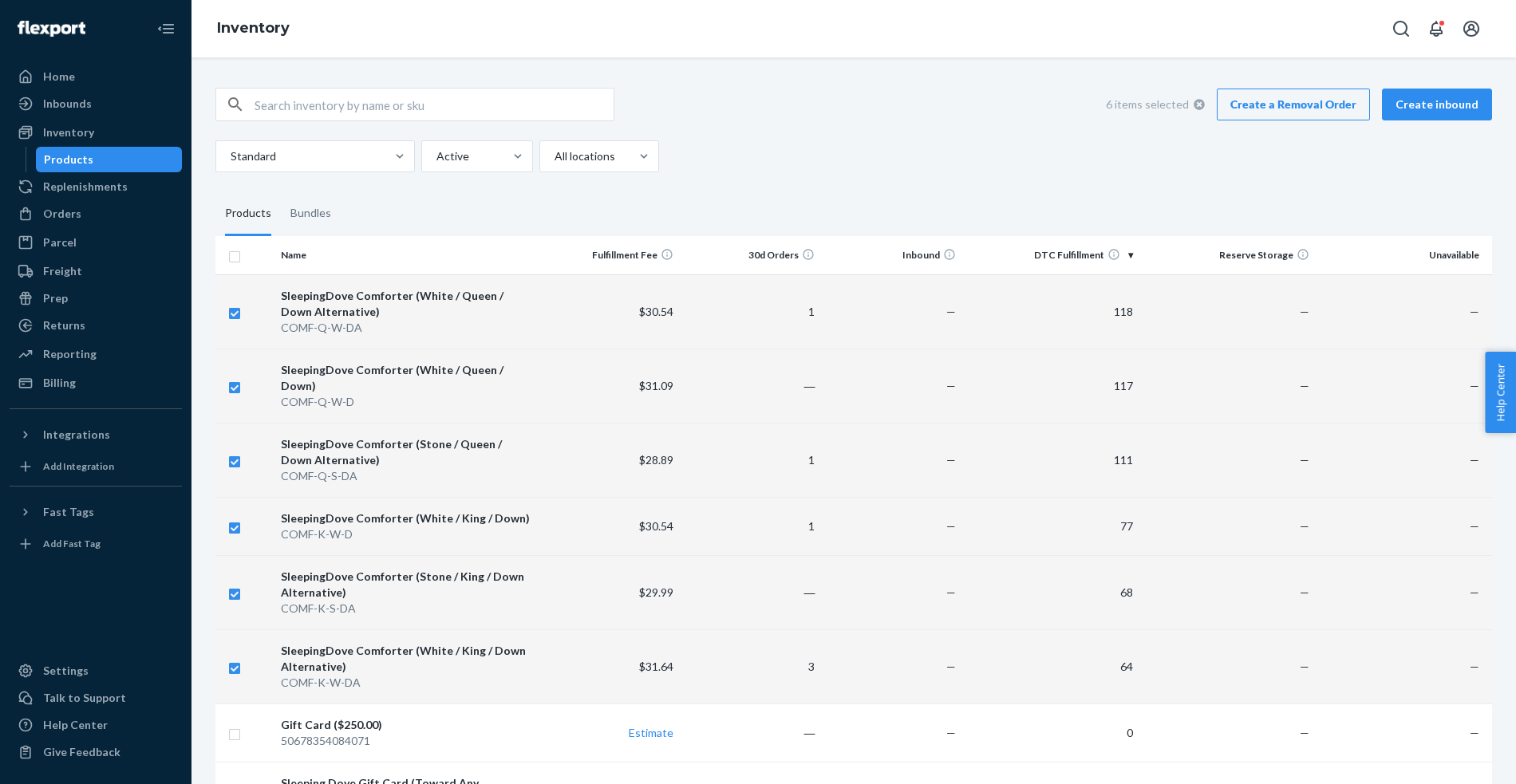
checkbox input "true"
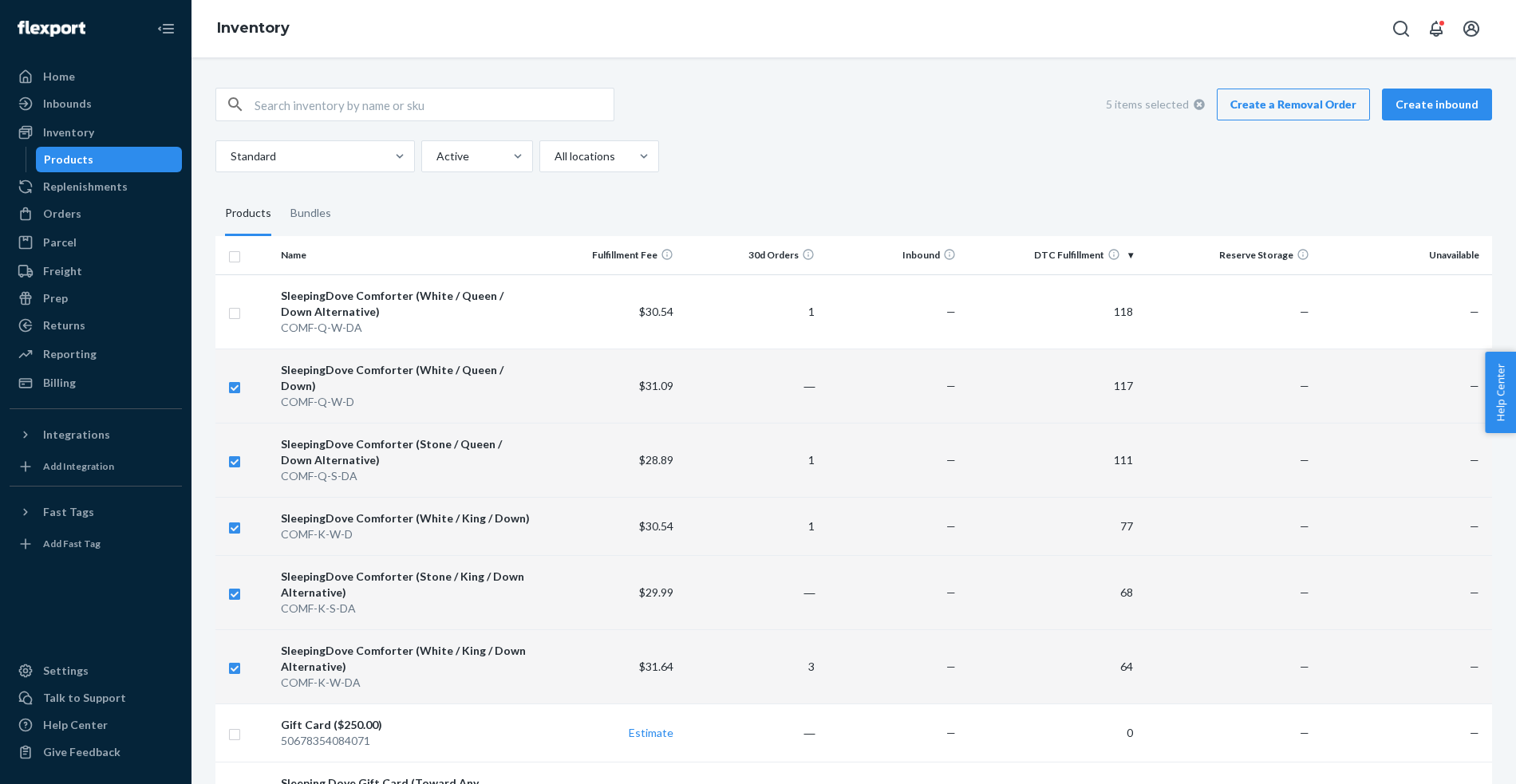
click at [232, 257] on input "checkbox" at bounding box center [234, 255] width 13 height 17
checkbox input "true"
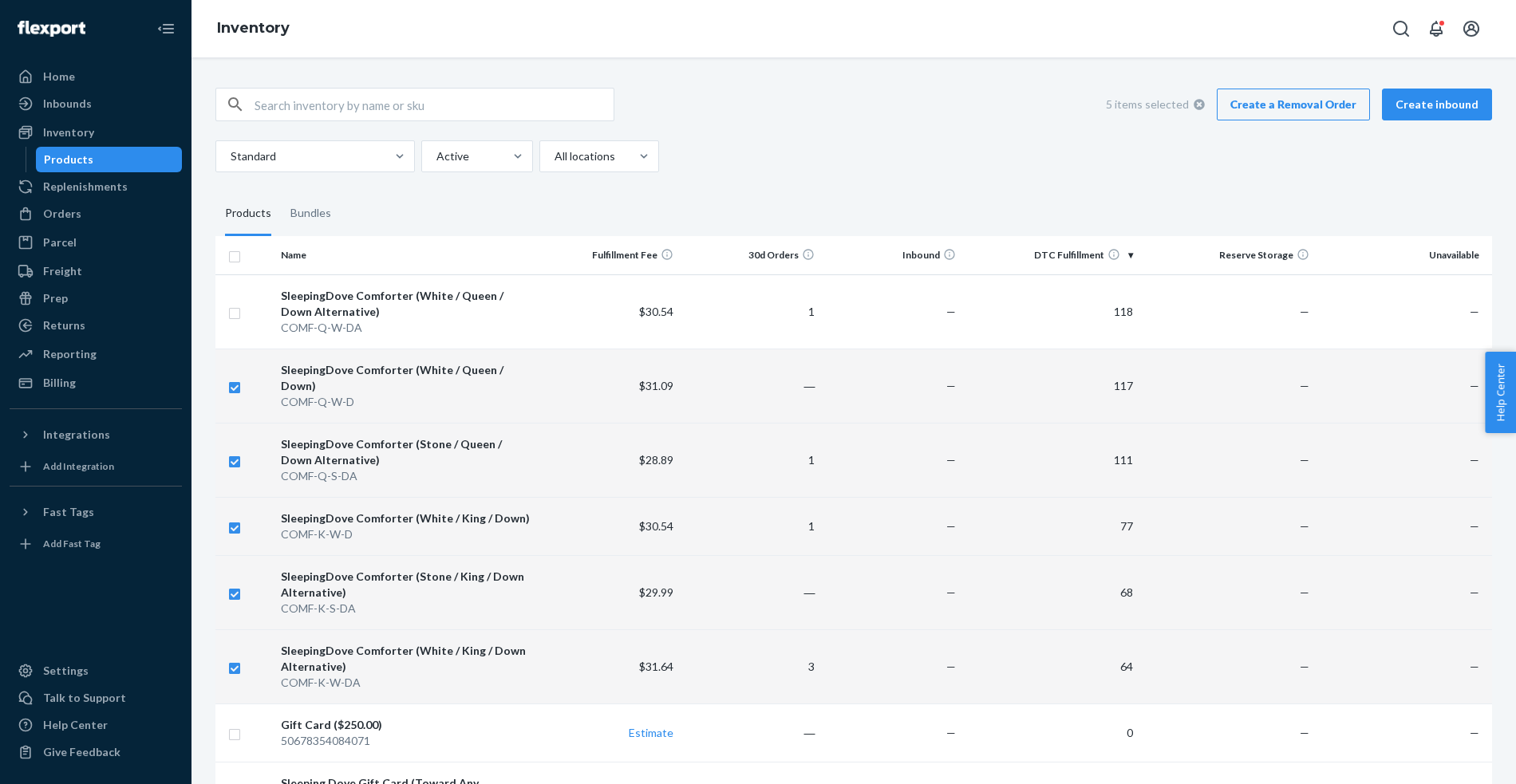
checkbox input "true"
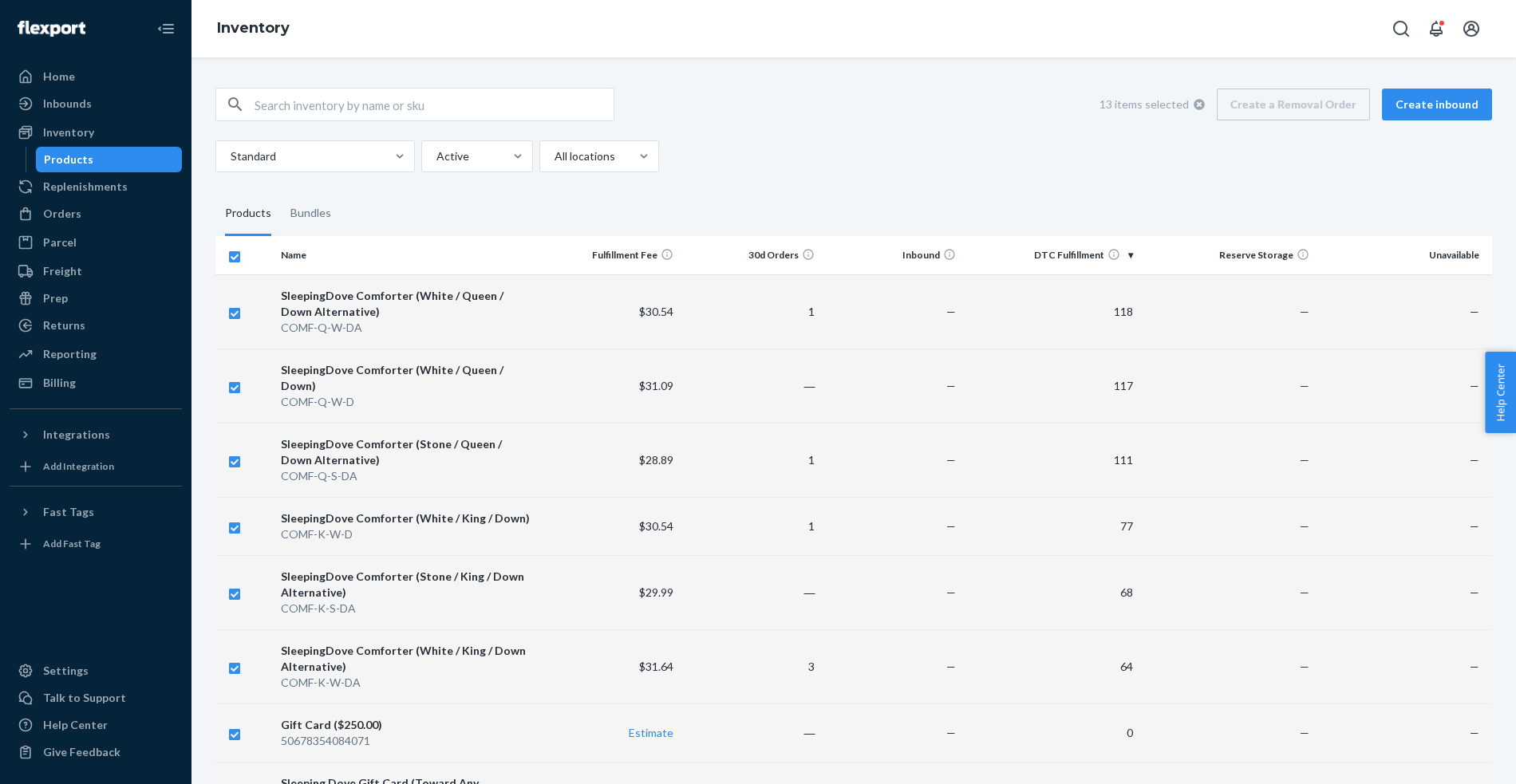
click at [231, 256] on input "checkbox" at bounding box center [234, 255] width 13 height 17
checkbox input "false"
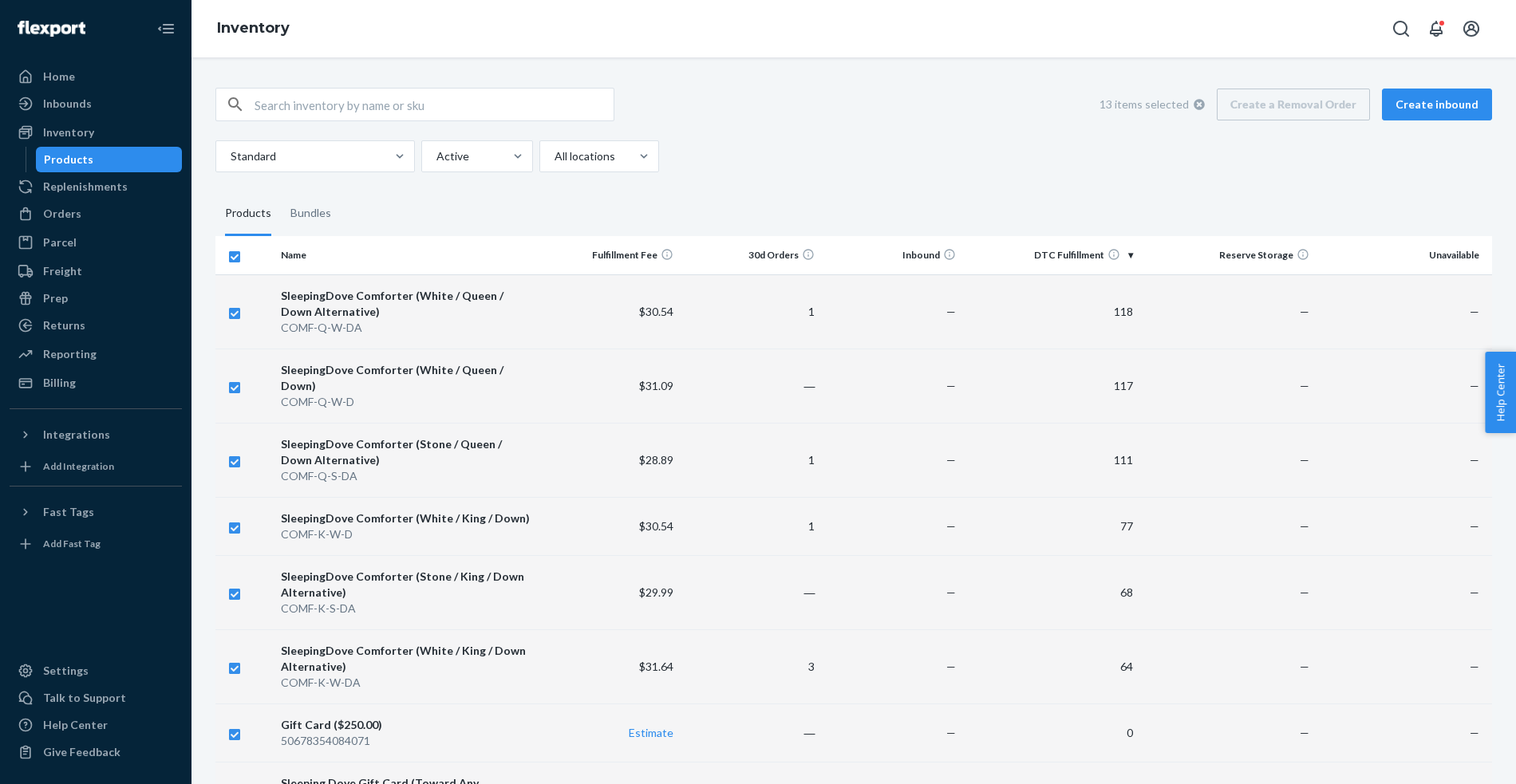
checkbox input "false"
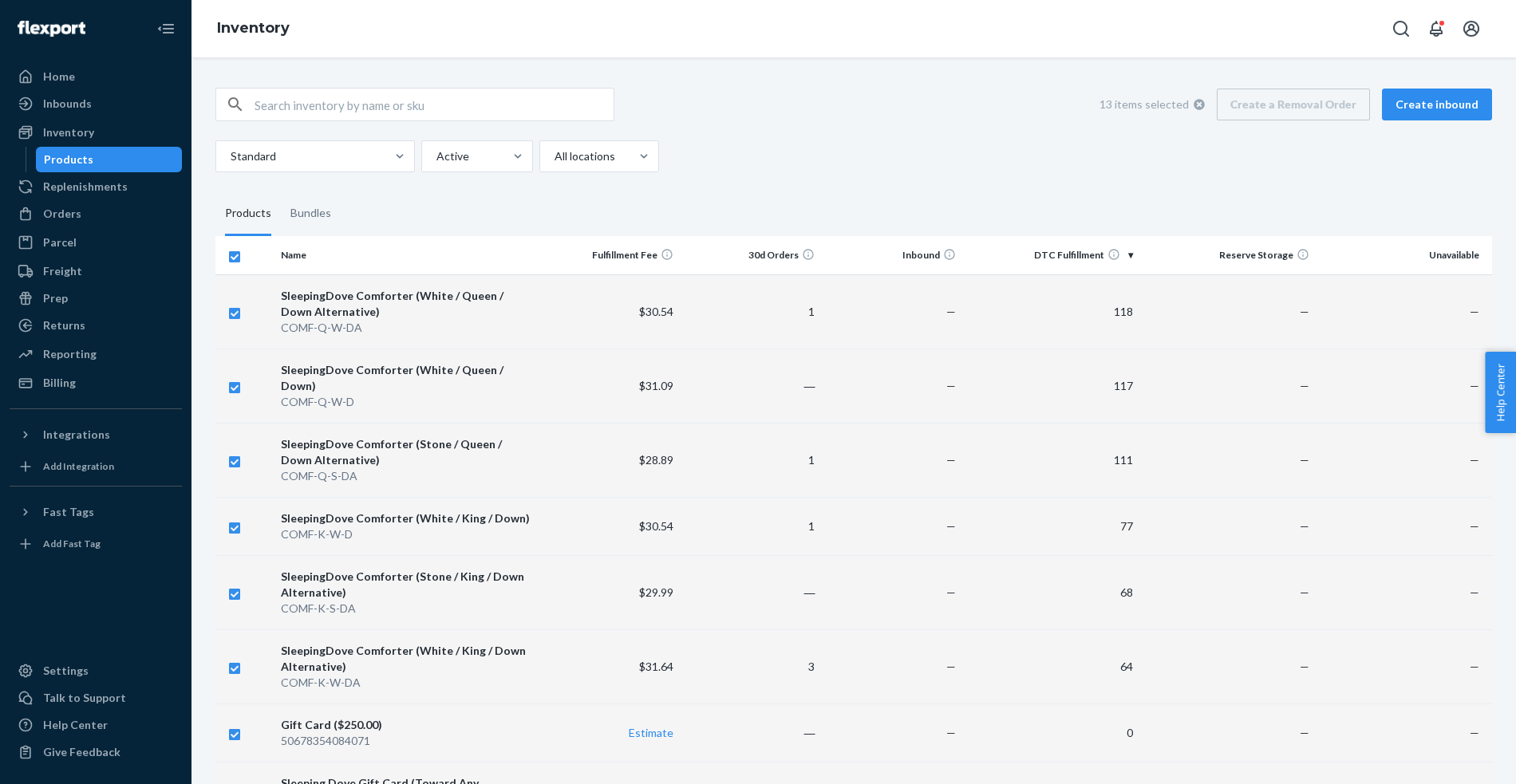
checkbox input "false"
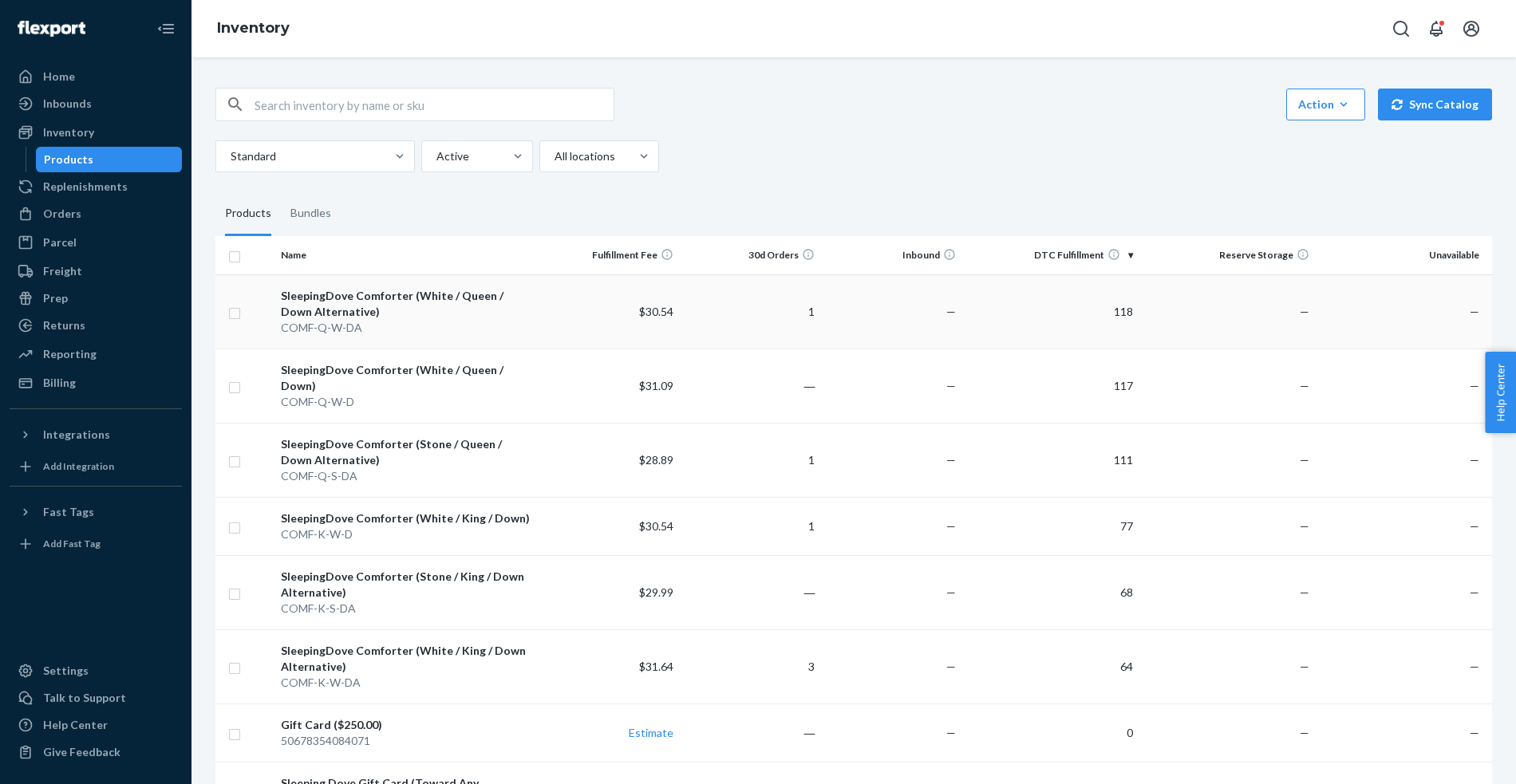
click at [313, 301] on div "SleepingDove Comforter (White / Queen / Down Alternative)" at bounding box center [406, 304] width 252 height 32
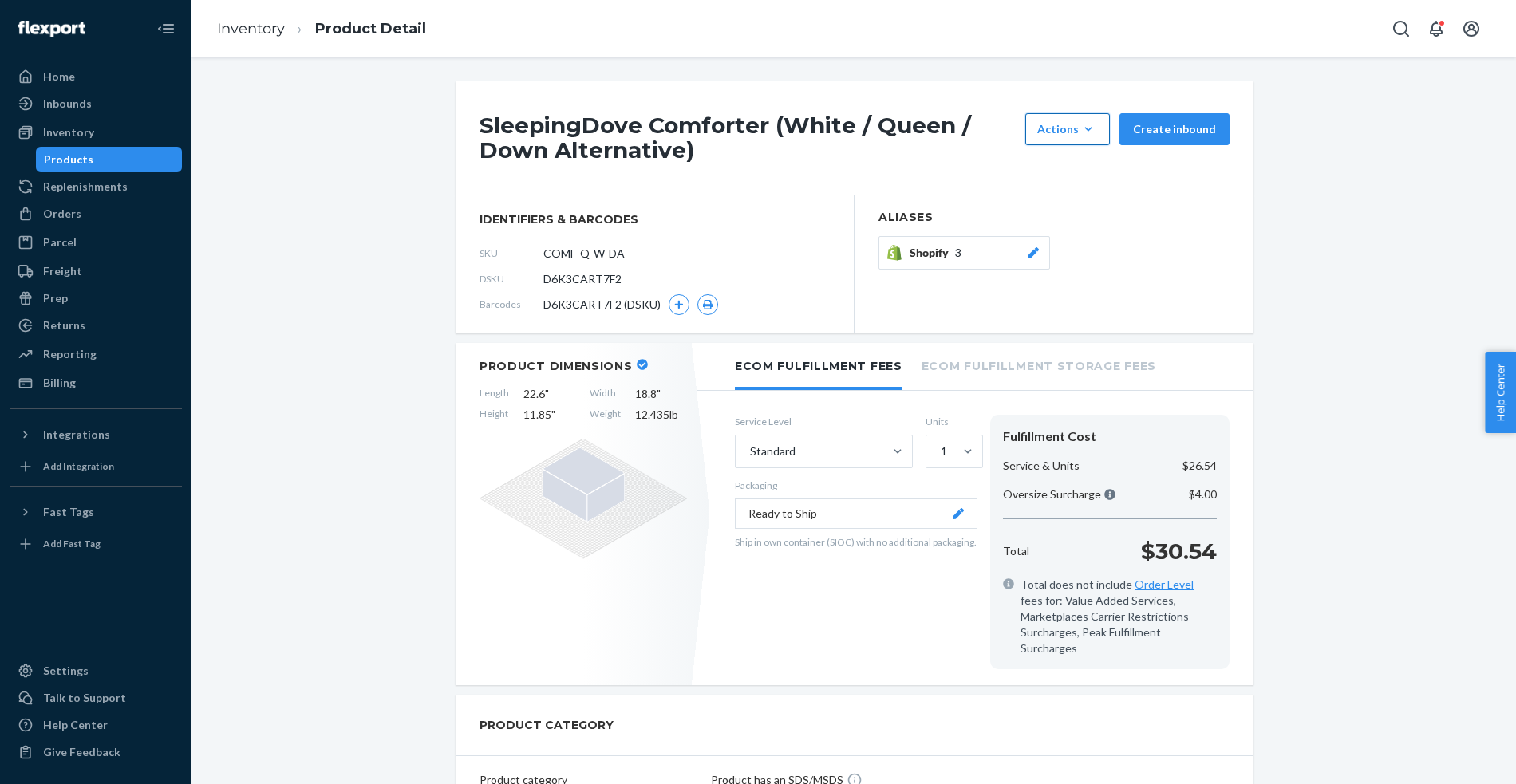
click at [1093, 126] on icon "button" at bounding box center [1088, 129] width 16 height 16
click at [1092, 204] on span "Request removal" at bounding box center [1092, 202] width 99 height 11
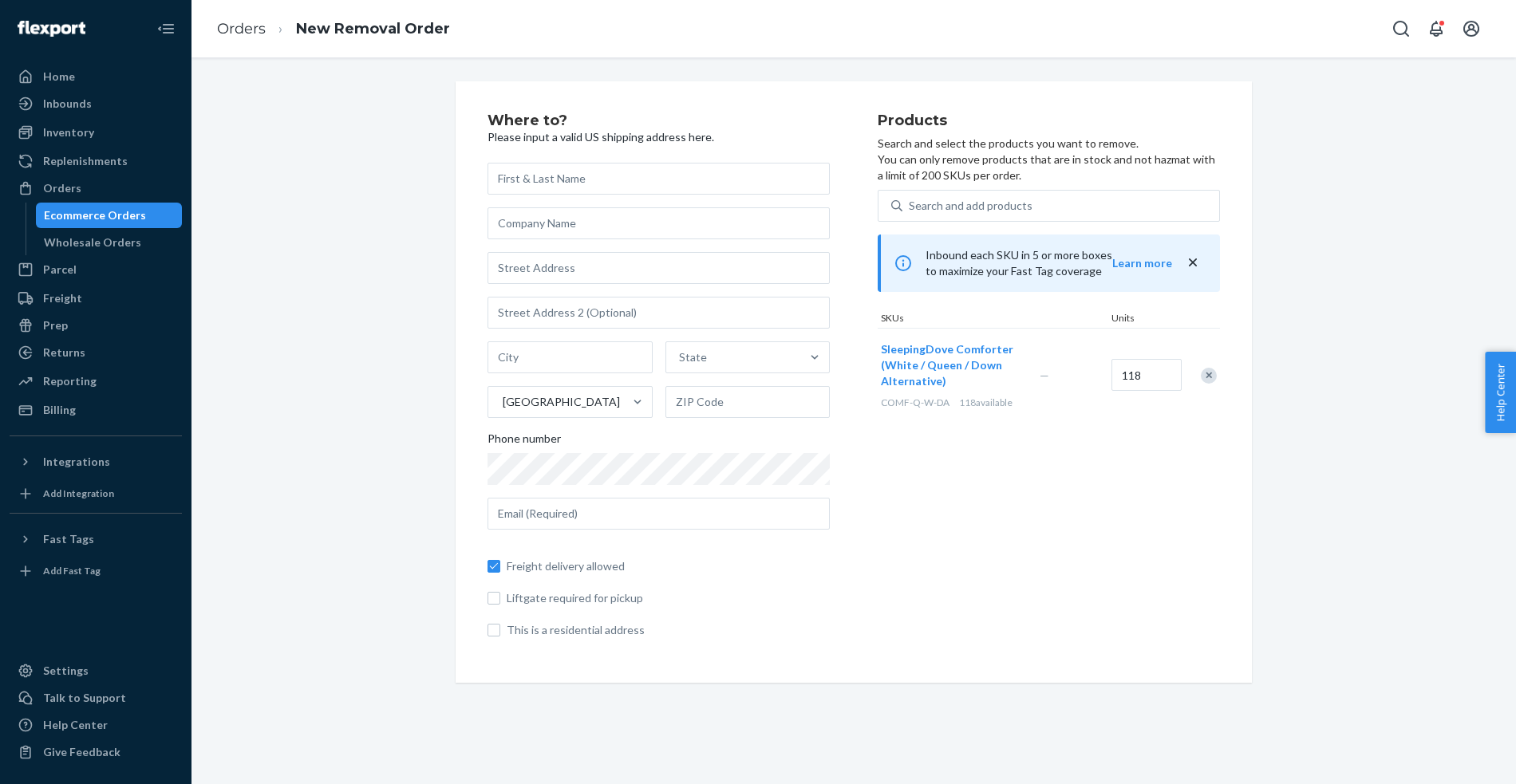
click at [562, 184] on input "text" at bounding box center [658, 179] width 343 height 32
type input "[PERSON_NAME]"
type input "Sleeping Dove"
type input "[STREET_ADDRESS]"
type input "[GEOGRAPHIC_DATA]"
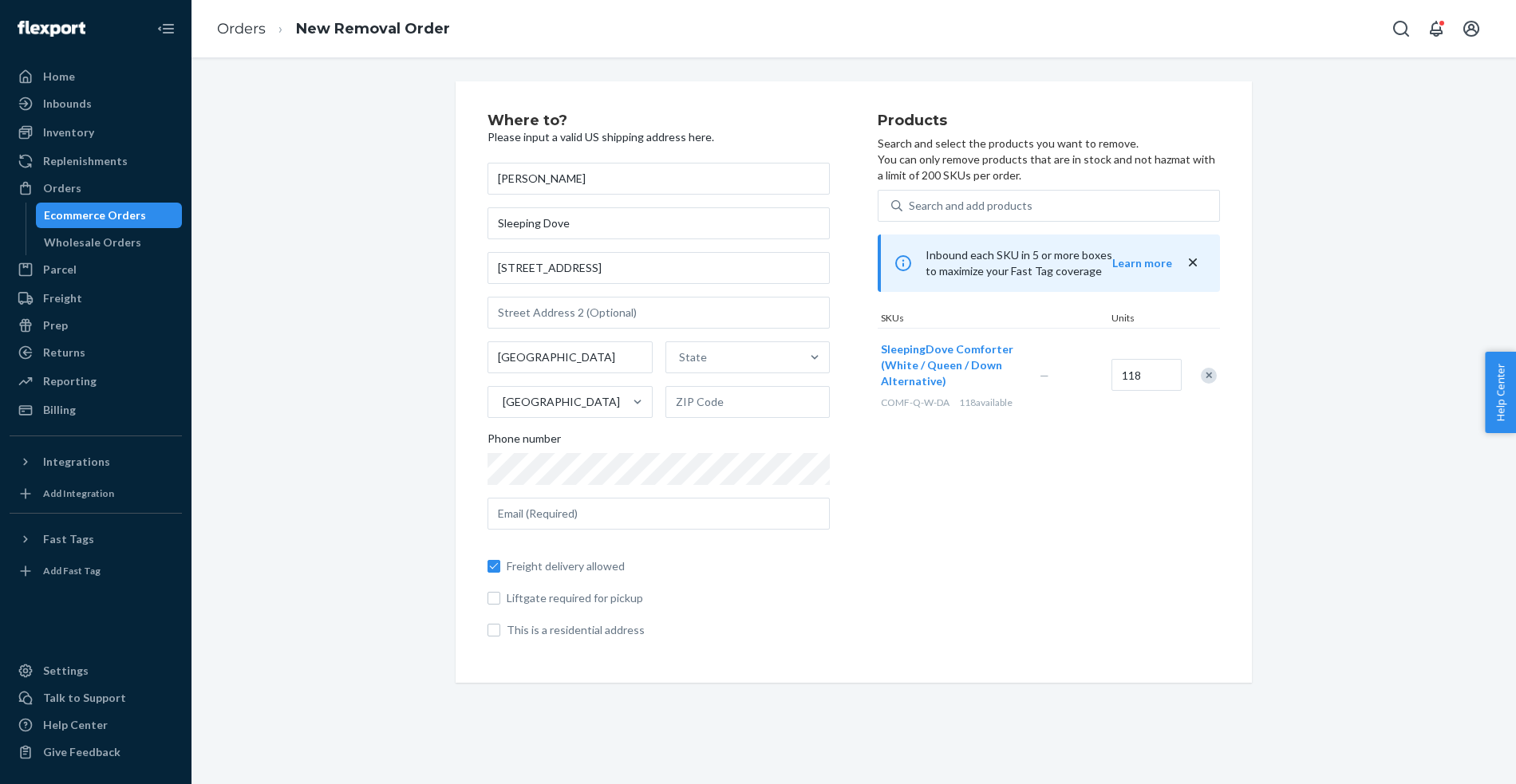
type input "[US_STATE]"
type input "90046"
type input "[PERSON_NAME][EMAIL_ADDRESS][PERSON_NAME][PERSON_NAME][DOMAIN_NAME]"
type input "[STREET_ADDRESS]"
type input "202"
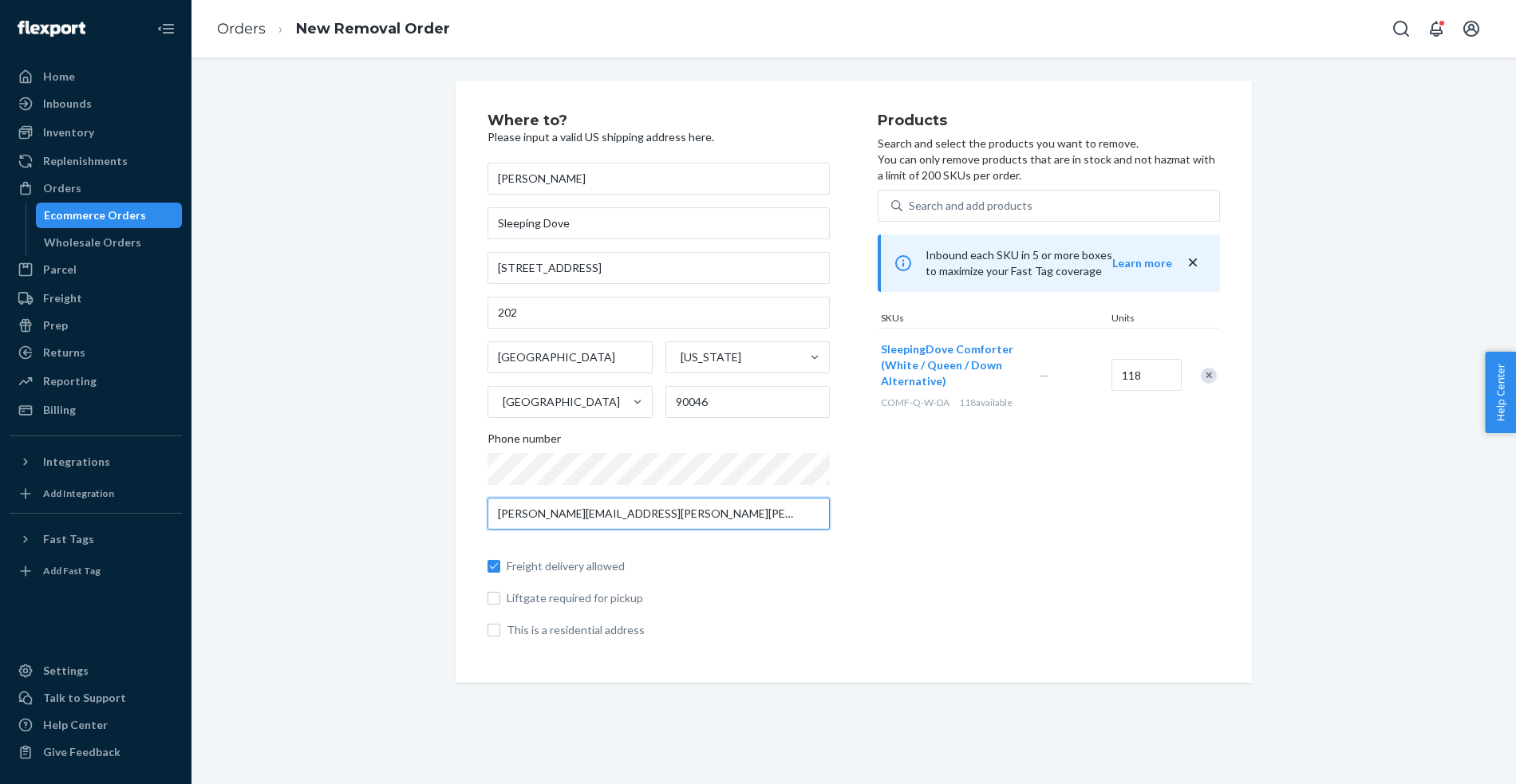
drag, startPoint x: 675, startPoint y: 516, endPoint x: 525, endPoint y: 513, distance: 150.0
click at [525, 513] on input "[PERSON_NAME][EMAIL_ADDRESS][PERSON_NAME][PERSON_NAME][DOMAIN_NAME]" at bounding box center [658, 514] width 343 height 32
type input "[PERSON_NAME][EMAIL_ADDRESS][DOMAIN_NAME]"
click at [695, 584] on div "Freight delivery allowed Liftgate required for pickup This is a residential add…" at bounding box center [658, 590] width 343 height 96
